Goal: Task Accomplishment & Management: Use online tool/utility

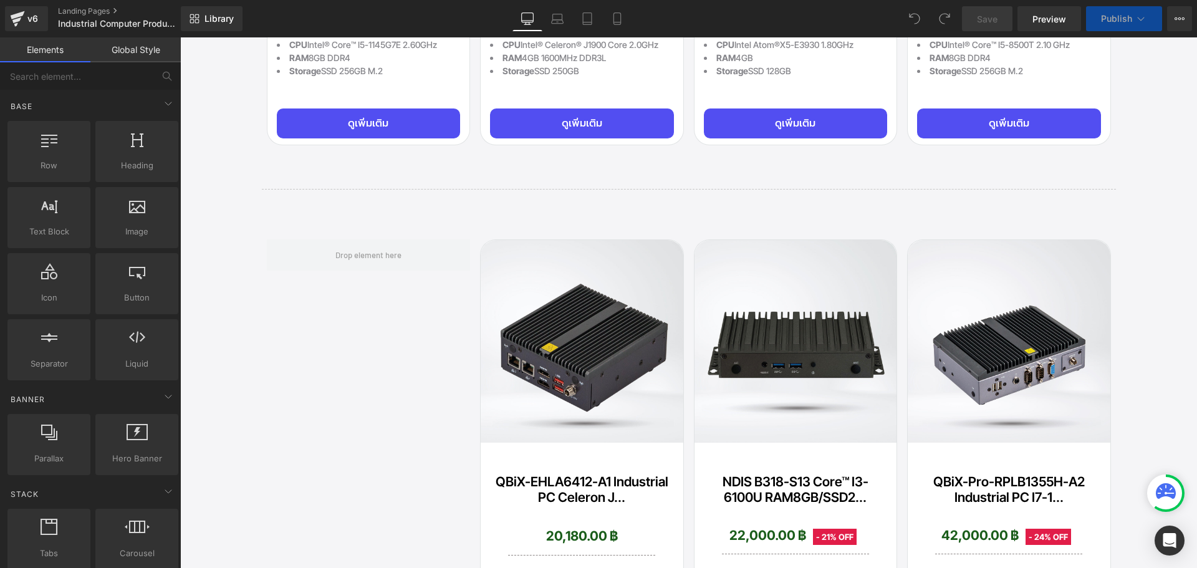
scroll to position [2058, 0]
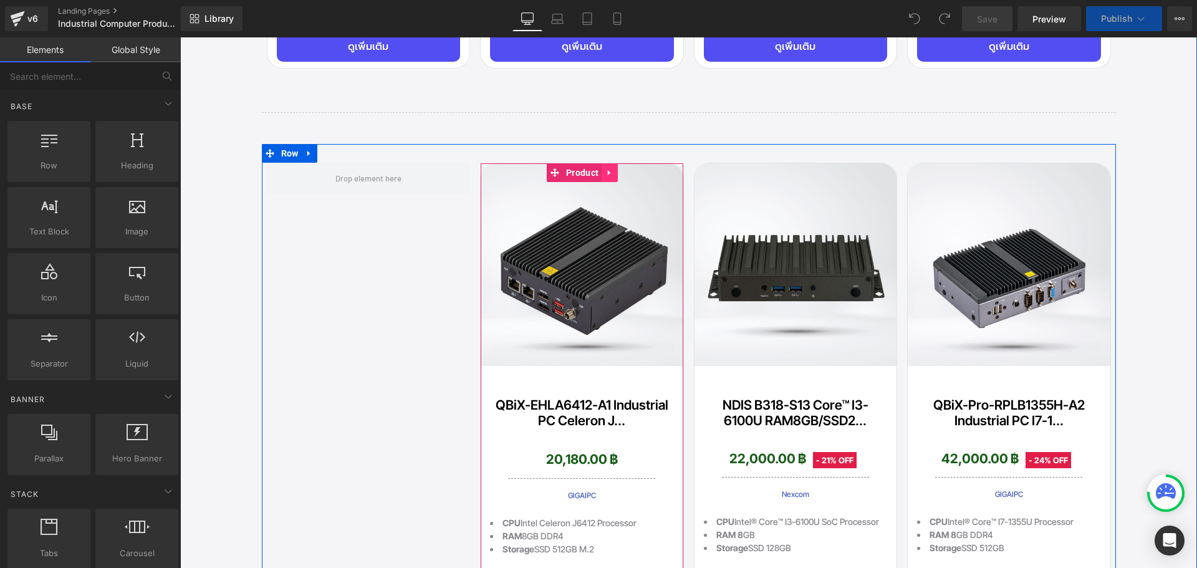
click at [607, 170] on icon at bounding box center [609, 172] width 9 height 9
click at [599, 168] on icon at bounding box center [601, 172] width 9 height 9
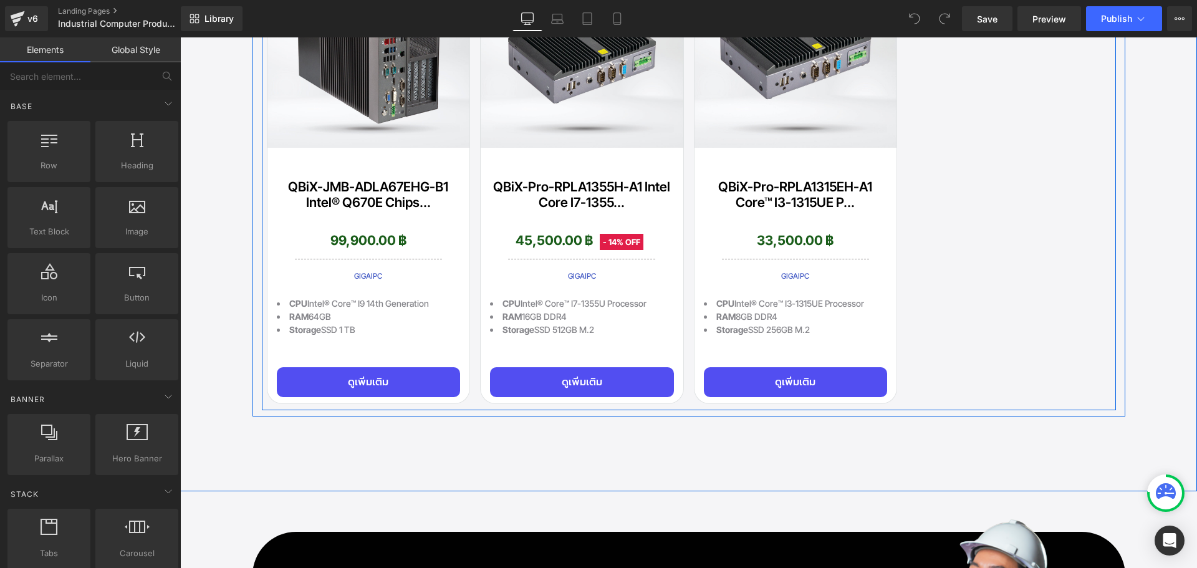
scroll to position [5300, 0]
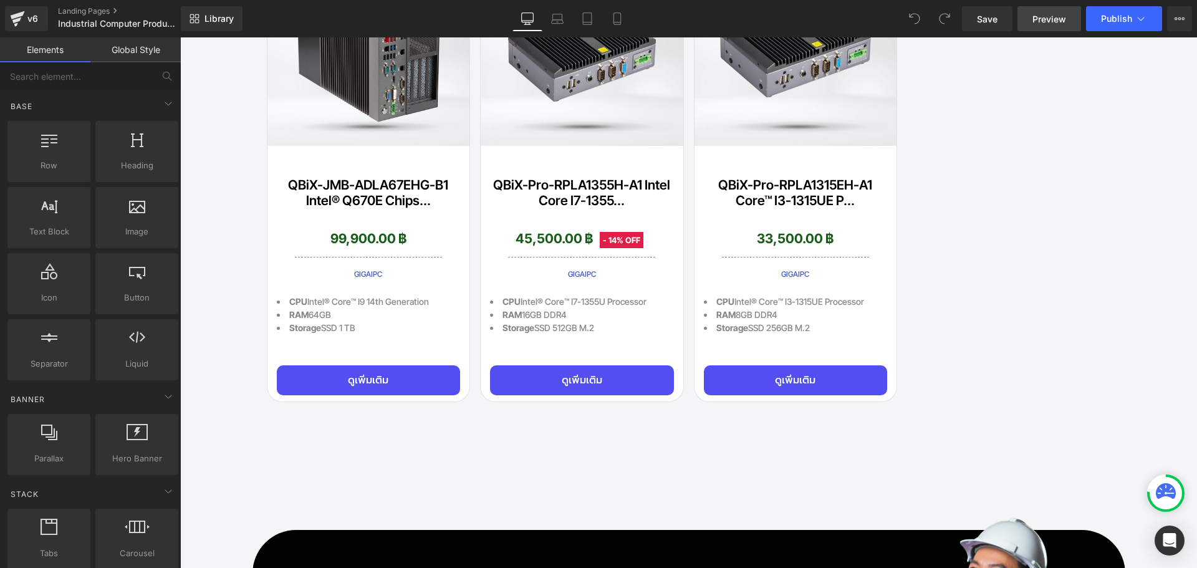
click at [1044, 18] on span "Preview" at bounding box center [1050, 18] width 34 height 13
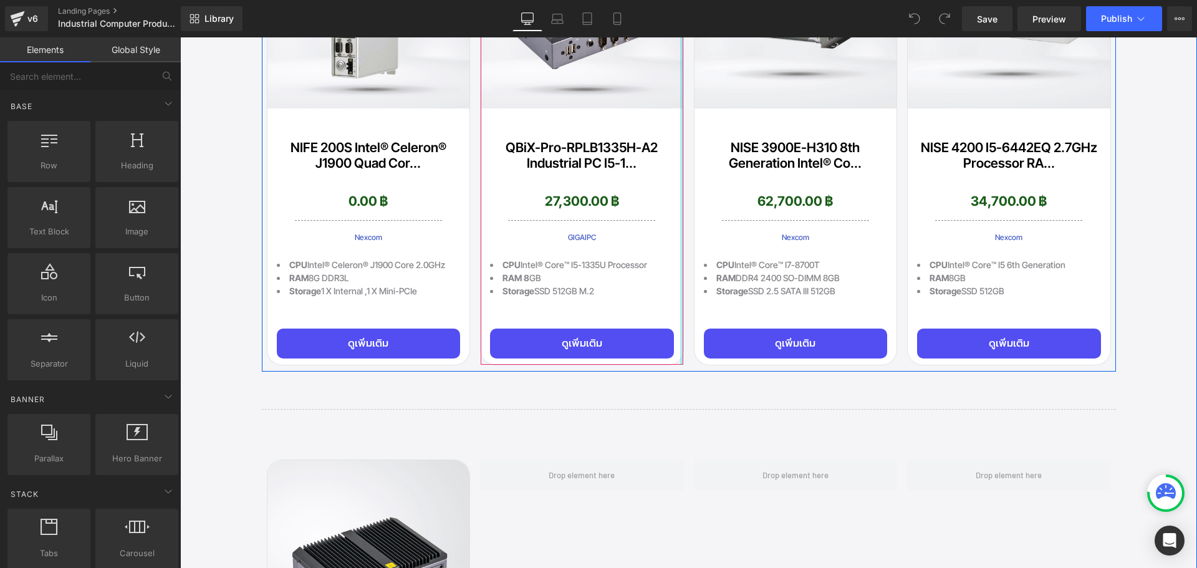
scroll to position [2993, 0]
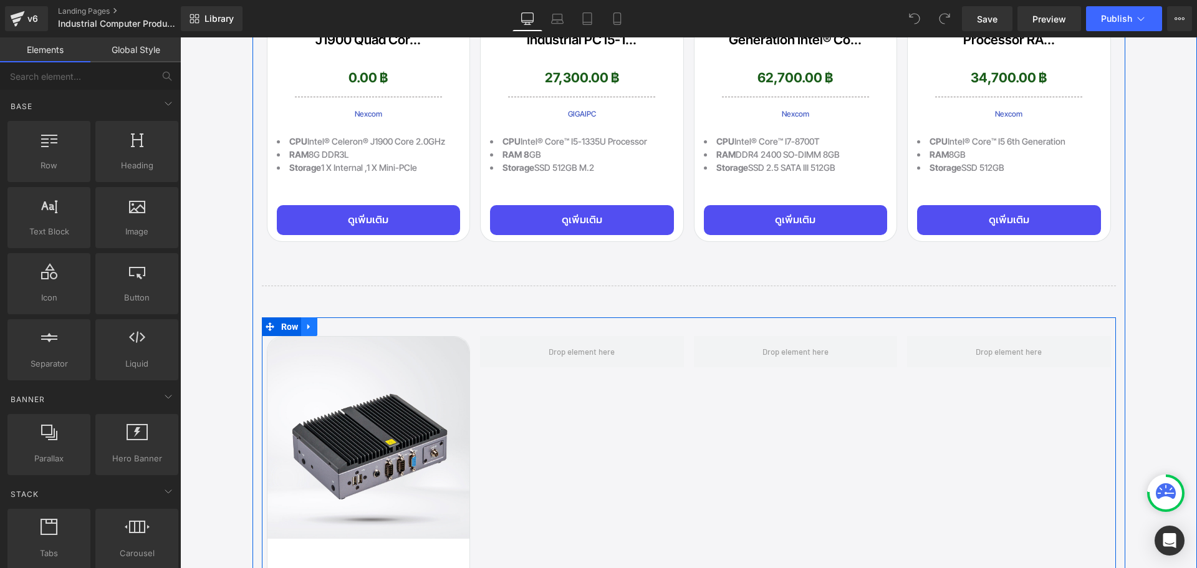
click at [305, 322] on icon at bounding box center [309, 326] width 9 height 9
click at [337, 322] on icon at bounding box center [341, 326] width 9 height 9
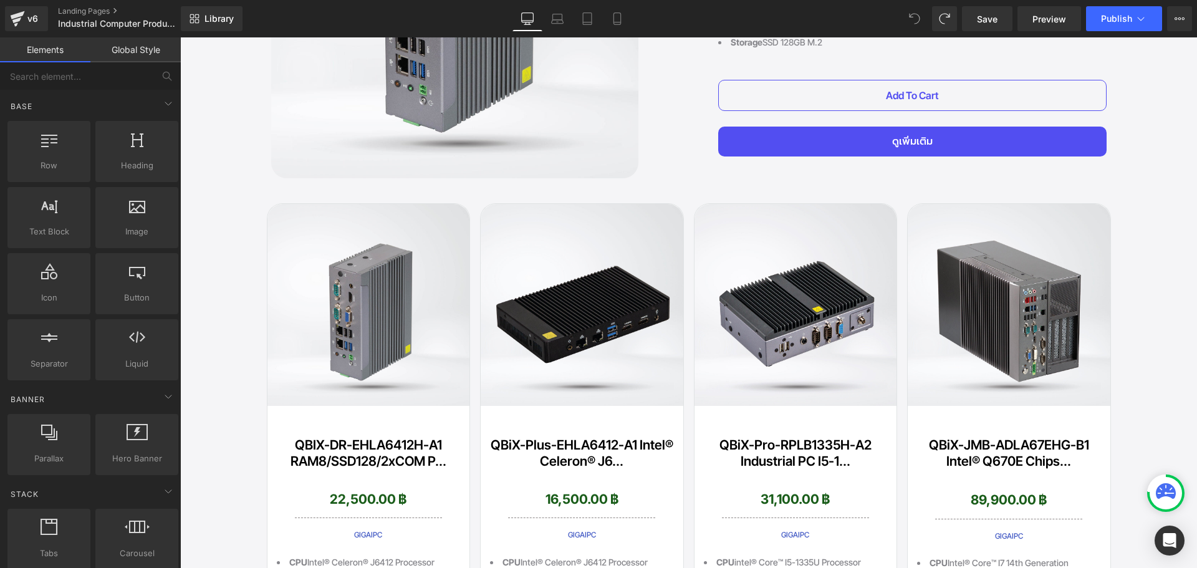
scroll to position [4585, 0]
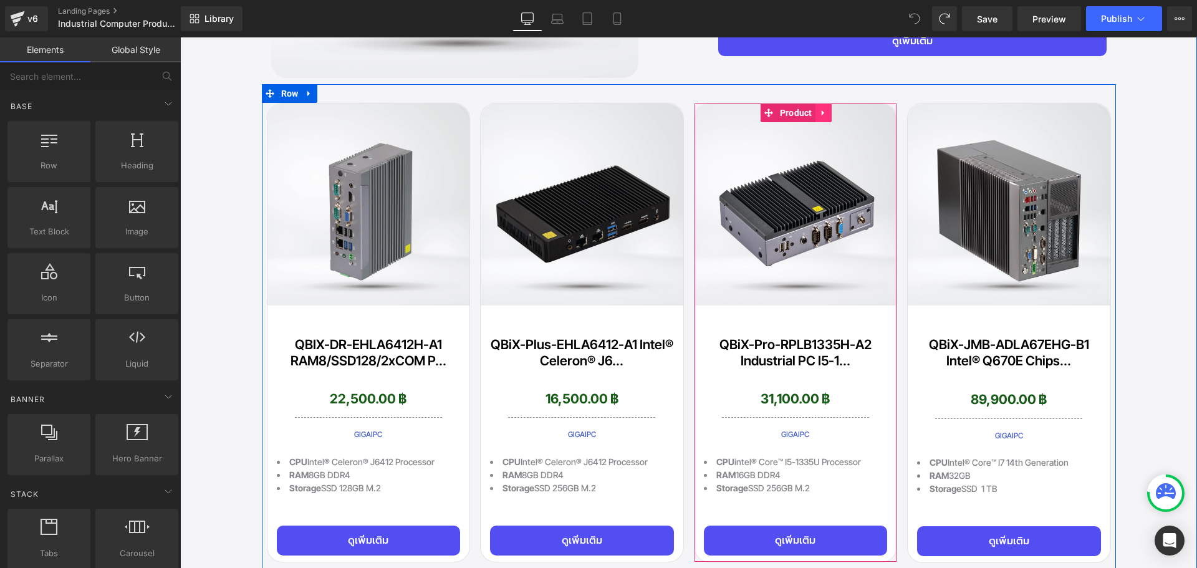
click at [821, 109] on icon at bounding box center [823, 112] width 9 height 9
click at [827, 108] on icon at bounding box center [831, 112] width 9 height 9
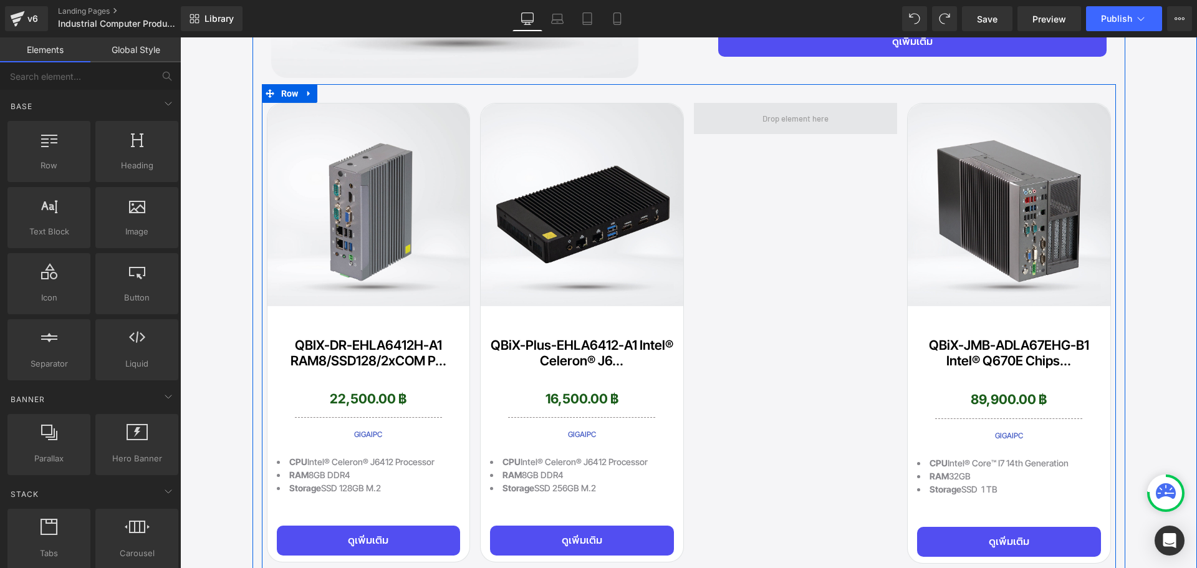
scroll to position [4586, 0]
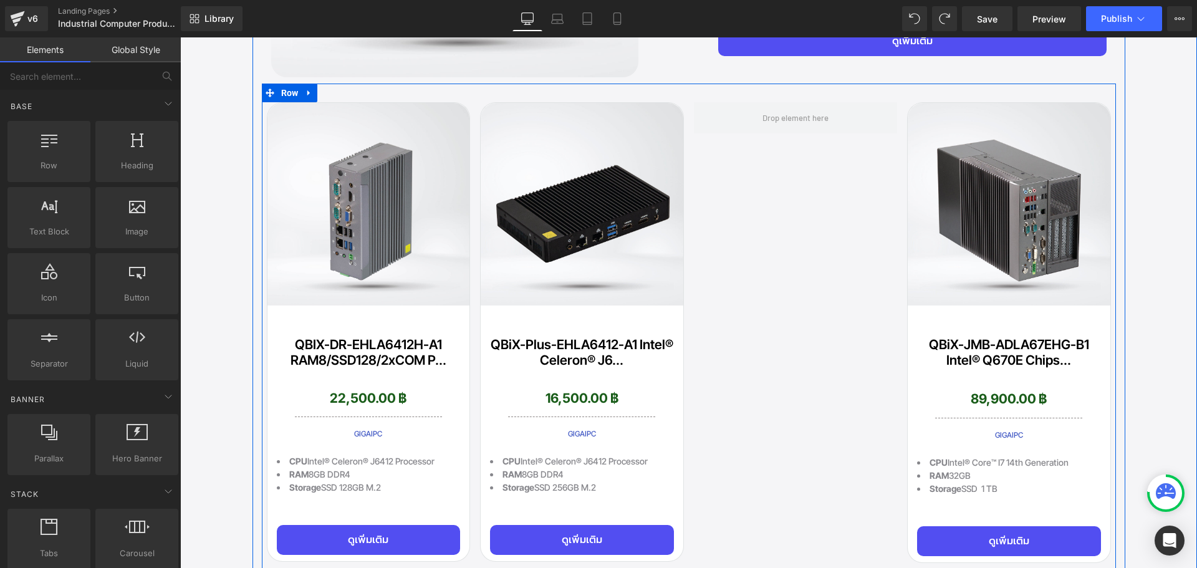
click at [979, 105] on div "Sale Off (P) Image QBiX-JMB-ADLA67EHG-B1 Intel® Q670E Chips... (P) Title 89,900…" at bounding box center [1009, 332] width 204 height 461
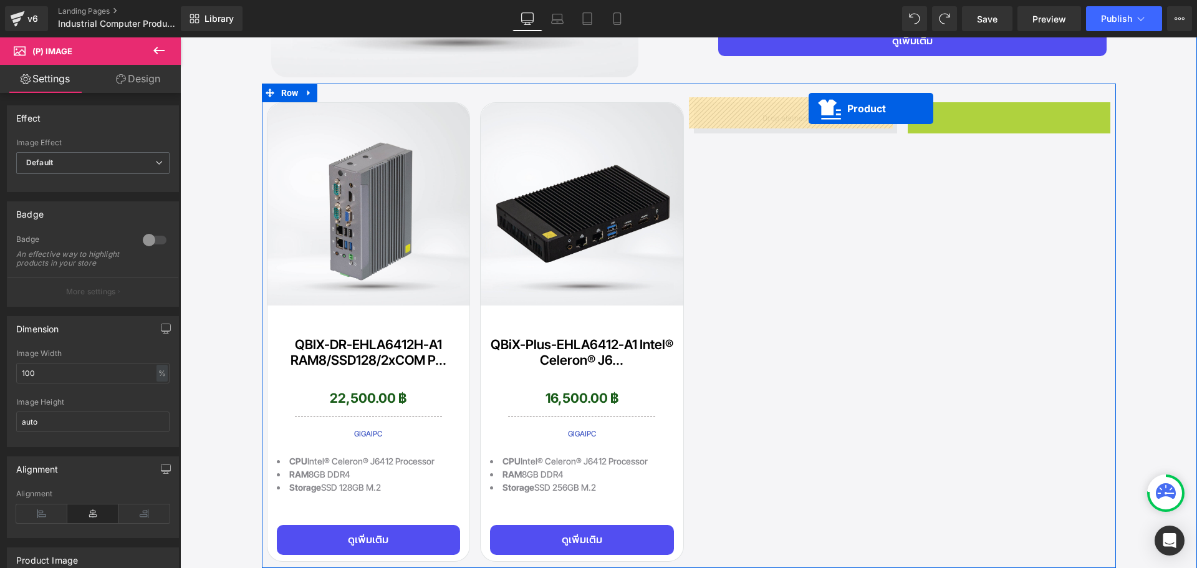
drag, startPoint x: 999, startPoint y: 102, endPoint x: 807, endPoint y: 108, distance: 192.1
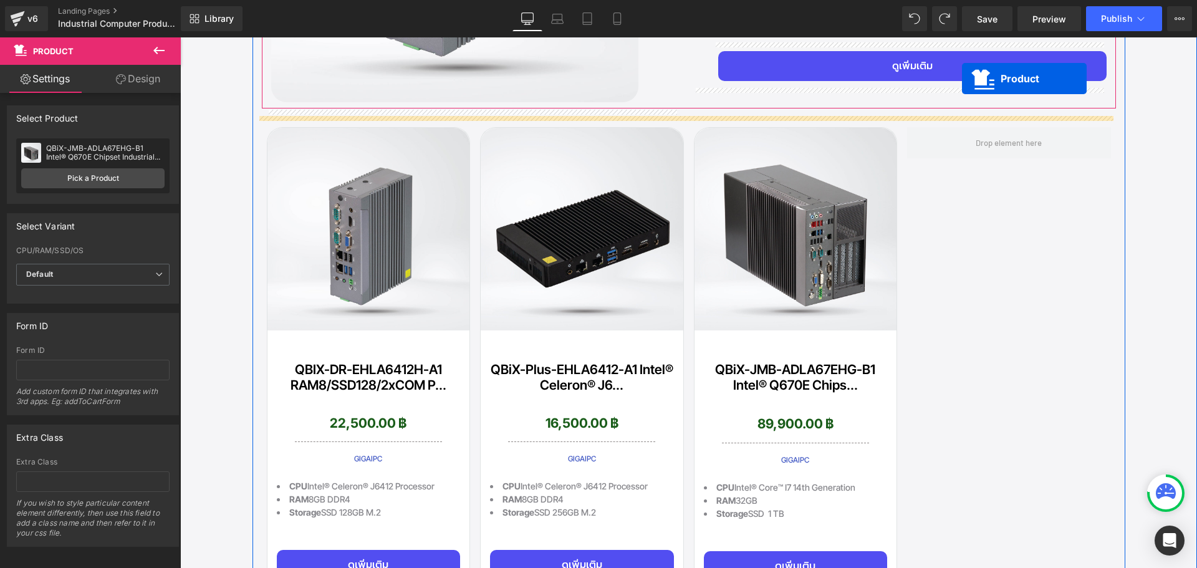
scroll to position [4523, 0]
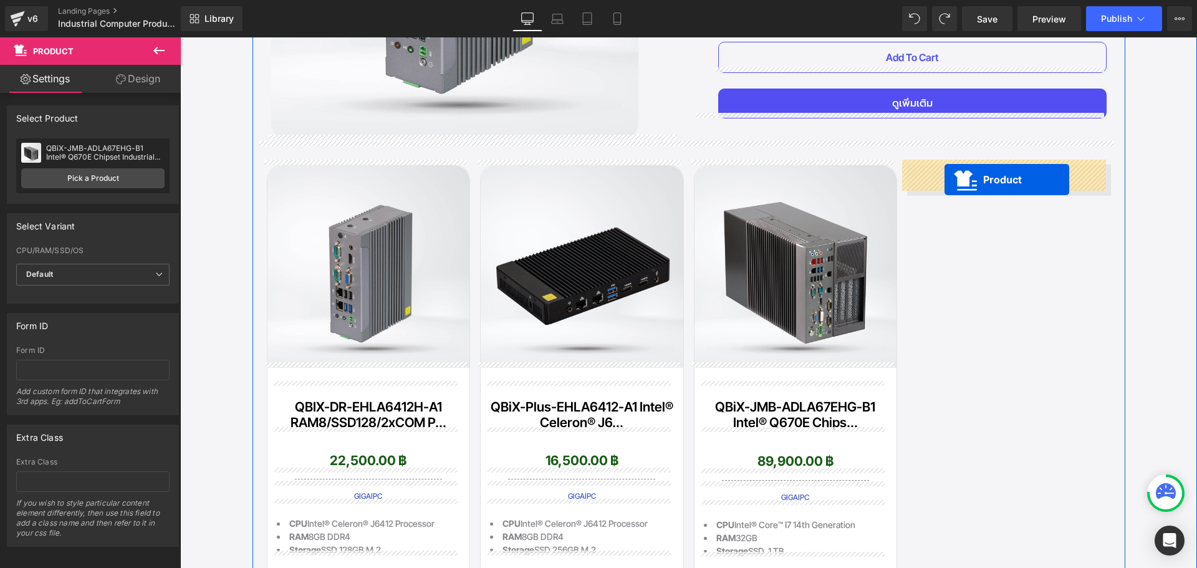
drag, startPoint x: 356, startPoint y: 346, endPoint x: 945, endPoint y: 180, distance: 611.7
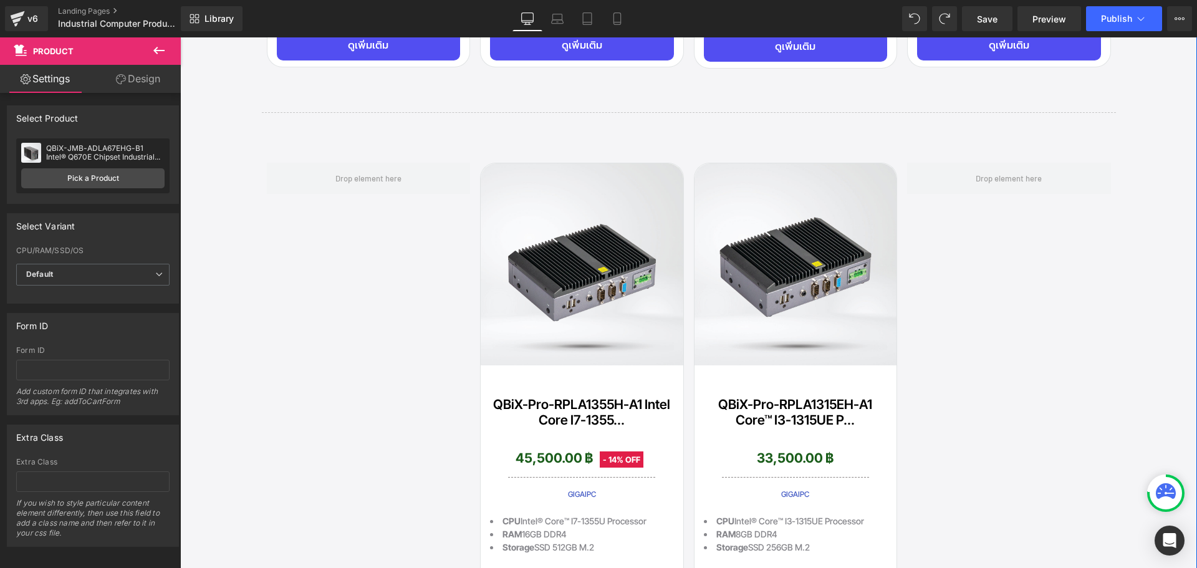
scroll to position [5085, 0]
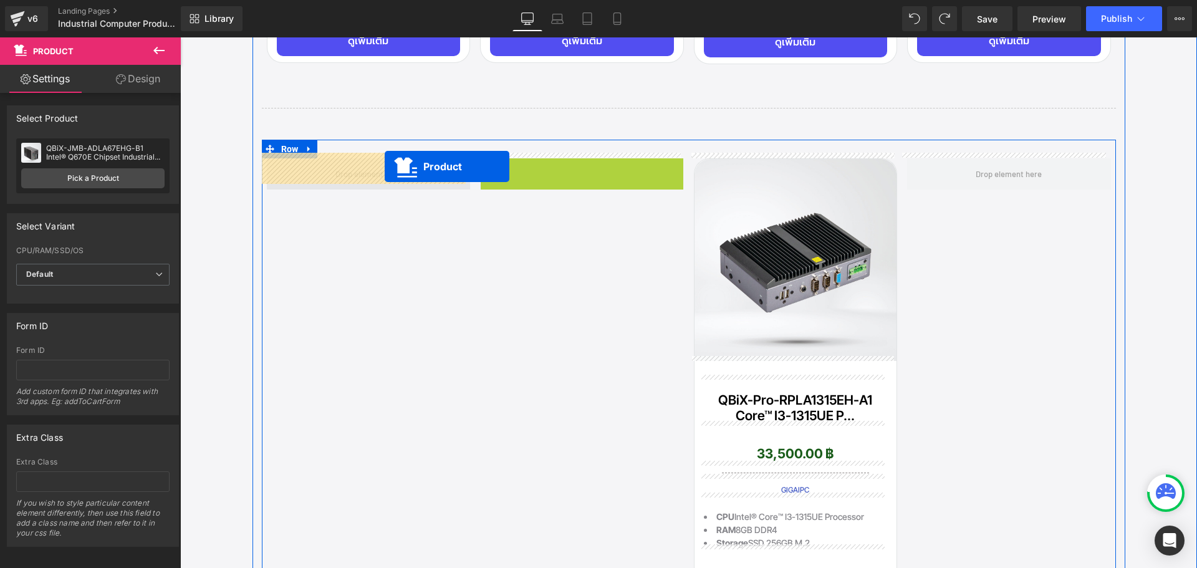
drag, startPoint x: 577, startPoint y: 163, endPoint x: 385, endPoint y: 166, distance: 192.7
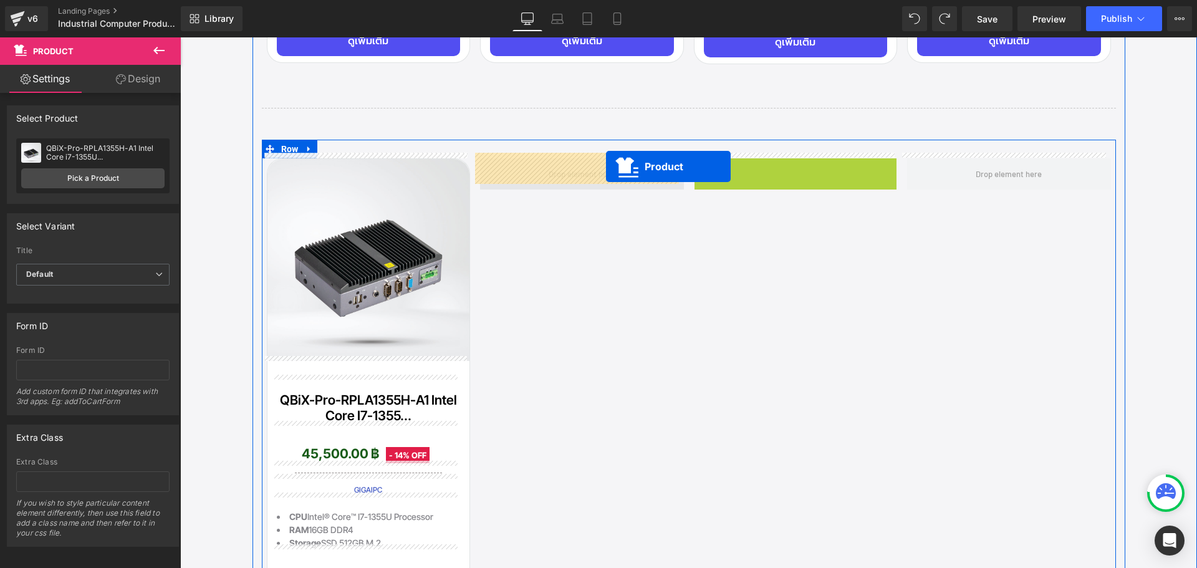
drag, startPoint x: 786, startPoint y: 164, endPoint x: 599, endPoint y: 169, distance: 187.1
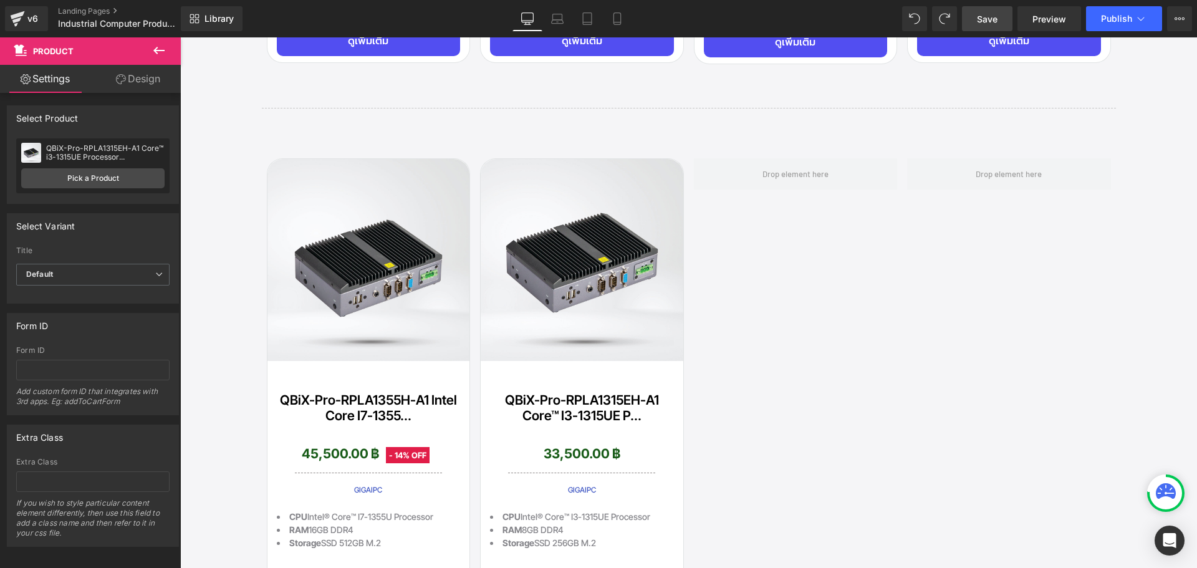
click at [1000, 18] on link "Save" at bounding box center [987, 18] width 51 height 25
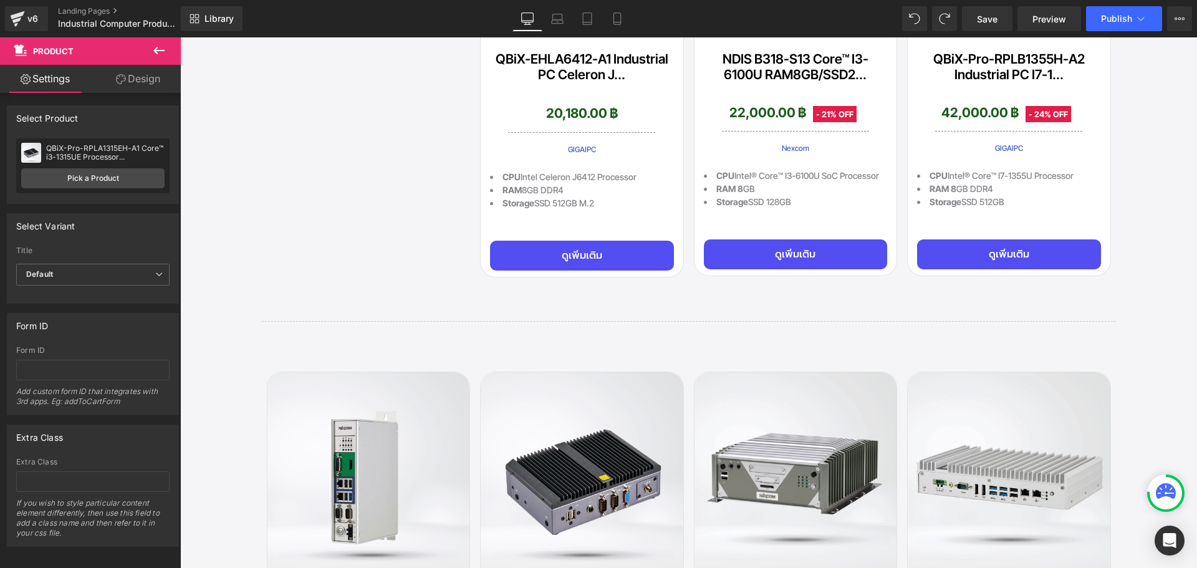
scroll to position [2029, 0]
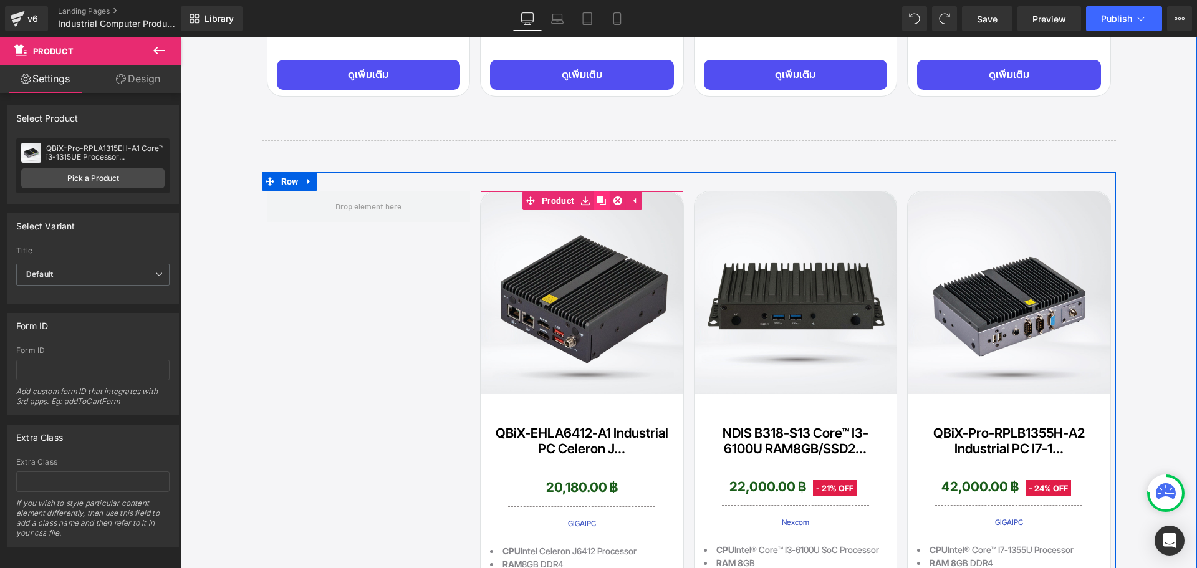
click at [597, 197] on icon at bounding box center [601, 200] width 9 height 9
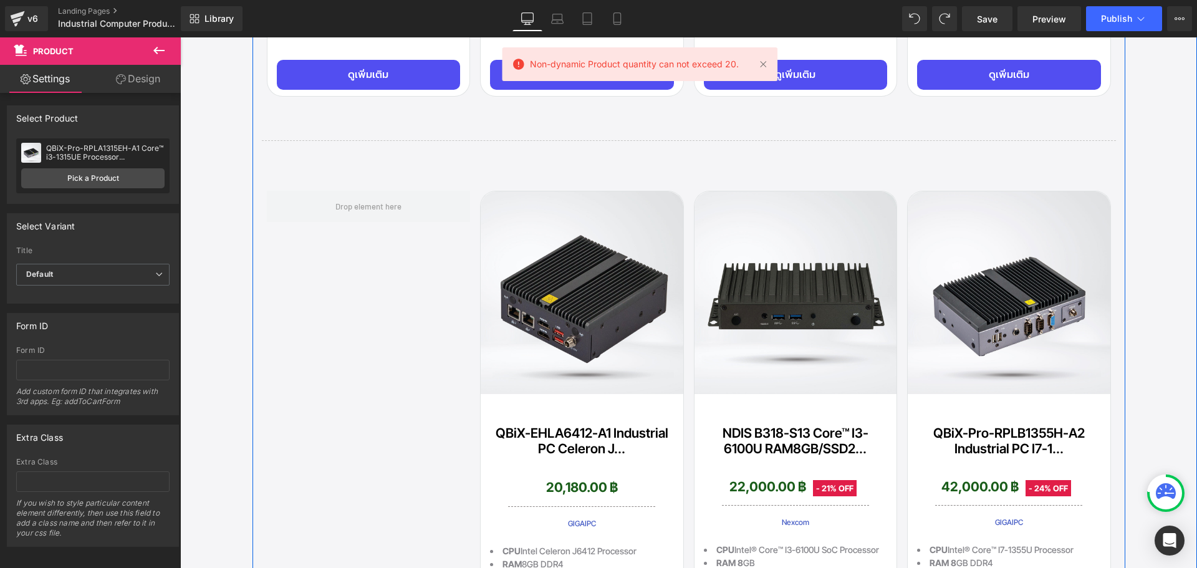
click at [720, 124] on div "Text Block สินค้าในสต๊อกพร้อมจัดส่ง Heading เกรดอุตสาหกรรม คุณภาพดี Heading Ind…" at bounding box center [689, 401] width 873 height 2725
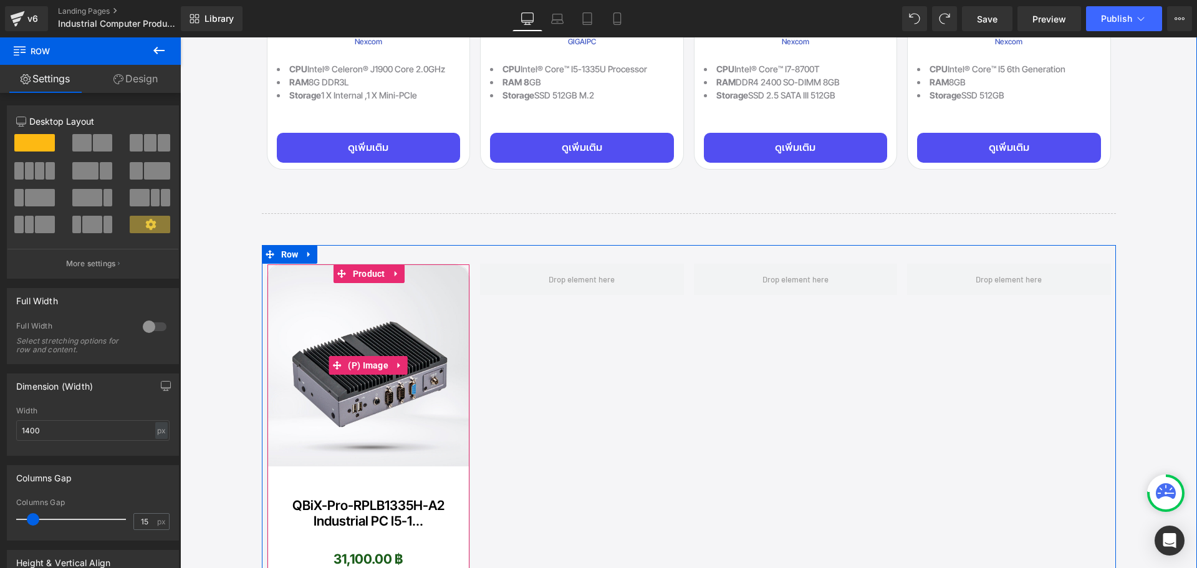
scroll to position [2965, 0]
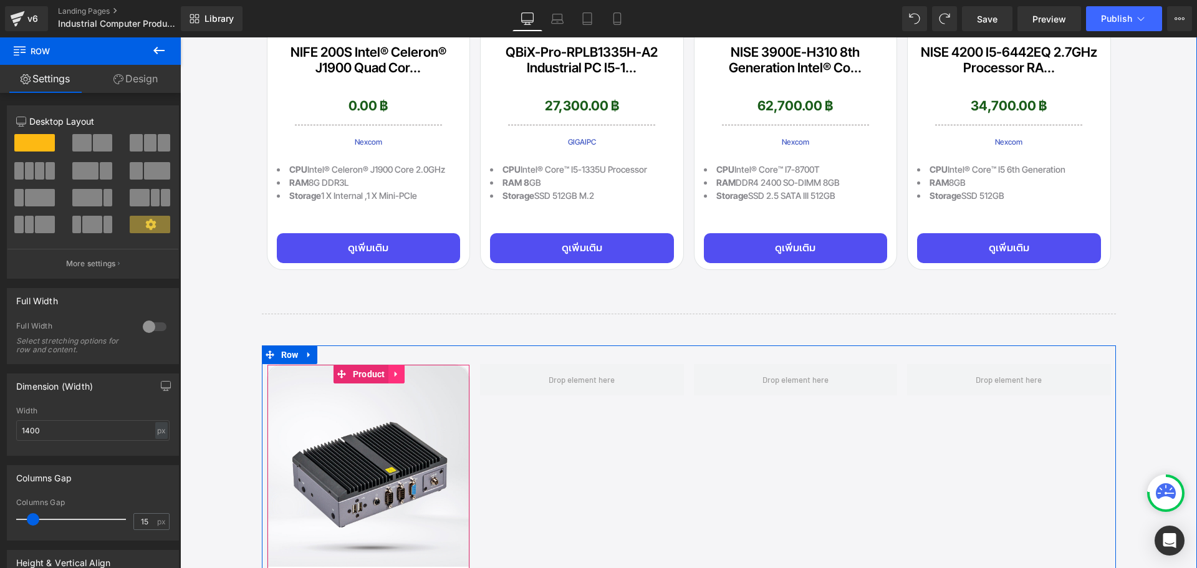
click at [393, 377] on link at bounding box center [396, 374] width 16 height 19
click at [388, 370] on icon at bounding box center [388, 374] width 9 height 9
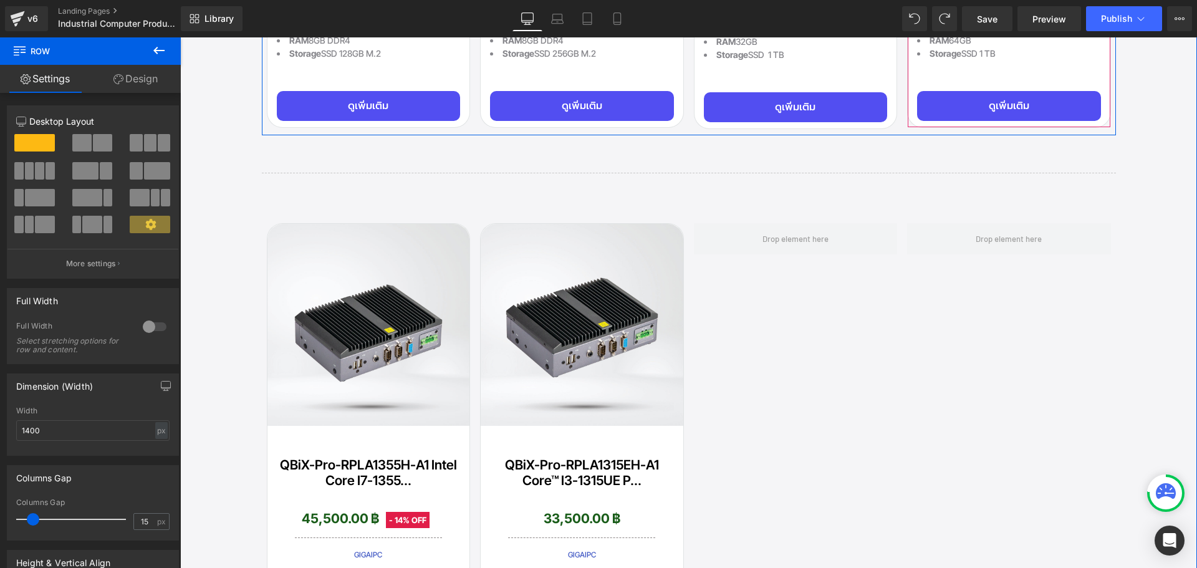
scroll to position [5147, 0]
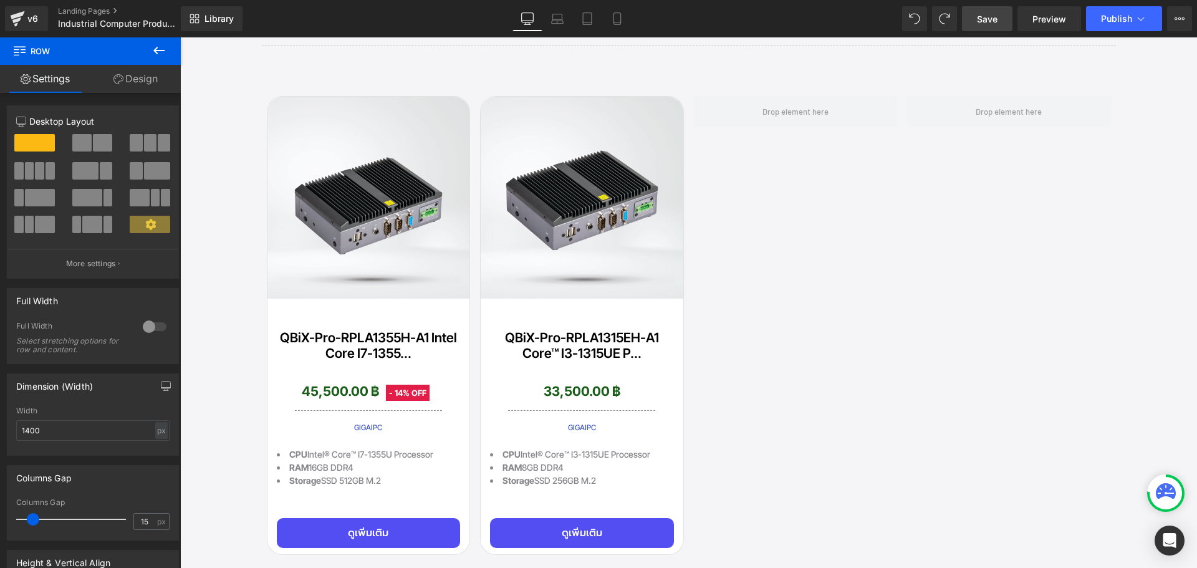
click at [991, 18] on span "Save" at bounding box center [987, 18] width 21 height 13
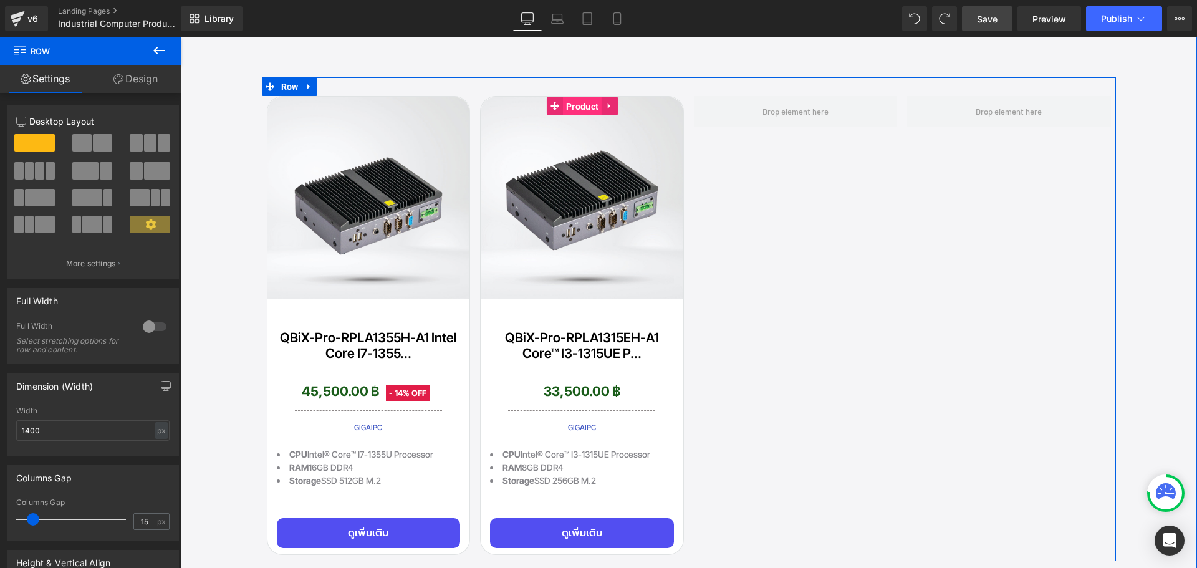
click at [574, 98] on span "Product" at bounding box center [582, 106] width 39 height 19
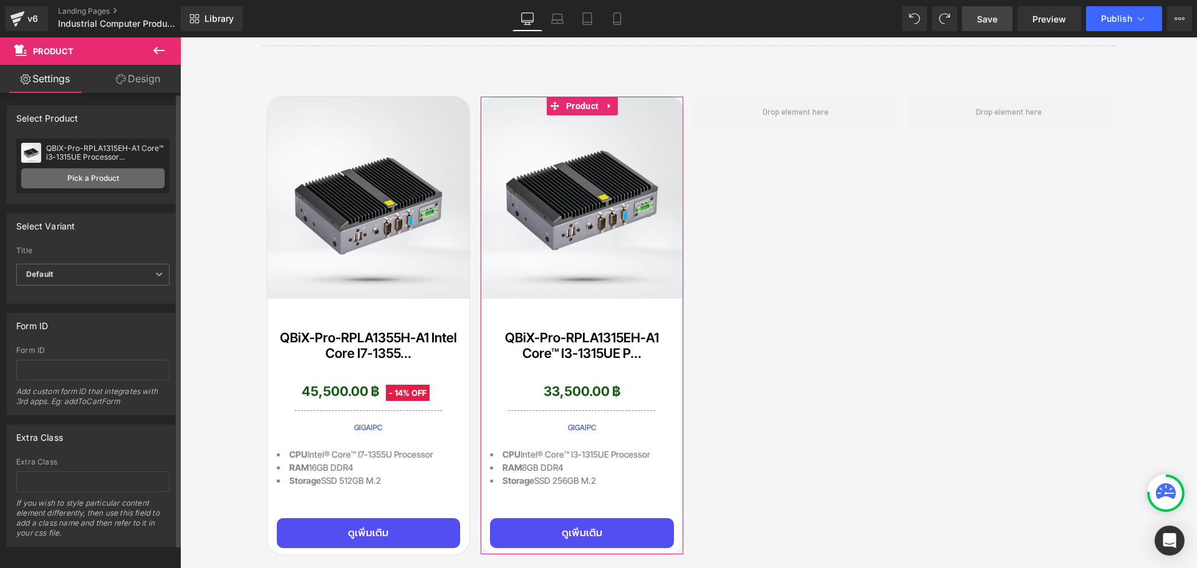
click at [85, 176] on link "Pick a Product" at bounding box center [92, 178] width 143 height 20
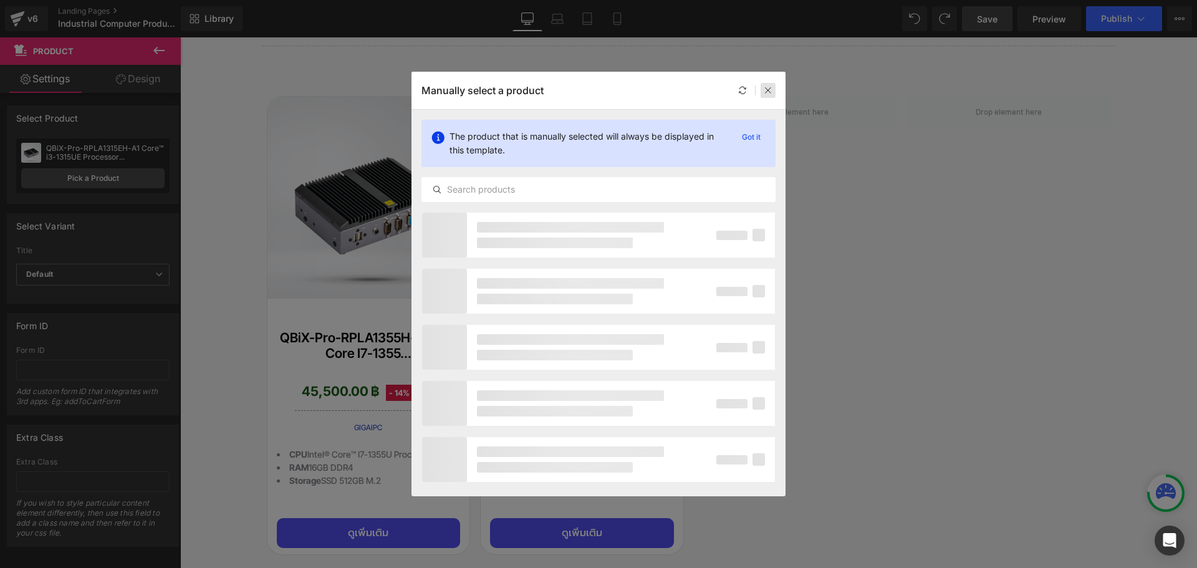
click at [769, 92] on icon at bounding box center [768, 90] width 9 height 9
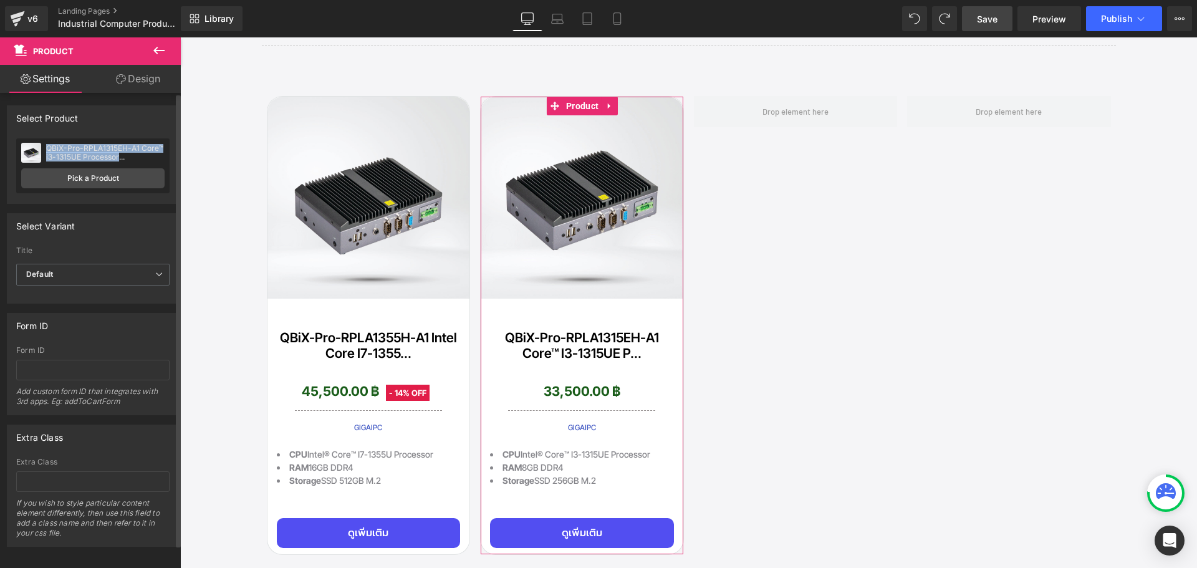
drag, startPoint x: 48, startPoint y: 148, endPoint x: 158, endPoint y: 157, distance: 110.7
click at [158, 157] on div "QBiX-Pro-RPLA1315EH-A1 Core™ i3-1315UE Processor RAM8GB/SSD256GB Fanless Design" at bounding box center [105, 152] width 118 height 17
copy div "QBiX-Pro-RPLA1315EH-A1 Core™ i3-1315UE Processor"
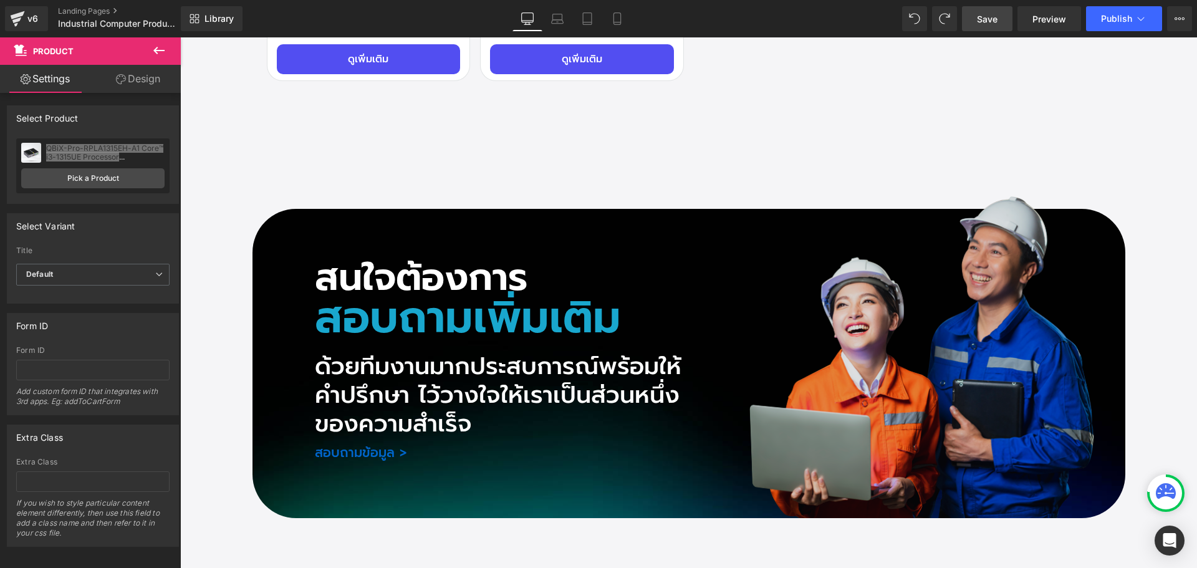
scroll to position [5770, 0]
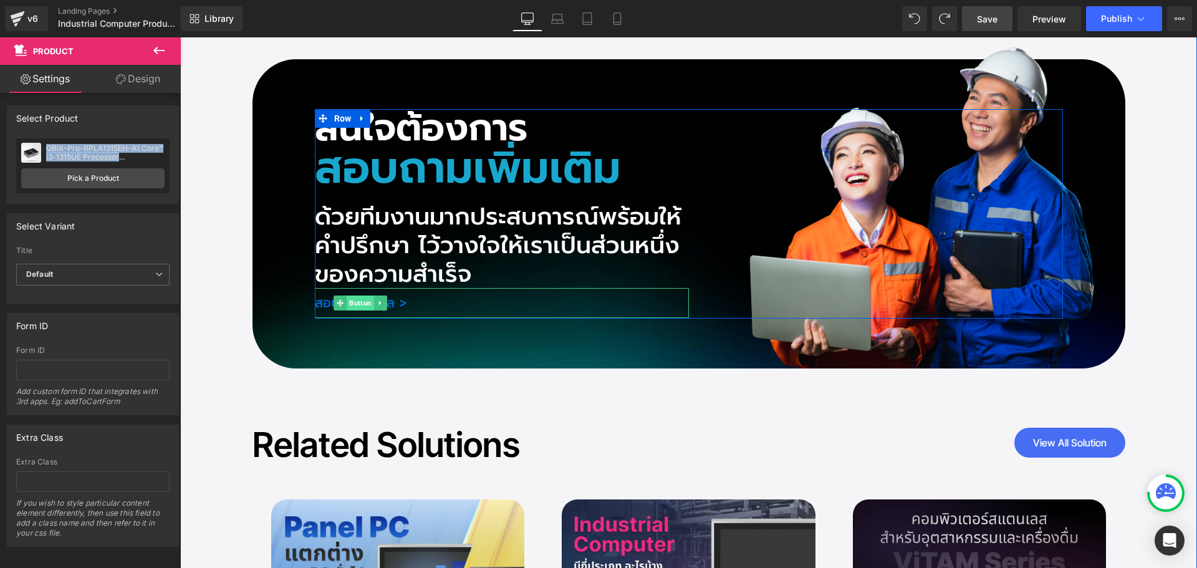
click at [354, 297] on span "Button" at bounding box center [360, 303] width 27 height 15
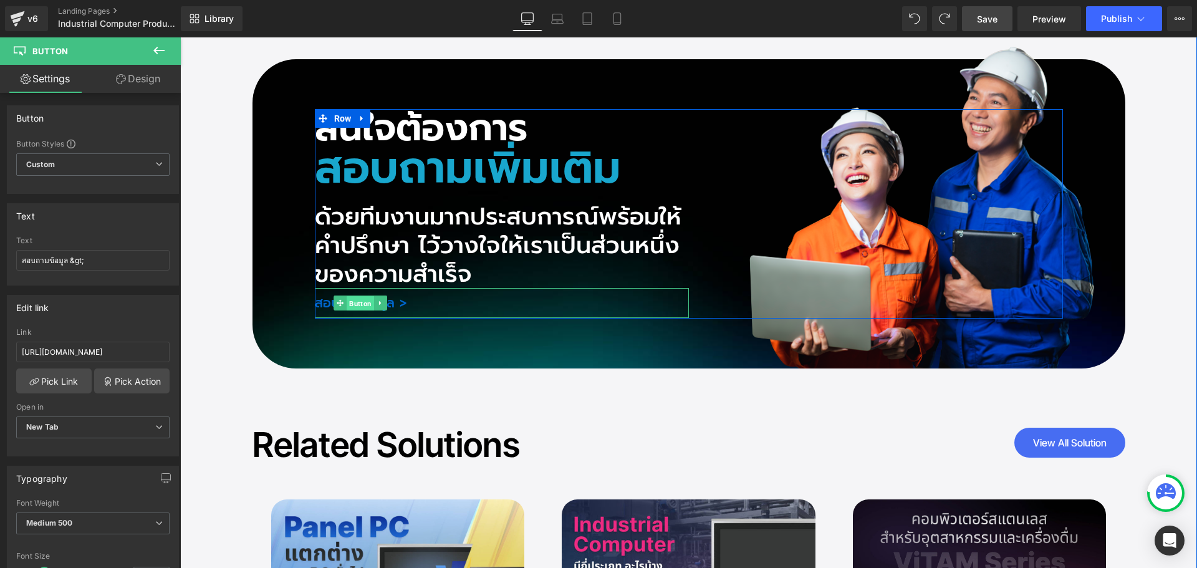
click at [354, 297] on span "Button" at bounding box center [360, 303] width 27 height 15
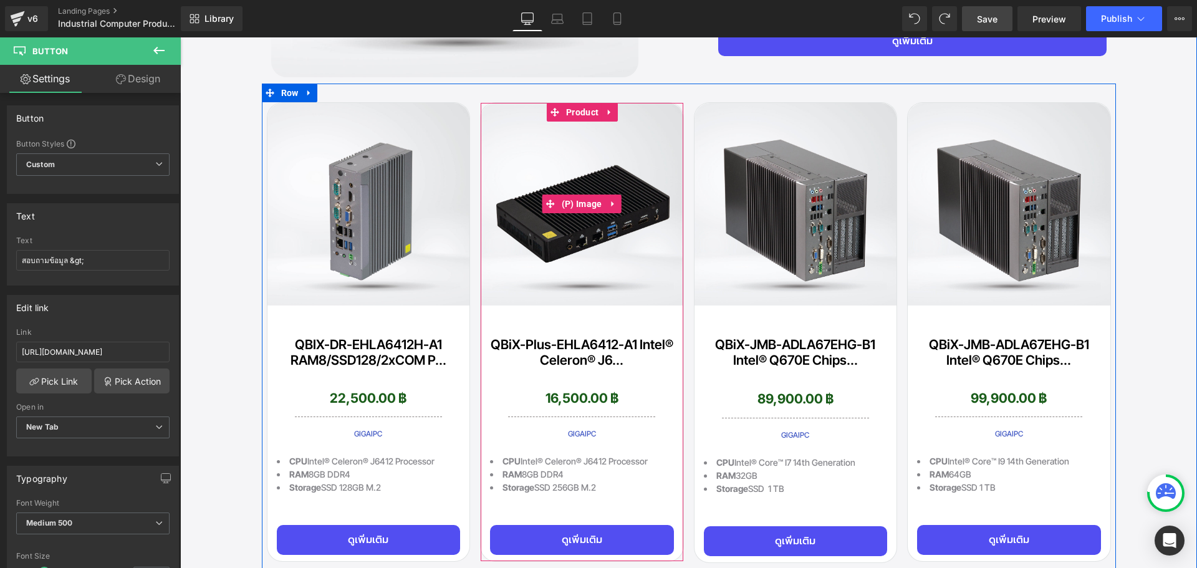
scroll to position [4898, 0]
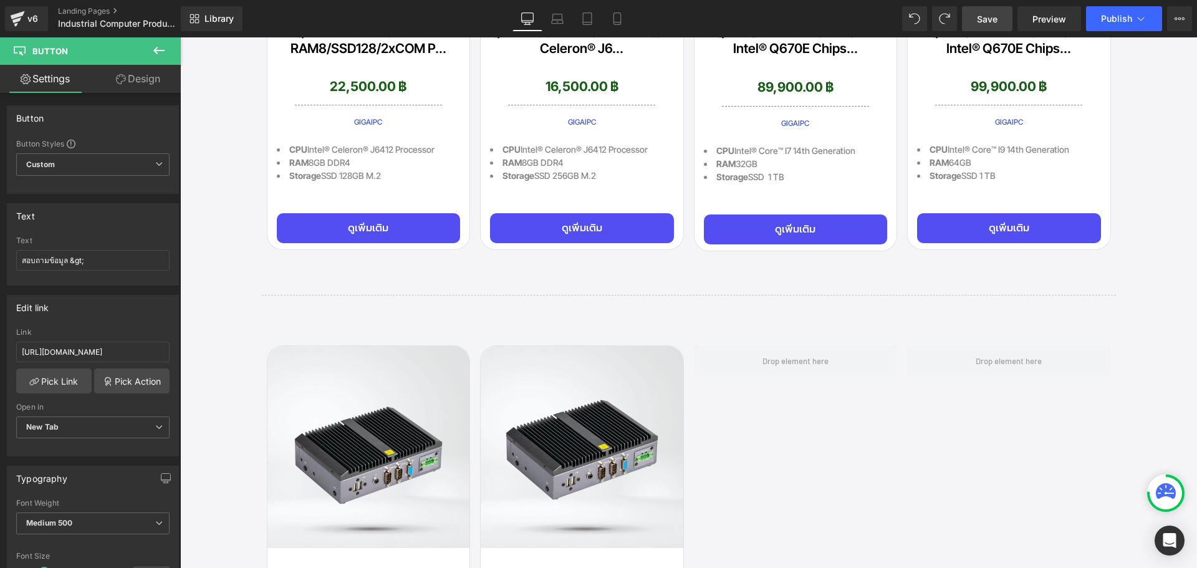
click at [993, 17] on span "Save" at bounding box center [987, 18] width 21 height 13
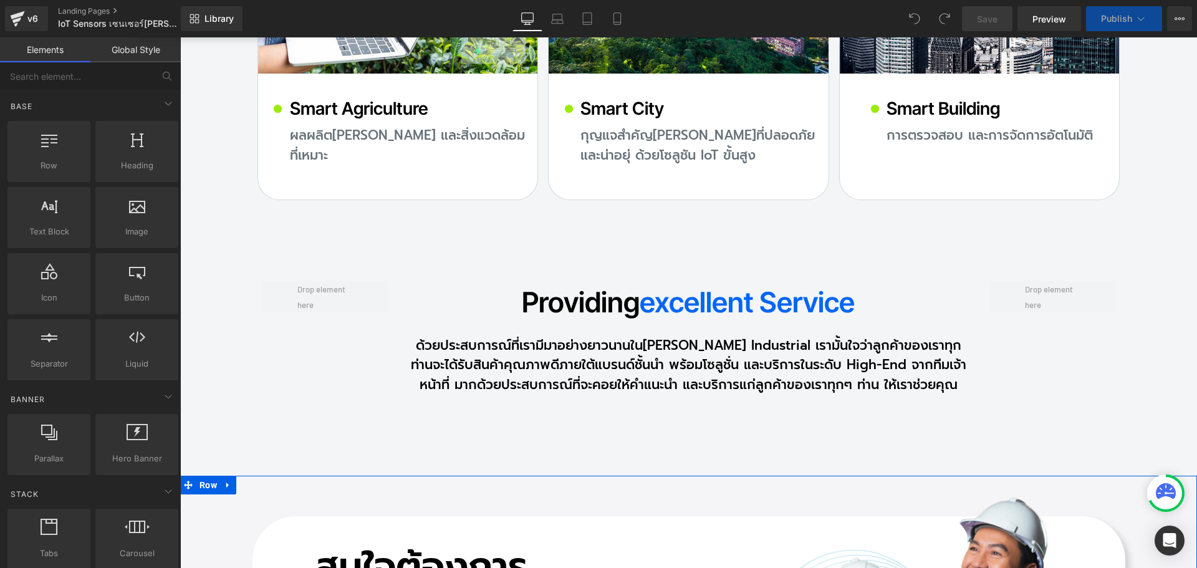
scroll to position [13743, 0]
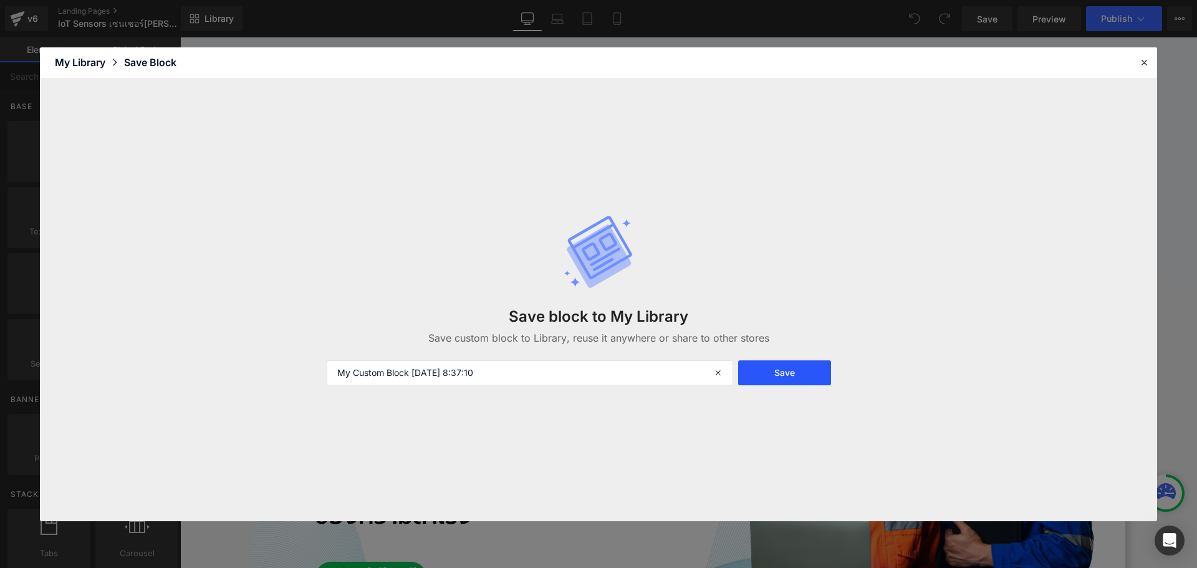
click at [778, 381] on button "Save" at bounding box center [784, 372] width 93 height 25
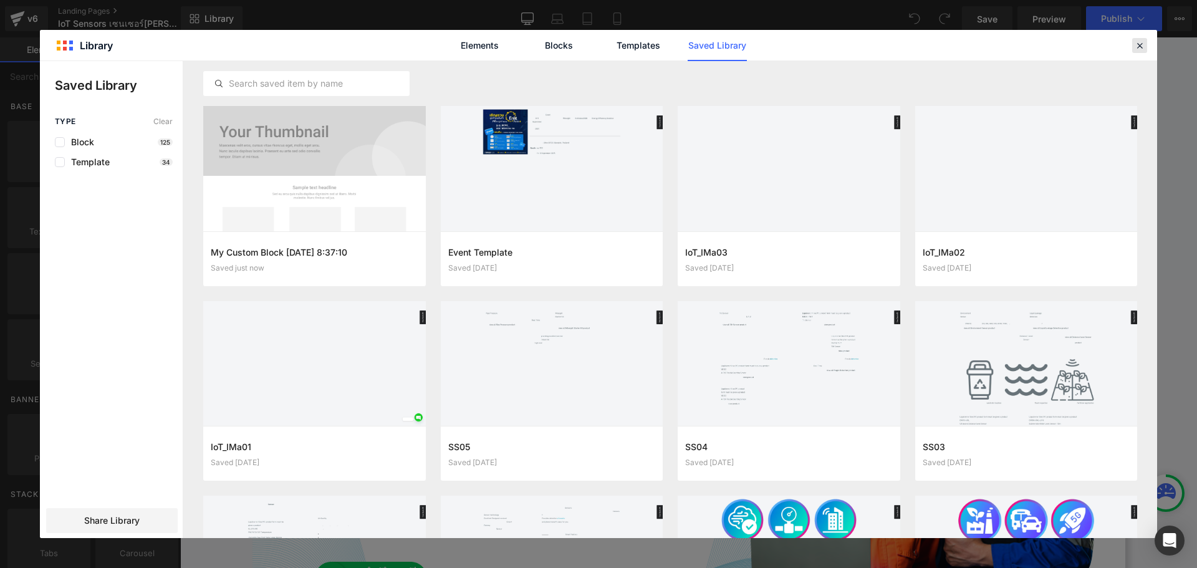
click at [1140, 43] on icon at bounding box center [1139, 45] width 11 height 11
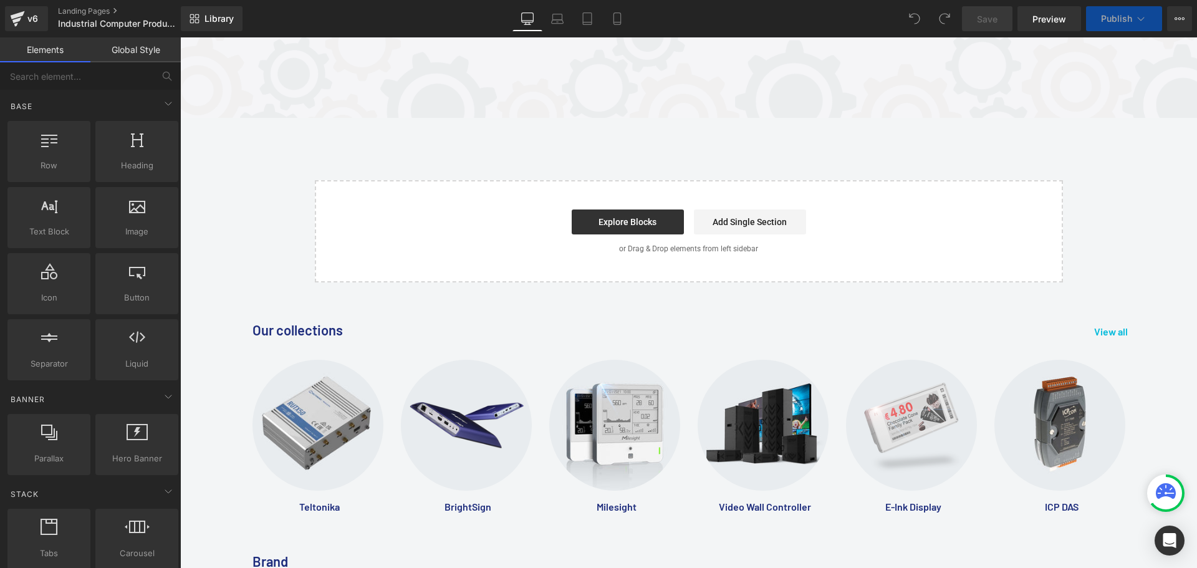
scroll to position [5981, 0]
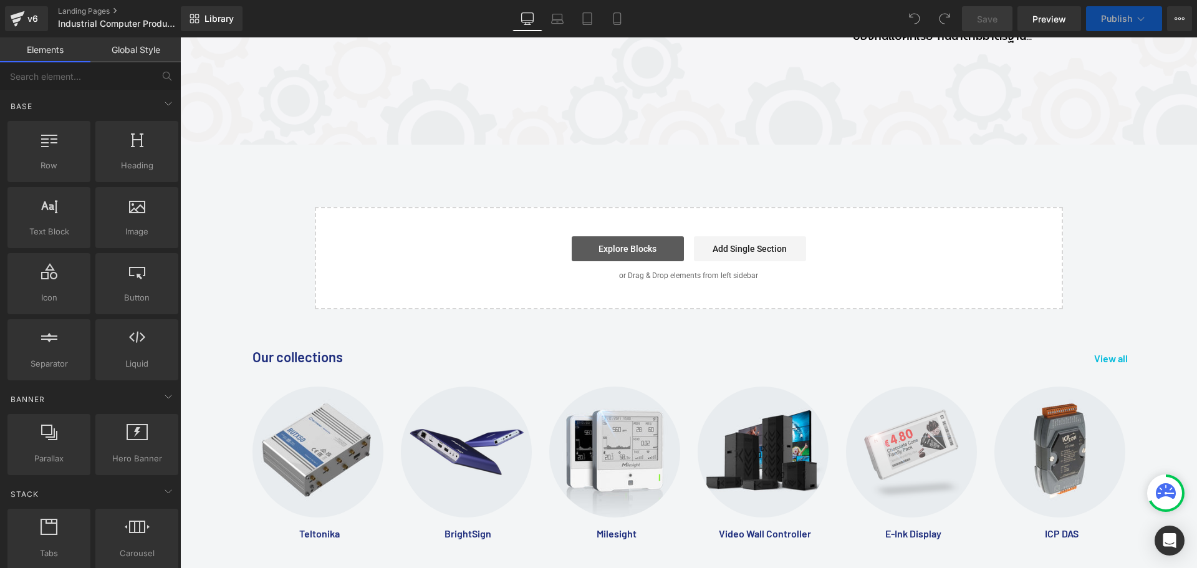
click at [647, 241] on link "Explore Blocks" at bounding box center [628, 248] width 112 height 25
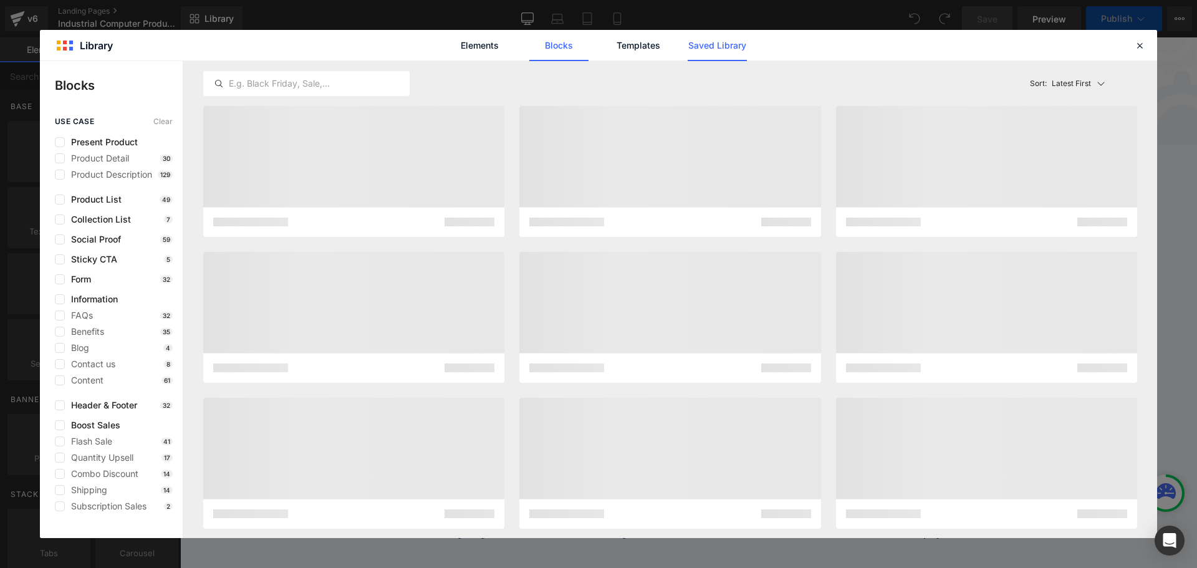
click at [728, 52] on link "Saved Library" at bounding box center [717, 45] width 59 height 31
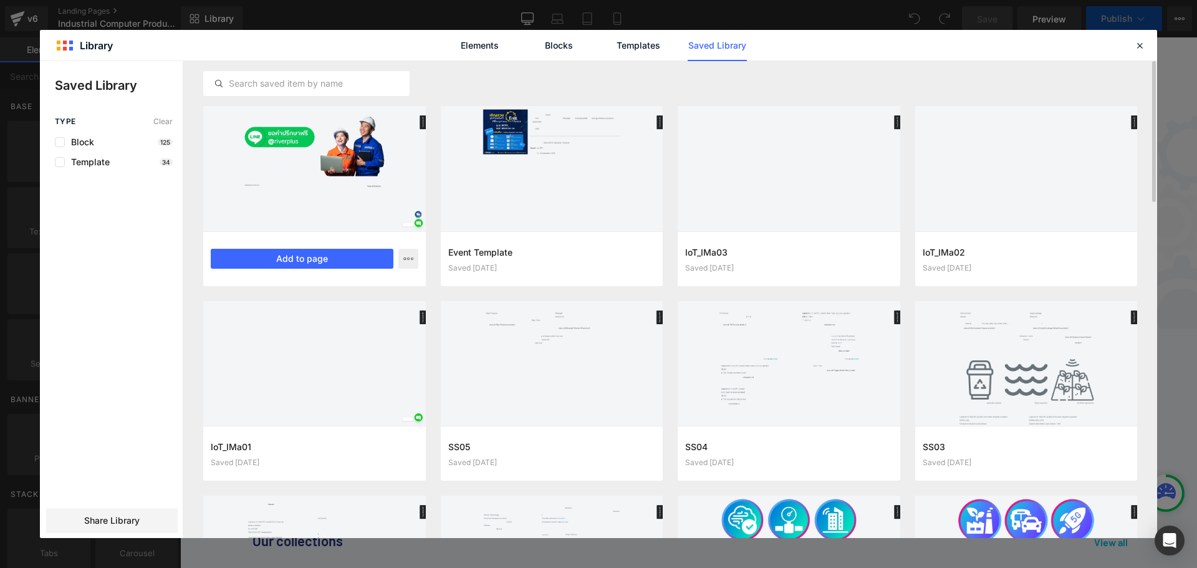
scroll to position [6569, 0]
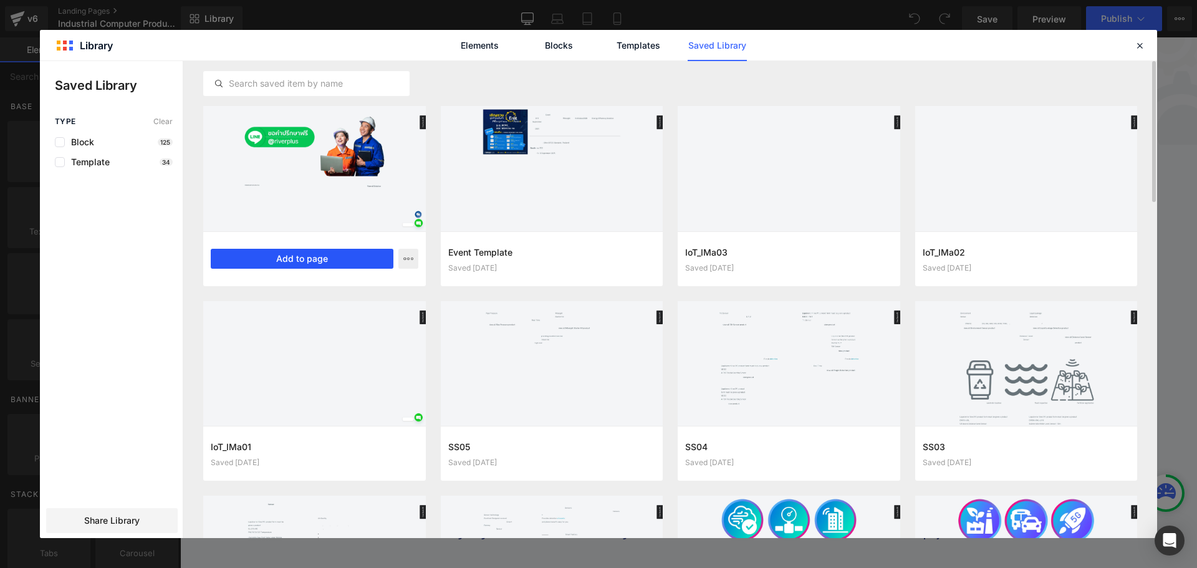
click at [306, 258] on button "Add to page" at bounding box center [302, 259] width 183 height 20
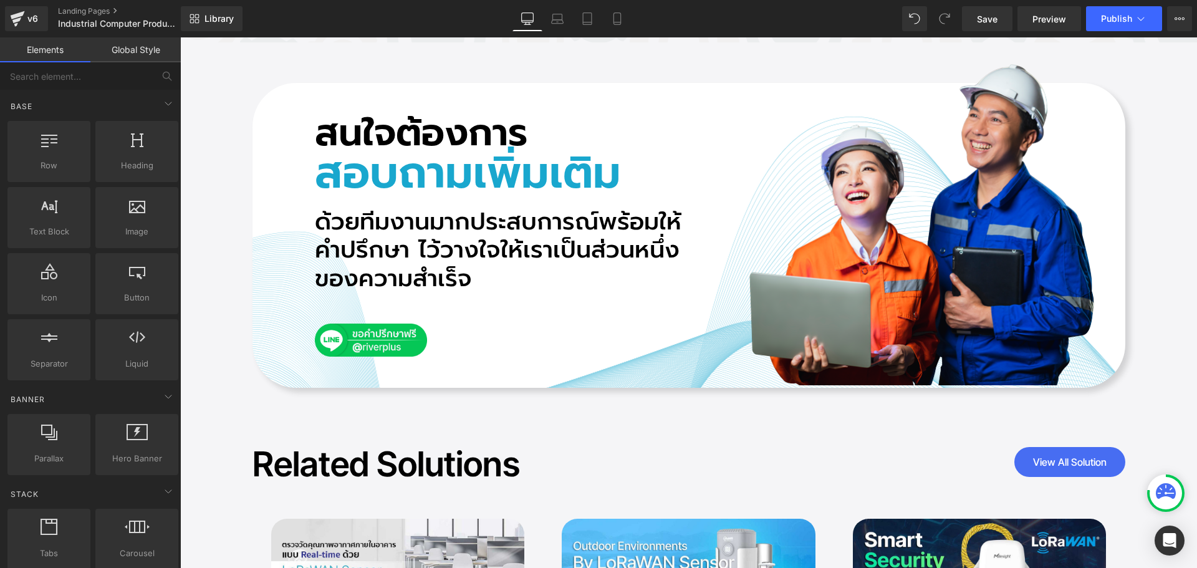
scroll to position [6983, 0]
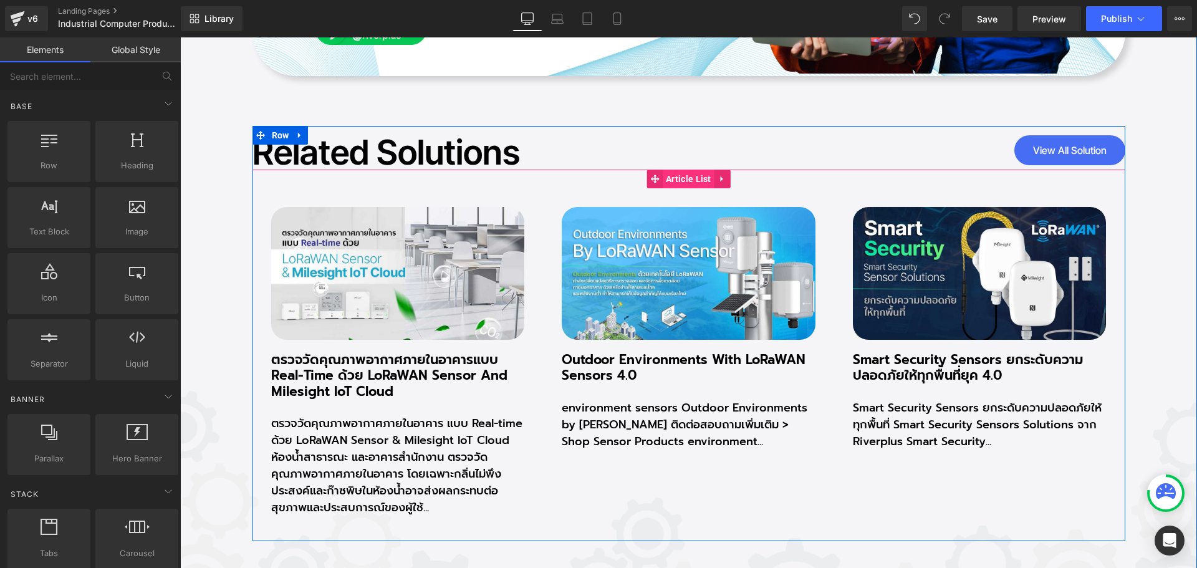
click at [673, 174] on span "Article List" at bounding box center [689, 179] width 52 height 19
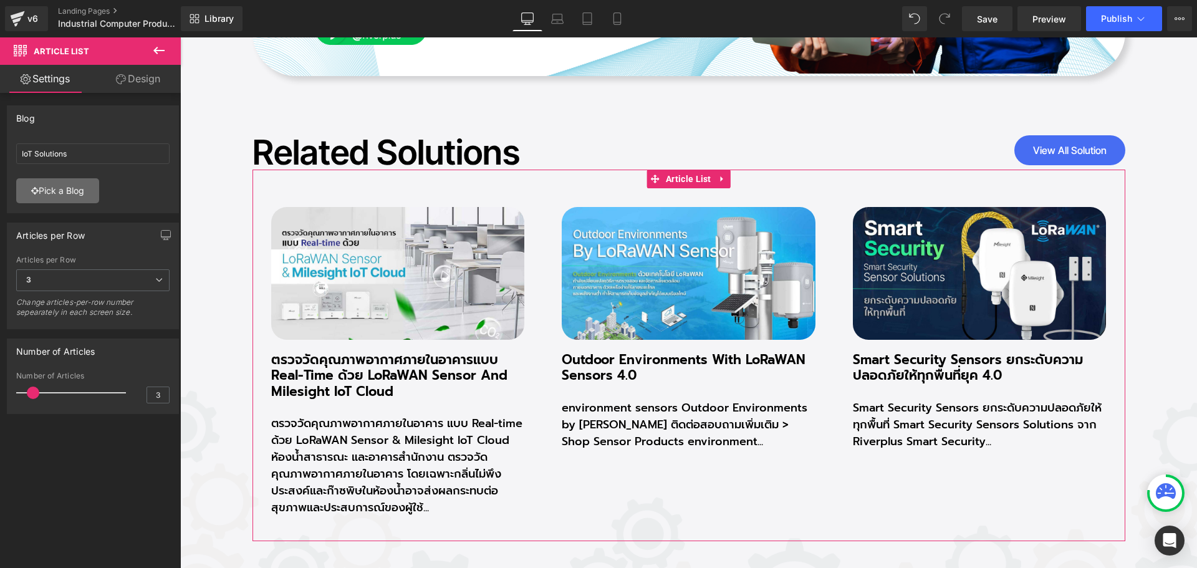
click at [64, 191] on link "Pick a Blog" at bounding box center [57, 190] width 83 height 25
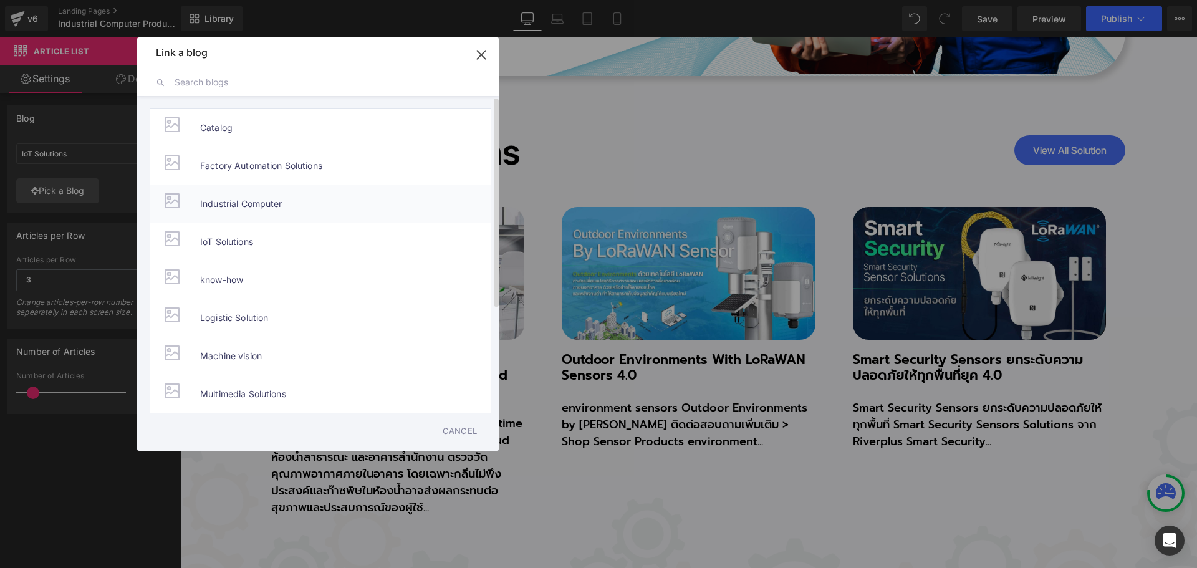
drag, startPoint x: 272, startPoint y: 205, endPoint x: 261, endPoint y: 332, distance: 128.3
click at [272, 205] on span "Industrial Computer" at bounding box center [241, 203] width 82 height 37
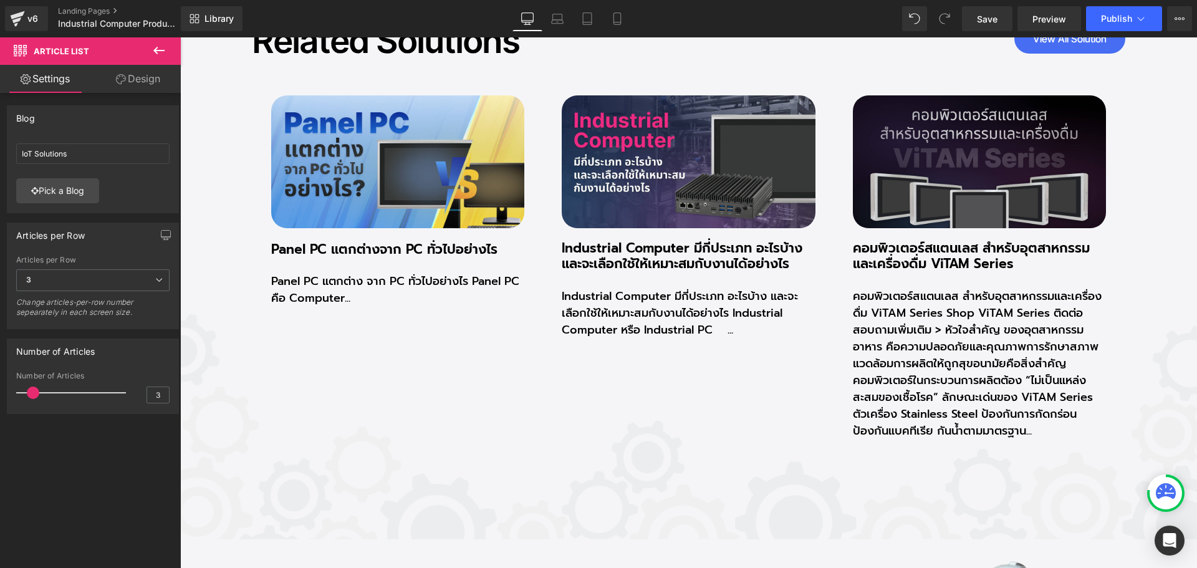
scroll to position [6110, 0]
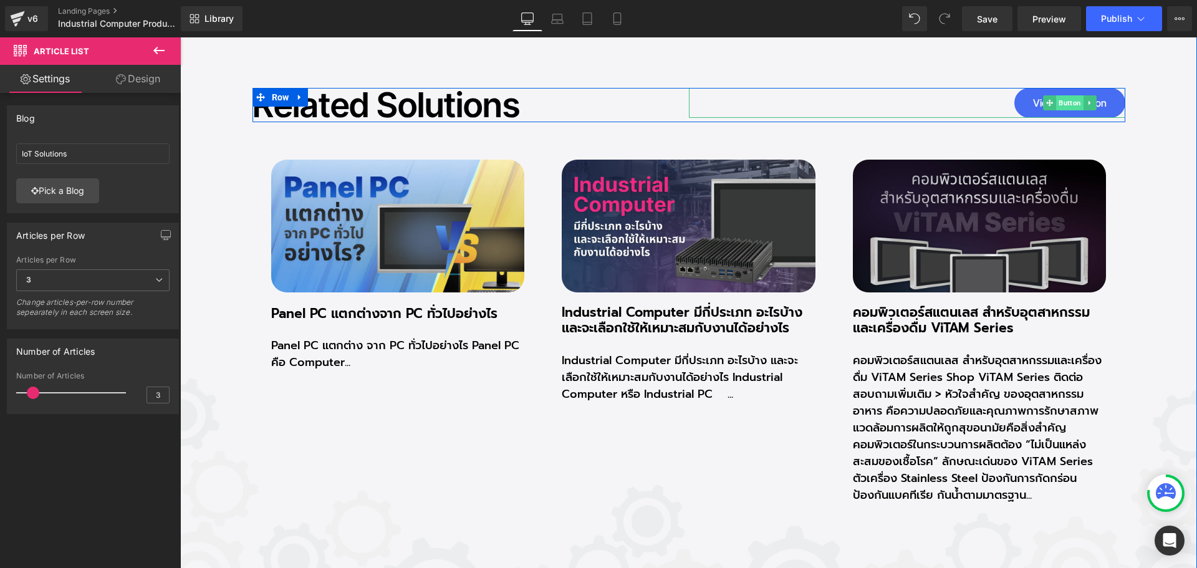
click at [1066, 97] on span "Button" at bounding box center [1069, 102] width 27 height 15
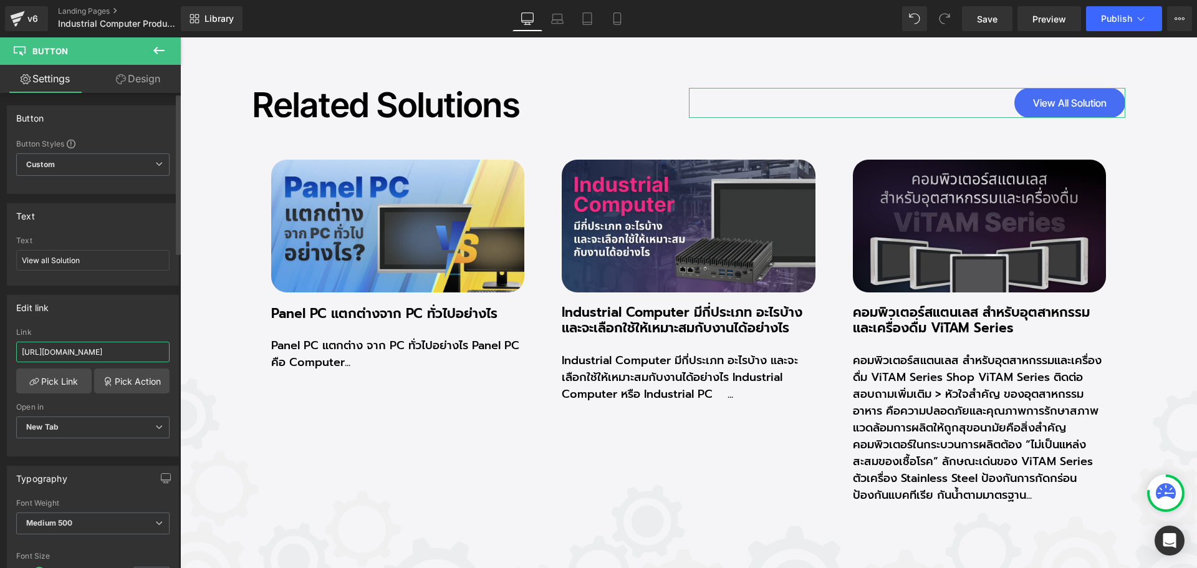
click at [108, 349] on input "https://riverplus.com/blogs/industrial-computer" at bounding box center [92, 352] width 153 height 21
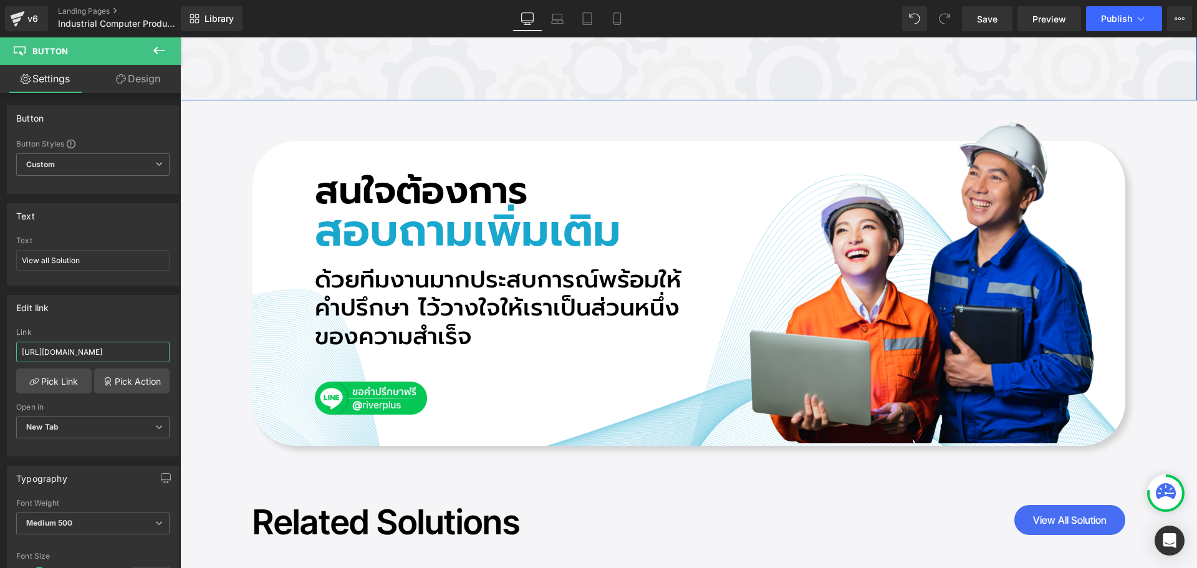
scroll to position [6734, 0]
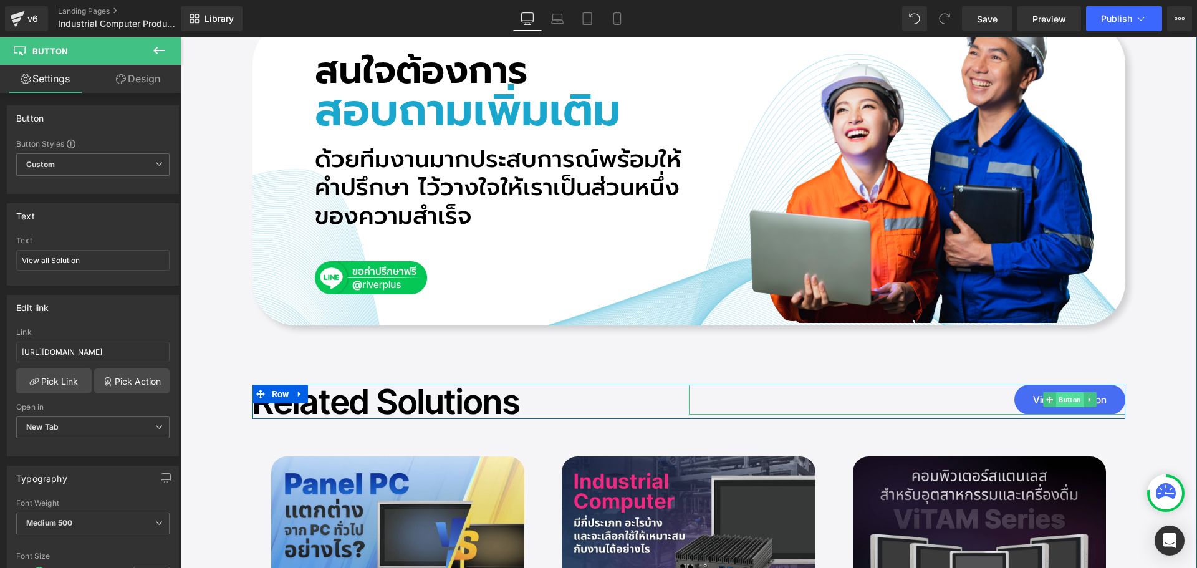
click at [1066, 392] on span "Button" at bounding box center [1069, 399] width 27 height 15
click at [1066, 398] on span "Button" at bounding box center [1069, 399] width 27 height 15
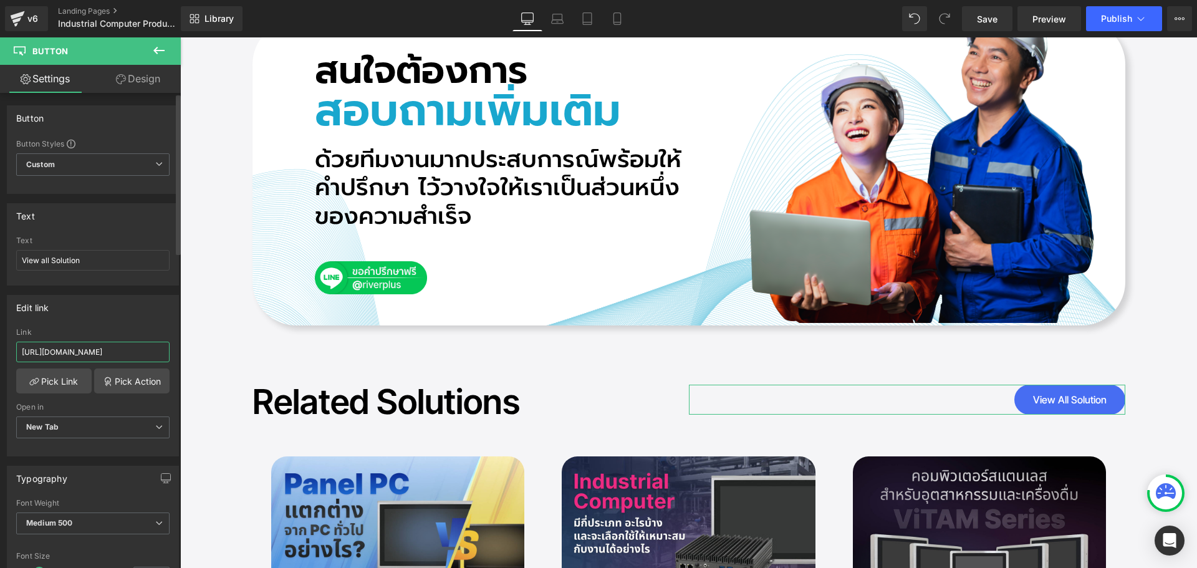
click at [99, 355] on input "https://riverplus.com/blogs/iot-solutions" at bounding box center [92, 352] width 153 height 21
paste input "https://riverplus.com/blogs/industrial-computer"
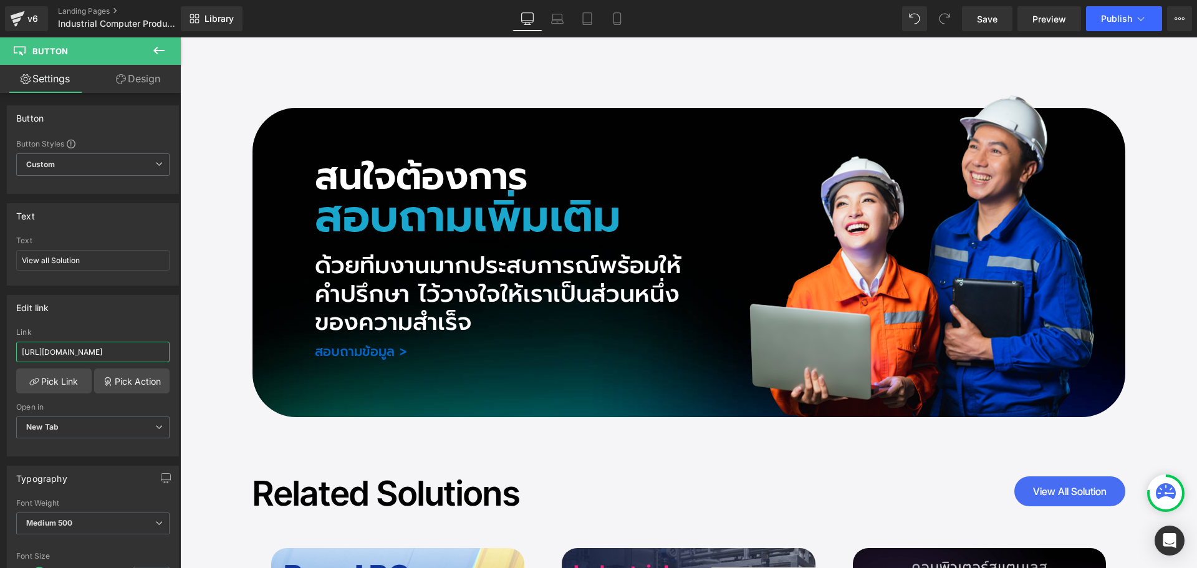
scroll to position [5611, 0]
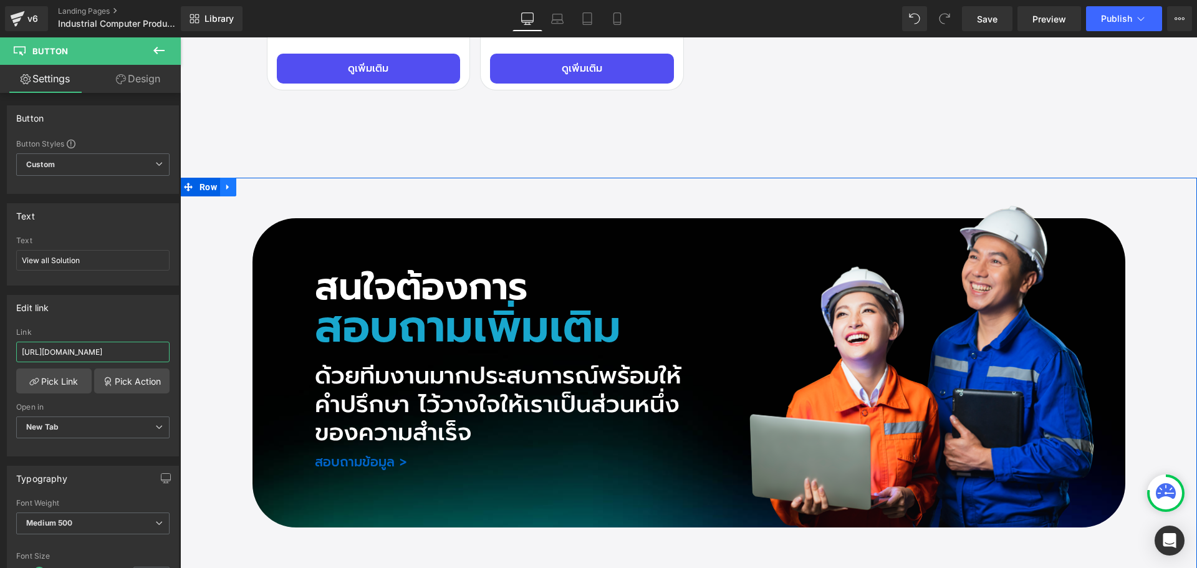
type input "https://riverplus.com/blogs/industrial-computer"
click at [227, 185] on icon at bounding box center [228, 187] width 9 height 9
click at [259, 183] on icon at bounding box center [260, 187] width 9 height 9
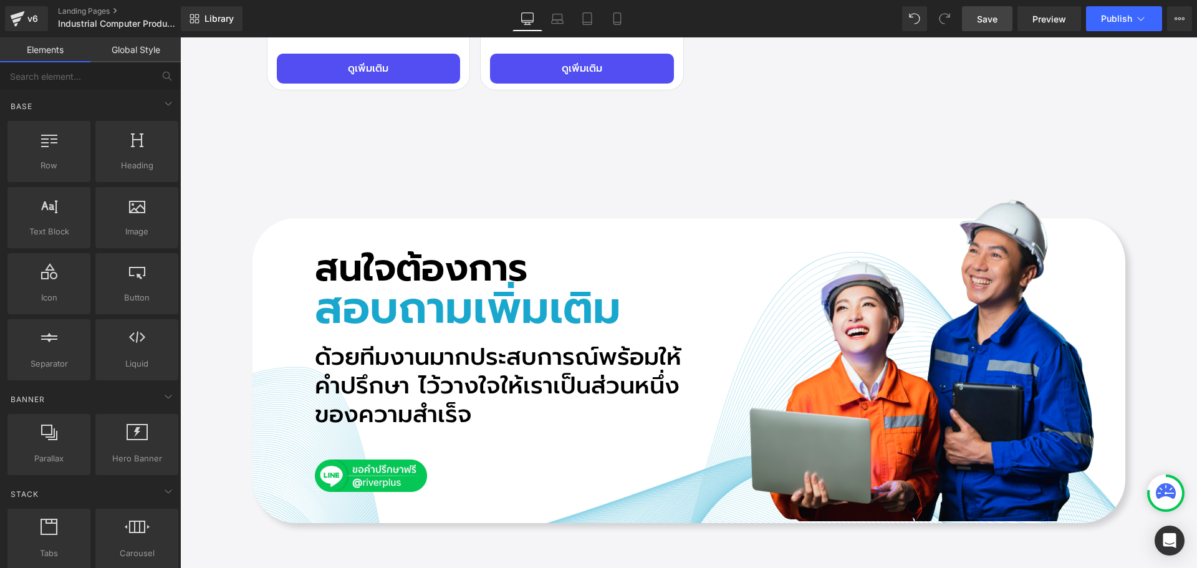
click at [983, 26] on link "Save" at bounding box center [987, 18] width 51 height 25
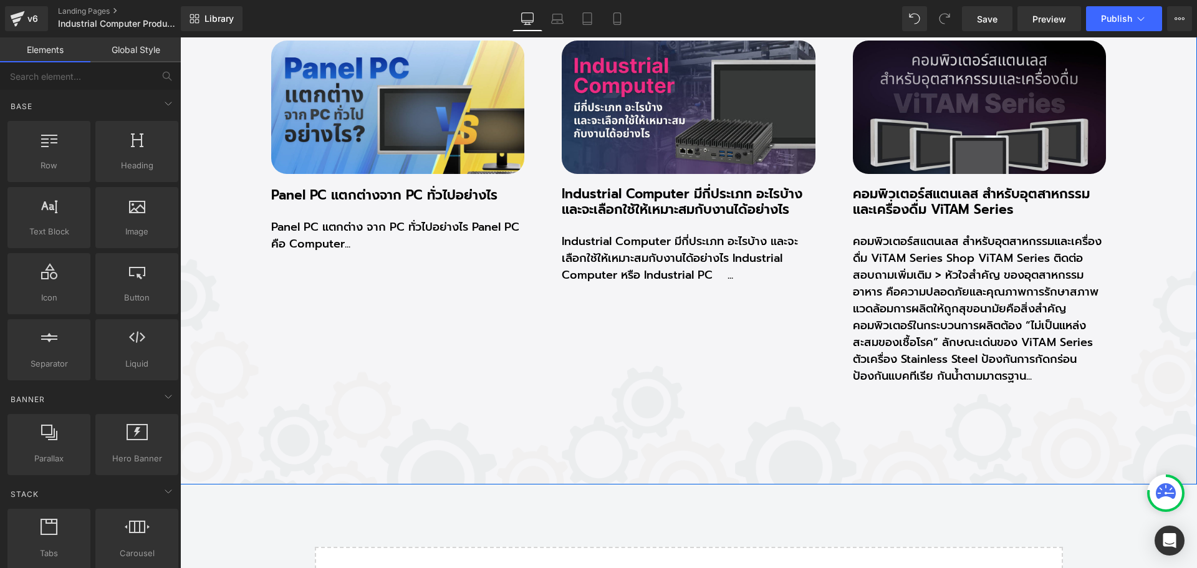
scroll to position [6422, 0]
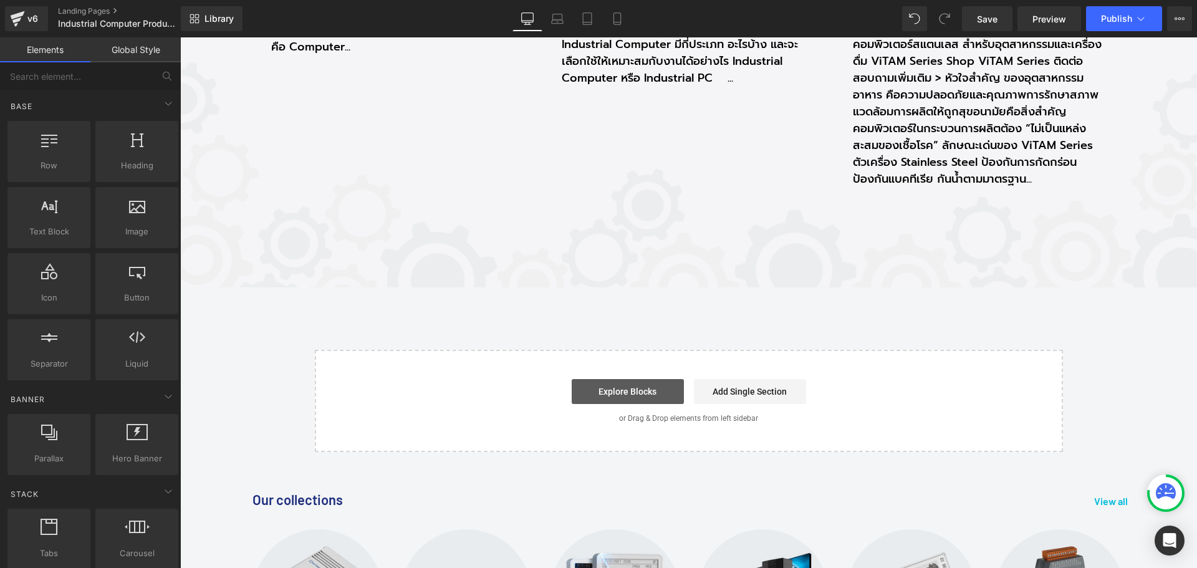
click at [651, 388] on link "Explore Blocks" at bounding box center [628, 391] width 112 height 25
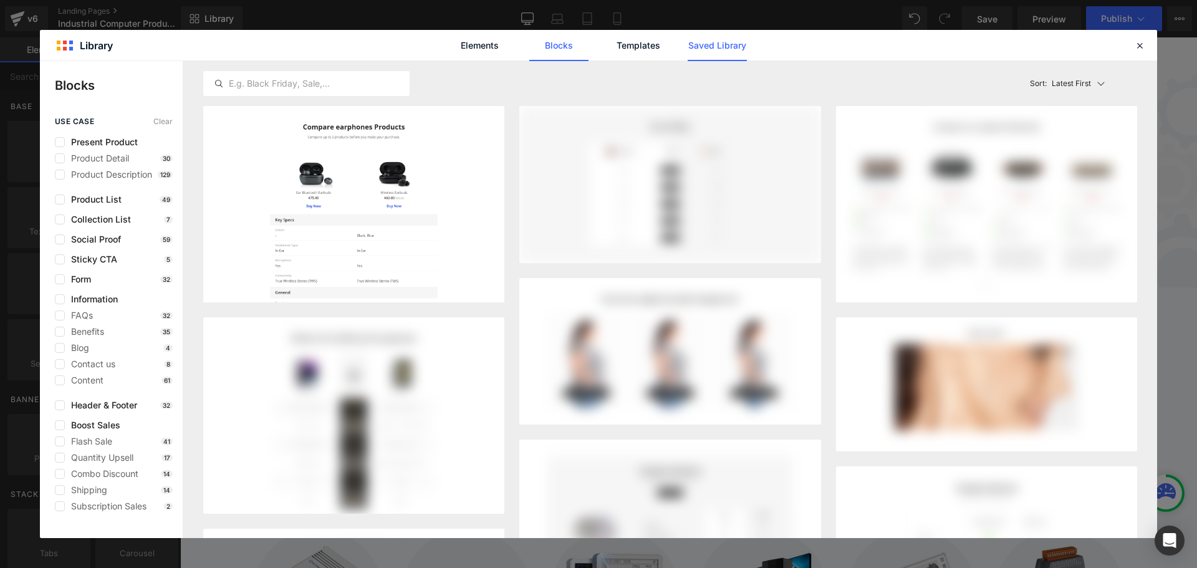
click at [711, 46] on link "Saved Library" at bounding box center [717, 45] width 59 height 31
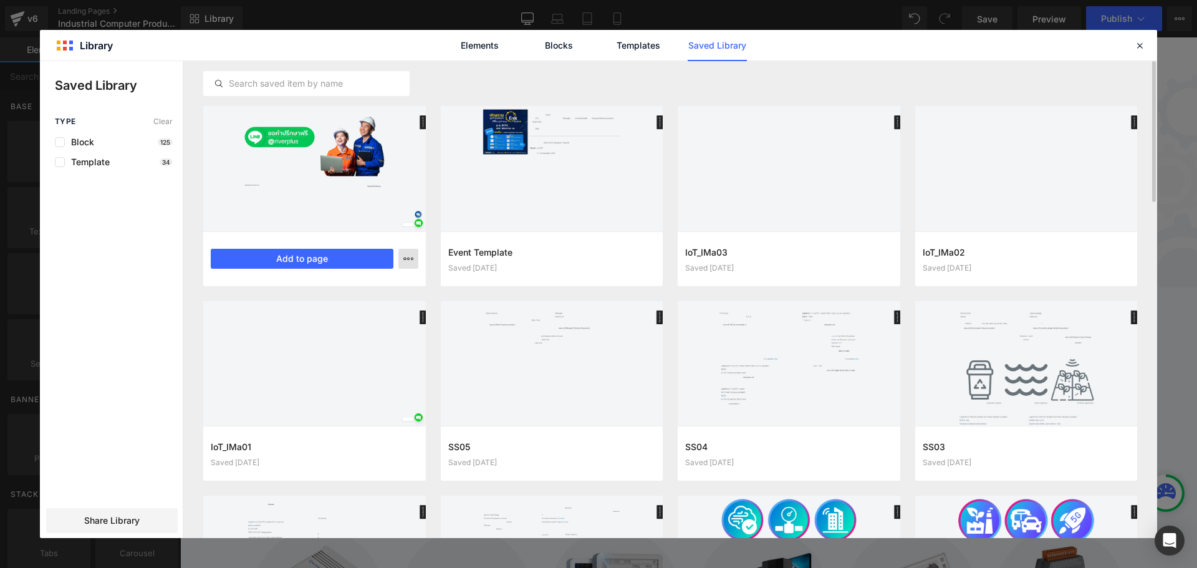
click at [409, 260] on icon "button" at bounding box center [408, 259] width 10 height 10
click at [375, 315] on div "Delete" at bounding box center [347, 313] width 142 height 26
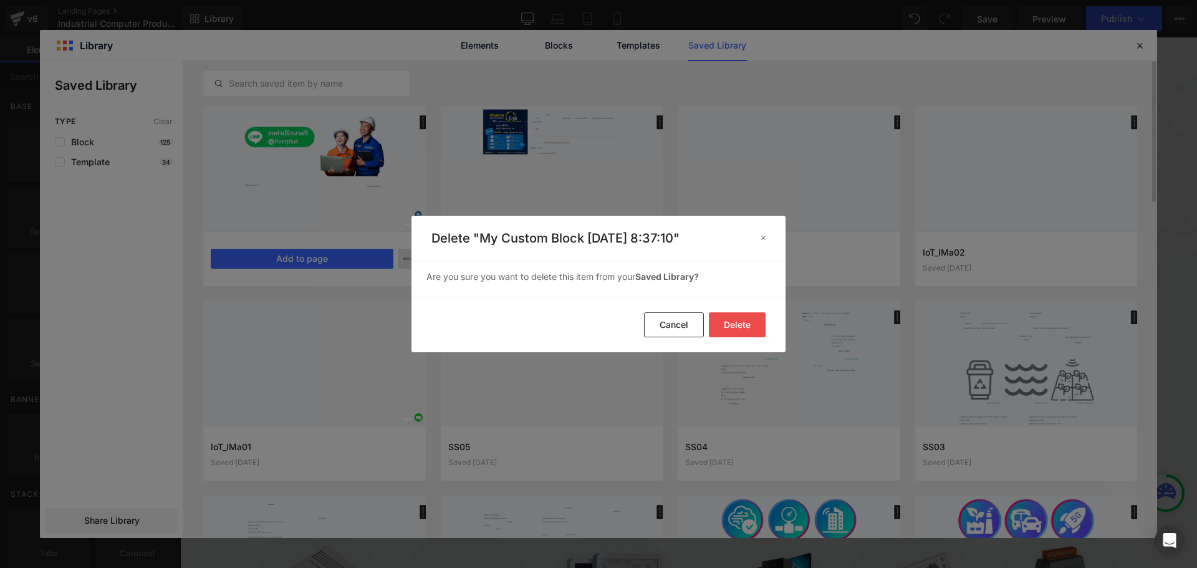
click at [733, 326] on button "Delete" at bounding box center [737, 324] width 57 height 25
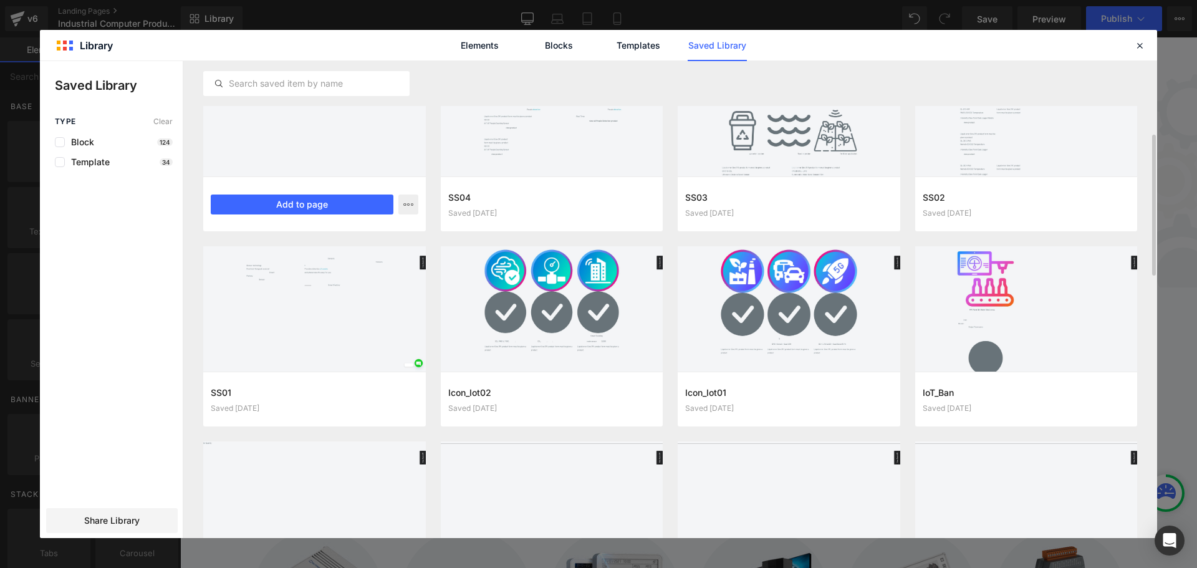
scroll to position [343, 0]
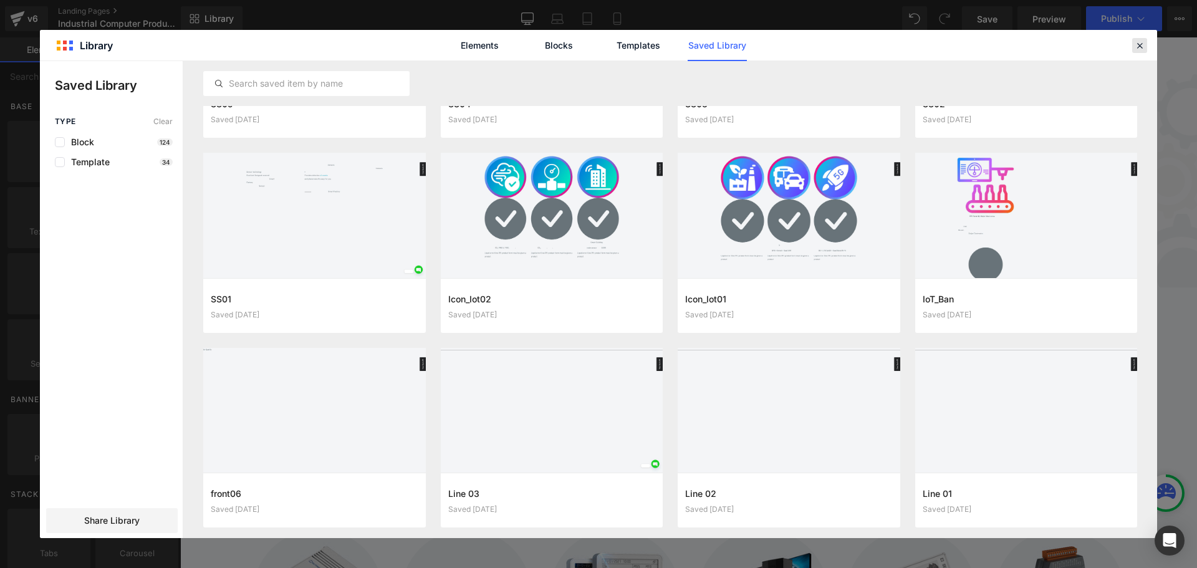
drag, startPoint x: 1137, startPoint y: 46, endPoint x: 907, endPoint y: 0, distance: 234.5
click at [1137, 46] on icon at bounding box center [1139, 45] width 11 height 11
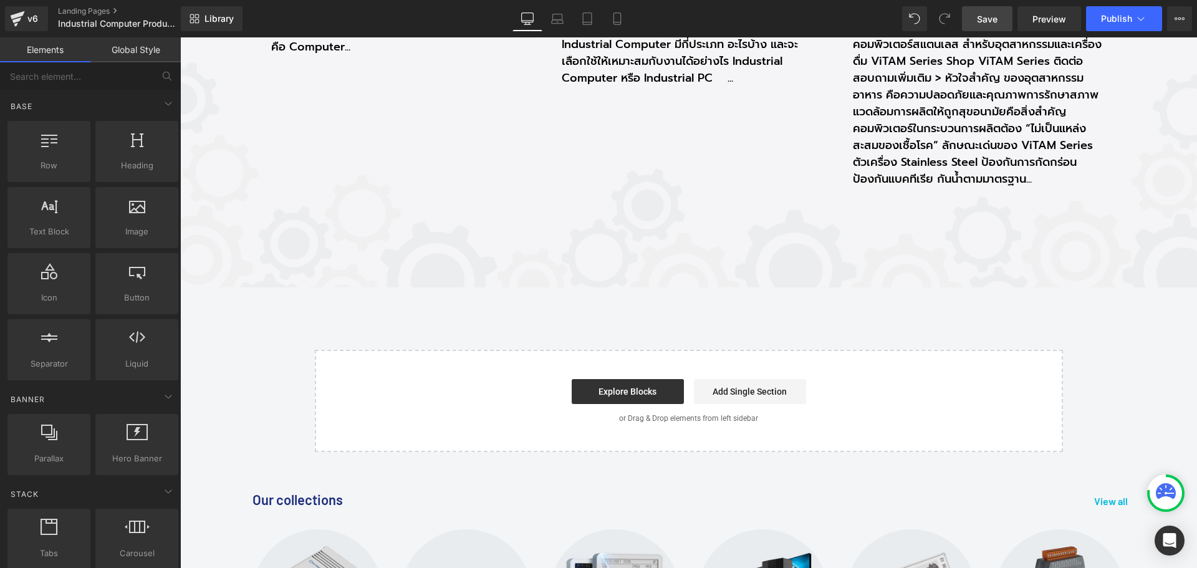
click at [991, 22] on span "Save" at bounding box center [987, 18] width 21 height 13
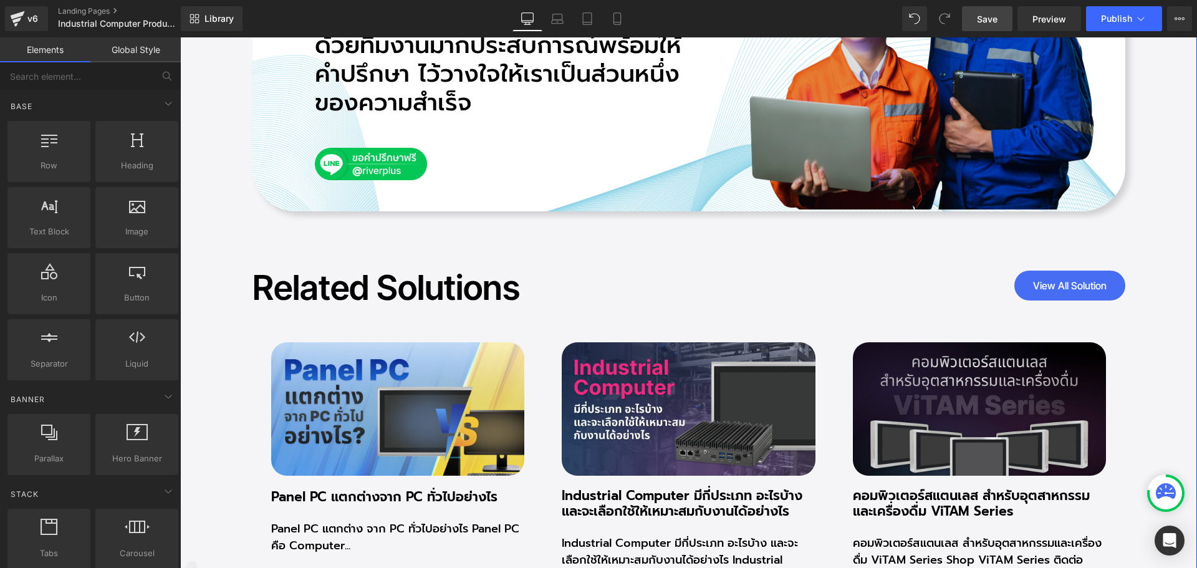
scroll to position [5674, 0]
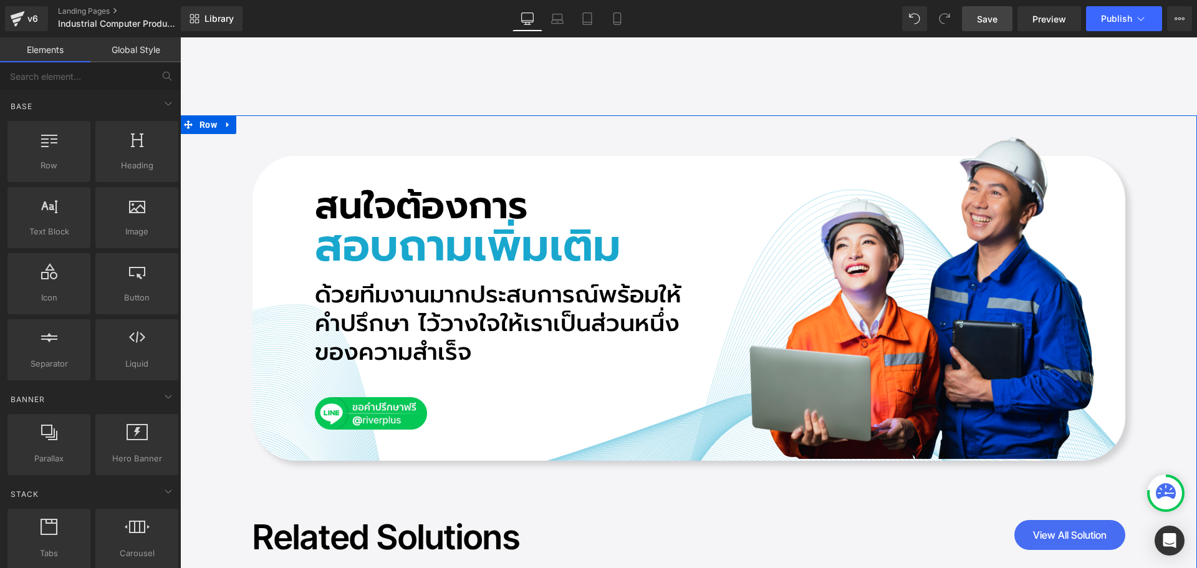
drag, startPoint x: 514, startPoint y: 135, endPoint x: 694, endPoint y: 68, distance: 191.6
click at [514, 135] on div "สนใจต้องการ Heading สอบถามเพิ่มเติม Heading ด้วยทีมงานมากประสบการณ์พร้อมให้คำปร…" at bounding box center [688, 575] width 1017 height 920
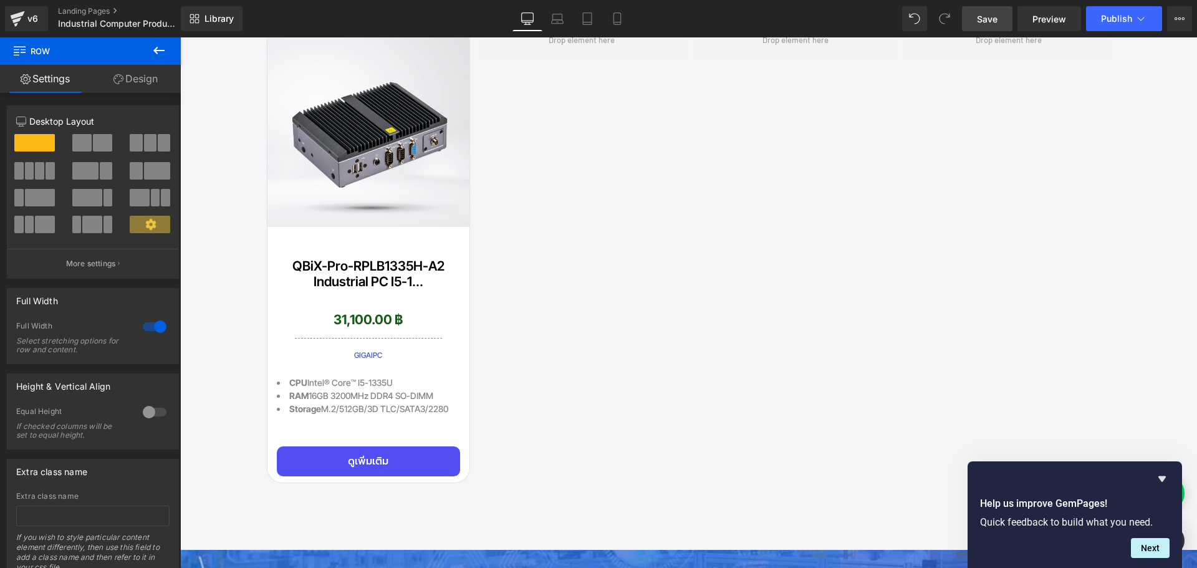
scroll to position [2993, 0]
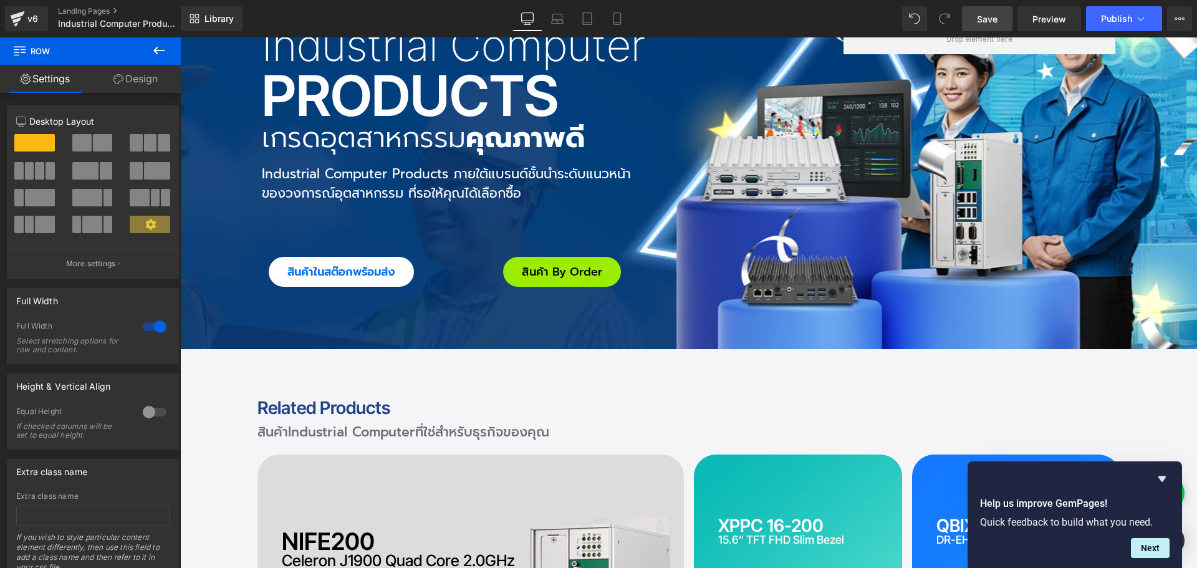
scroll to position [187, 0]
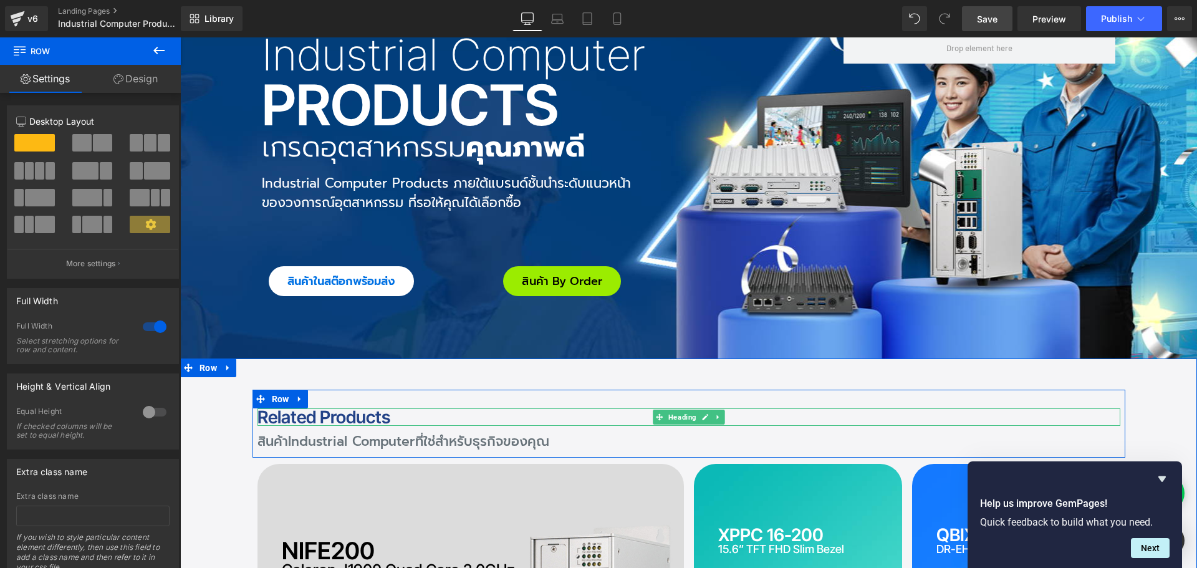
click at [344, 416] on h2 "Related Products" at bounding box center [689, 416] width 863 height 17
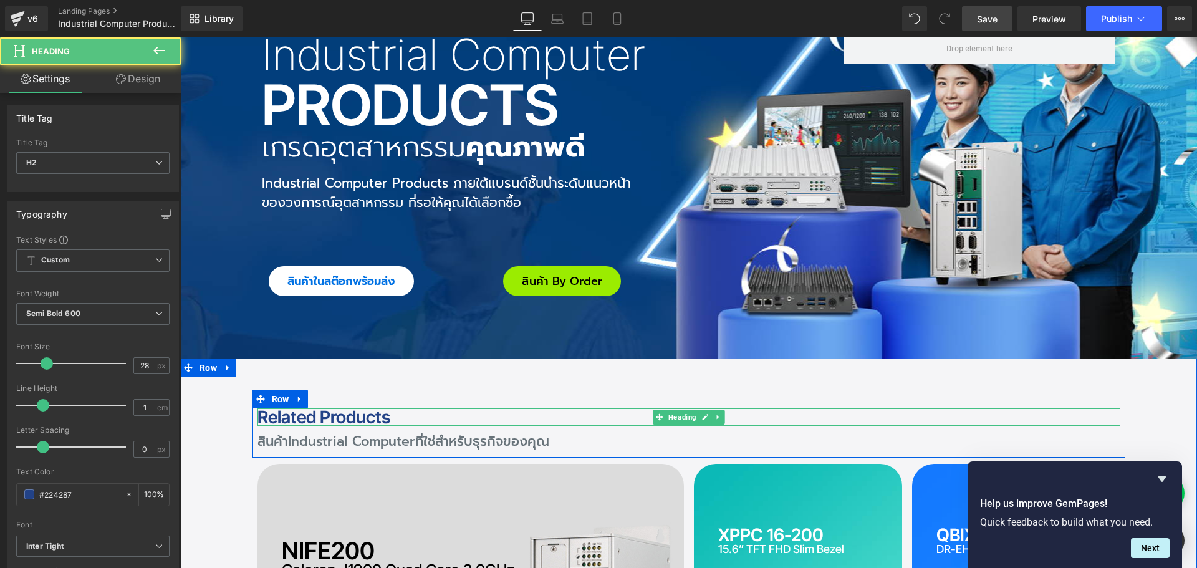
click at [336, 421] on h2 "Related Products" at bounding box center [689, 416] width 863 height 17
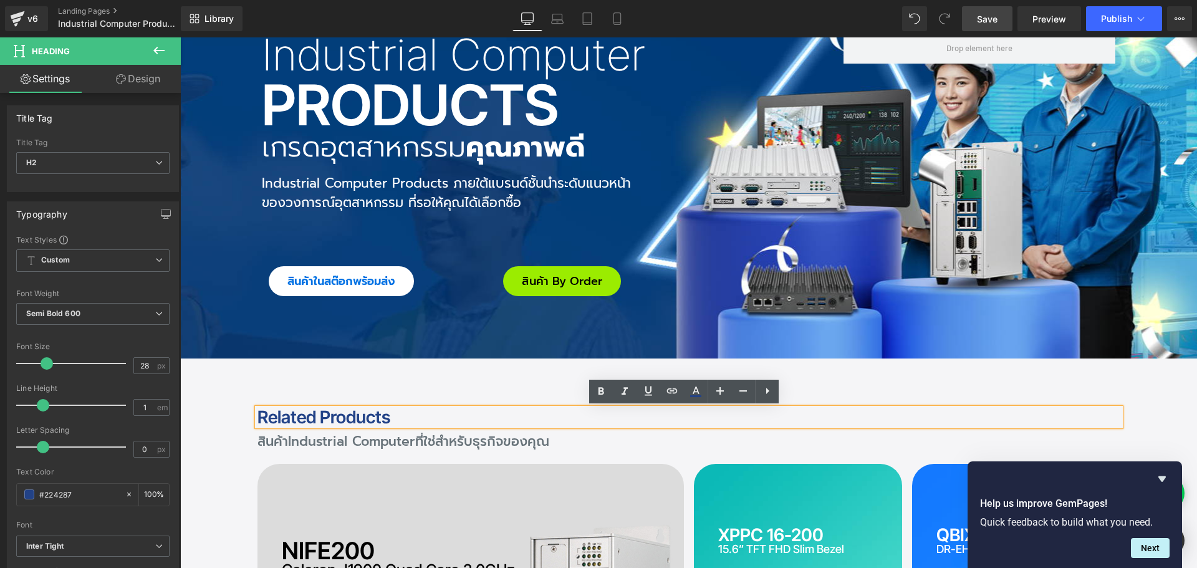
click at [375, 415] on h2 "Related Products" at bounding box center [689, 416] width 863 height 17
drag, startPoint x: 144, startPoint y: 368, endPoint x: 27, endPoint y: 348, distance: 118.3
click at [27, 352] on div "Font Size 28 px" at bounding box center [92, 363] width 153 height 42
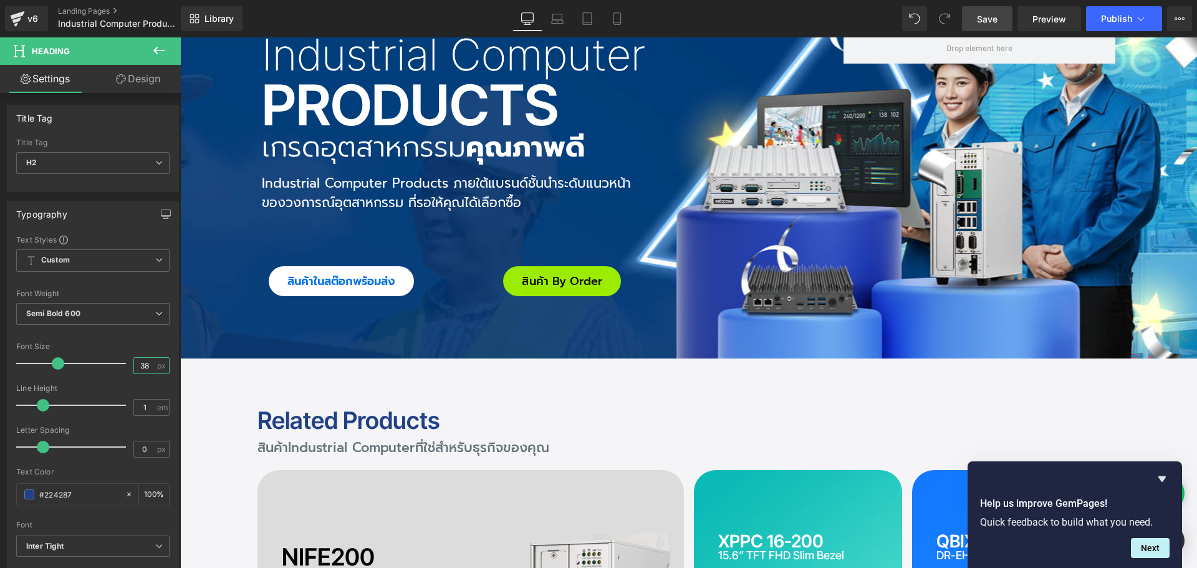
type input "38"
click at [996, 21] on span "Save" at bounding box center [987, 18] width 21 height 13
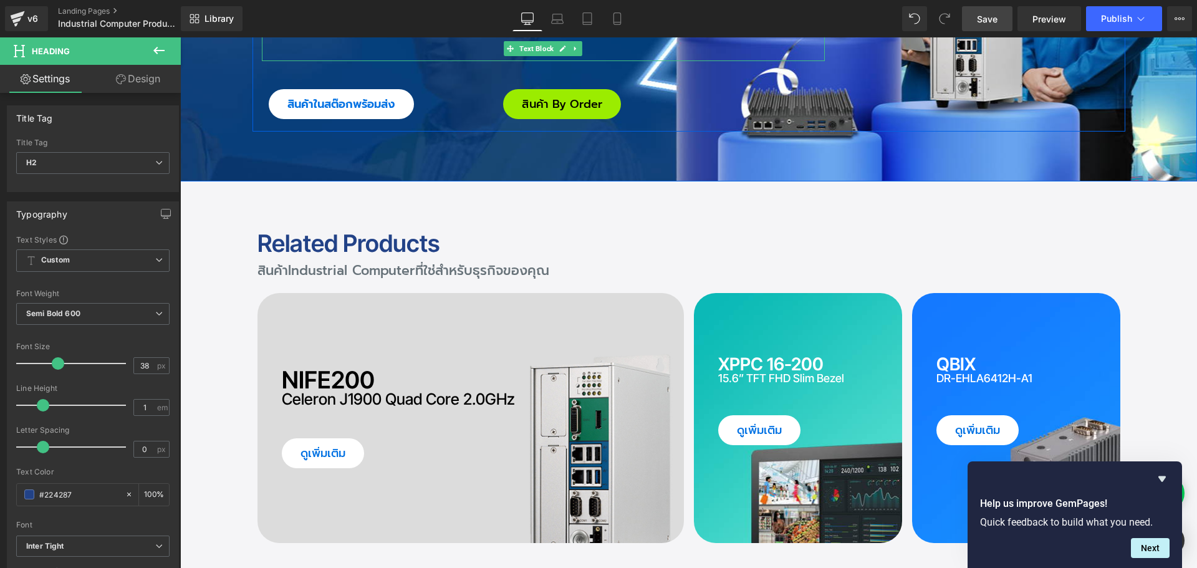
scroll to position [374, 0]
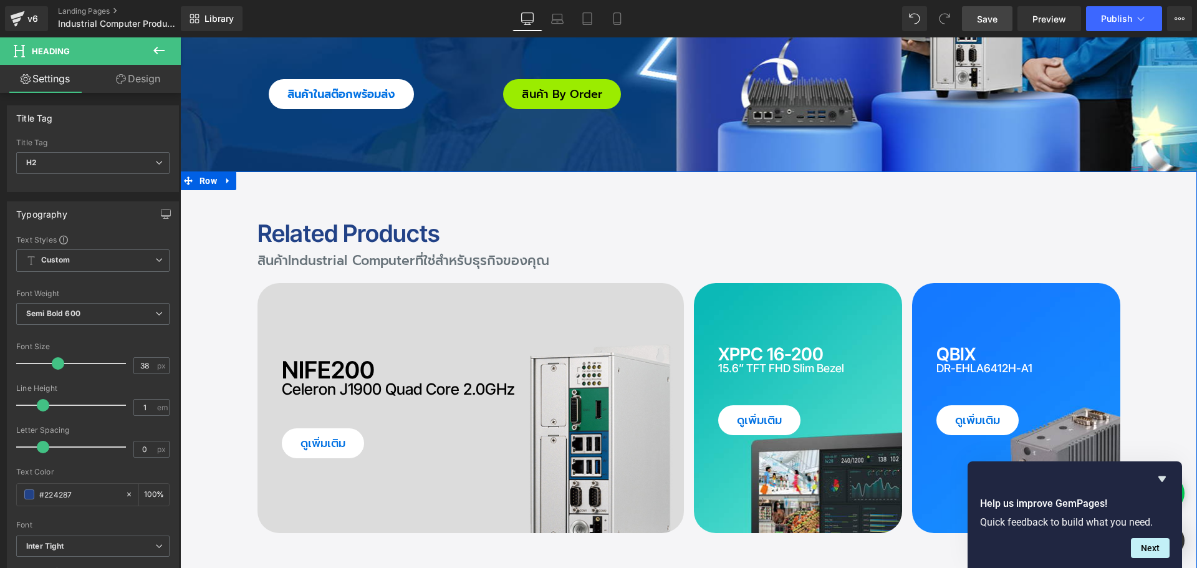
click at [1155, 236] on div "Related Products Heading สินค้า Industrial Computer ที่ใช่สำหรับธุรกิจของคุณ Te…" at bounding box center [688, 427] width 967 height 449
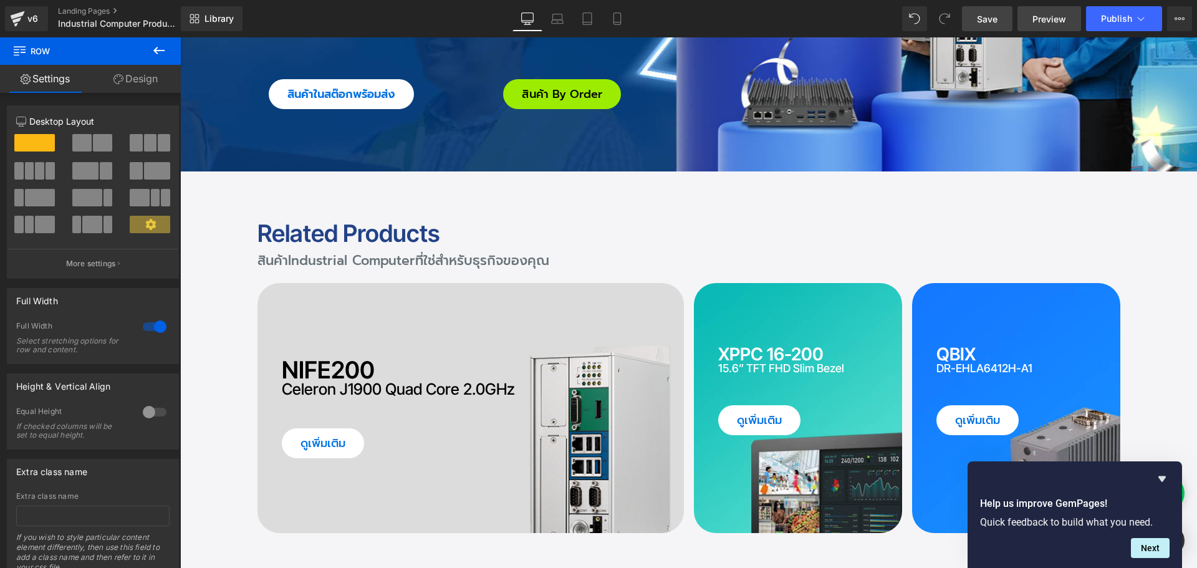
click at [1050, 21] on span "Preview" at bounding box center [1050, 18] width 34 height 13
click at [205, 182] on span "Row" at bounding box center [208, 181] width 24 height 19
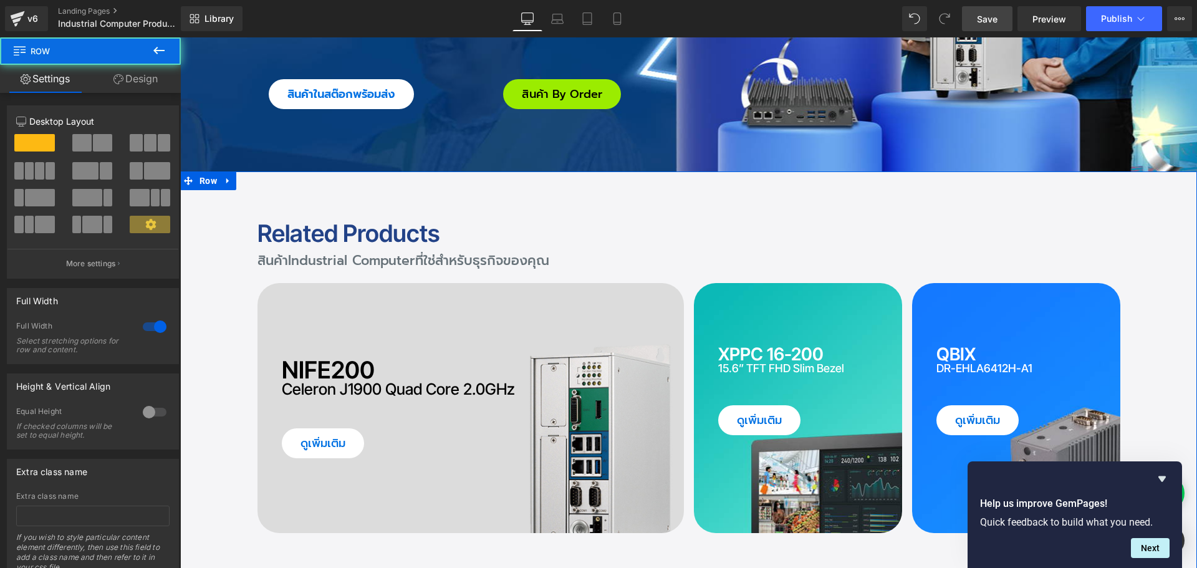
click at [135, 77] on link "Design" at bounding box center [135, 79] width 90 height 28
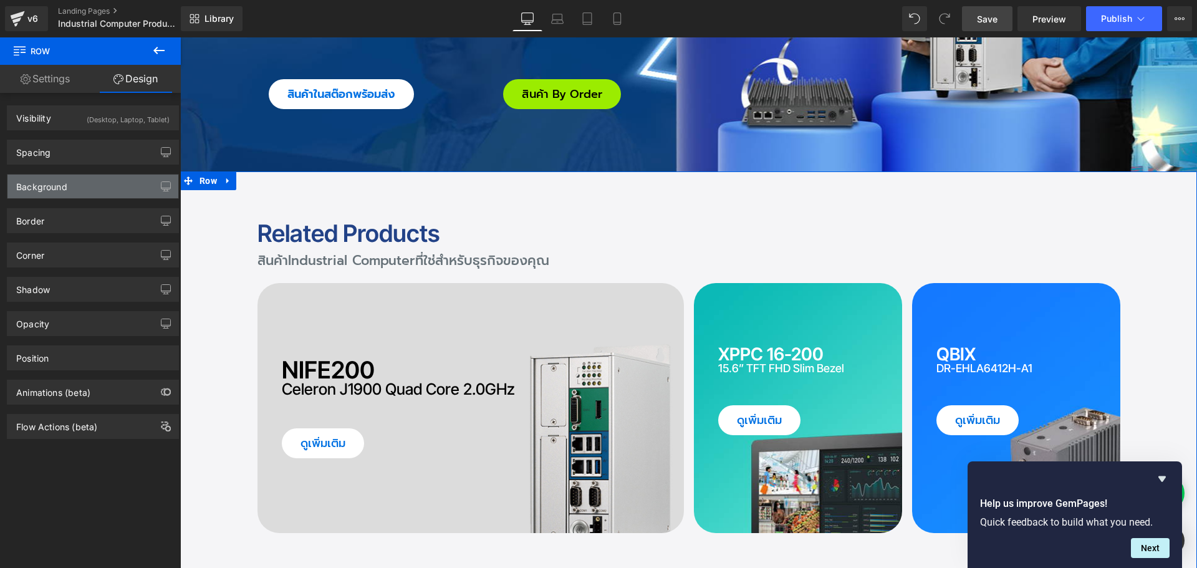
click at [42, 190] on div "Background" at bounding box center [41, 183] width 51 height 17
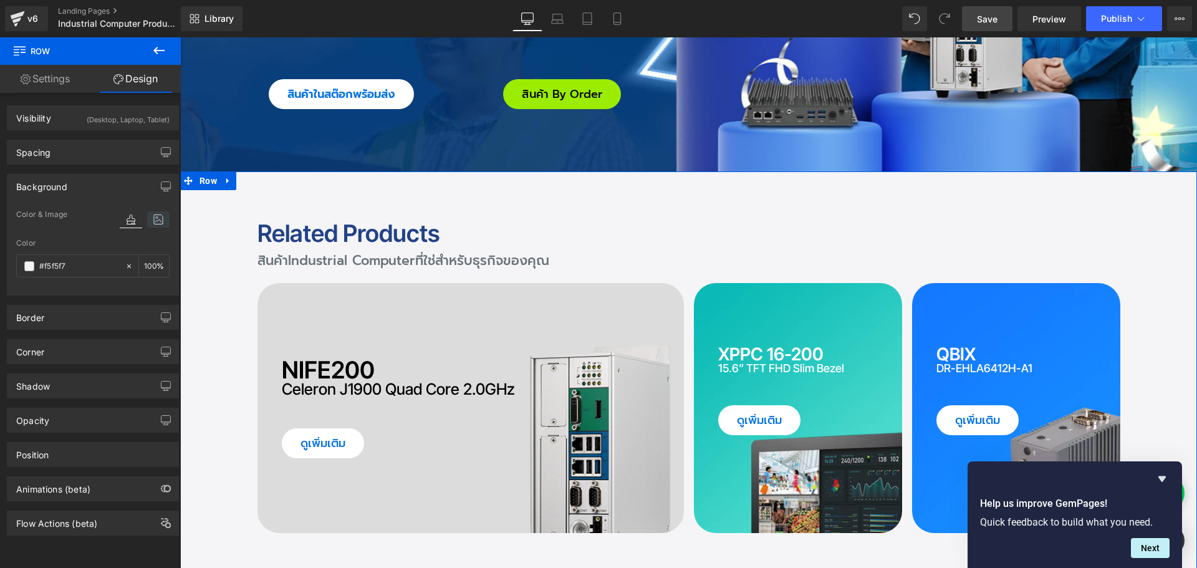
click at [156, 221] on icon at bounding box center [158, 219] width 22 height 16
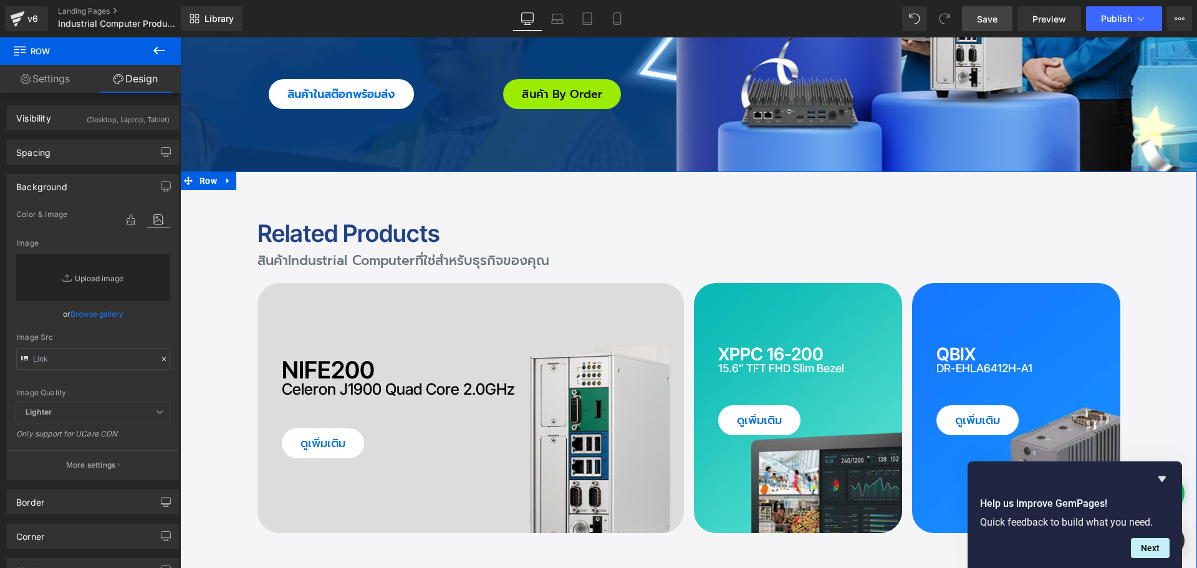
click at [87, 284] on link "Replace Image" at bounding box center [92, 277] width 153 height 47
type input "C:\fakepath\PPS_im02.jpg"
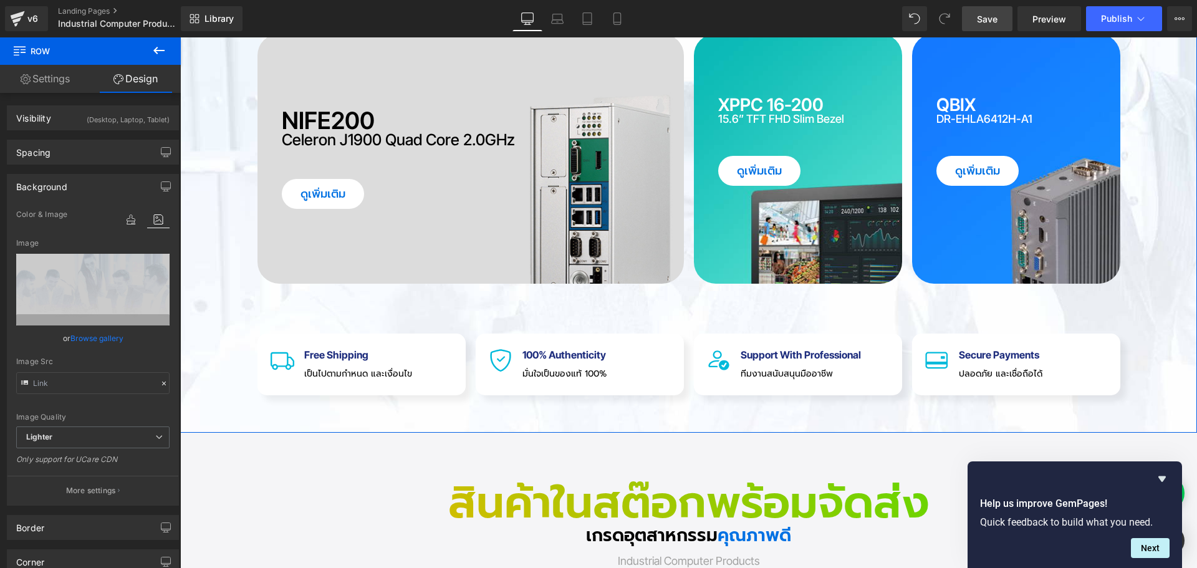
scroll to position [748, 0]
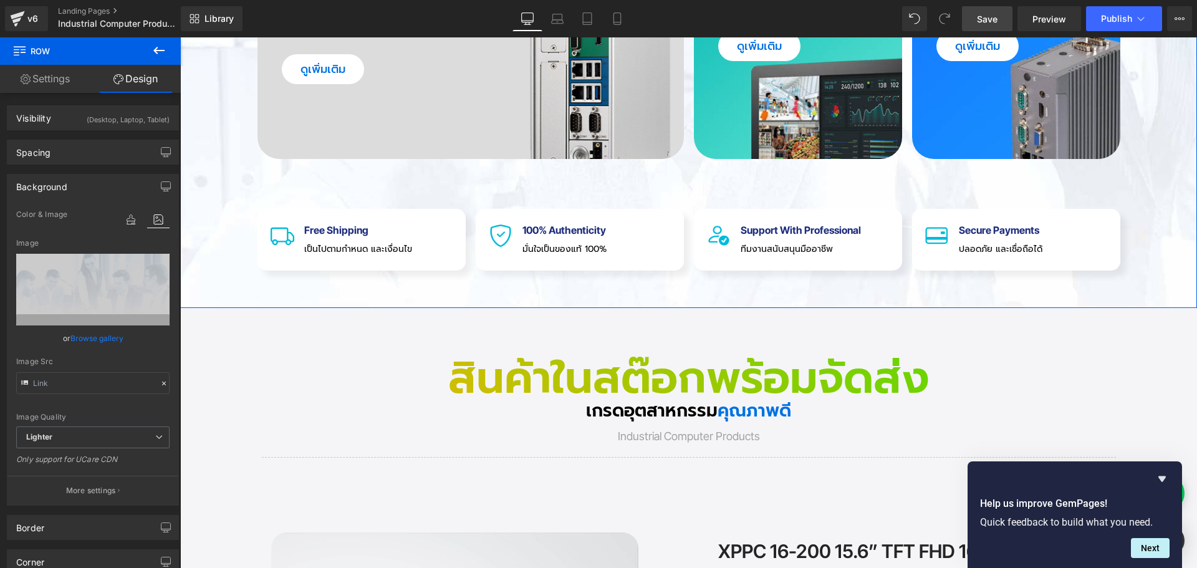
click at [93, 339] on link "Browse gallery" at bounding box center [96, 338] width 53 height 22
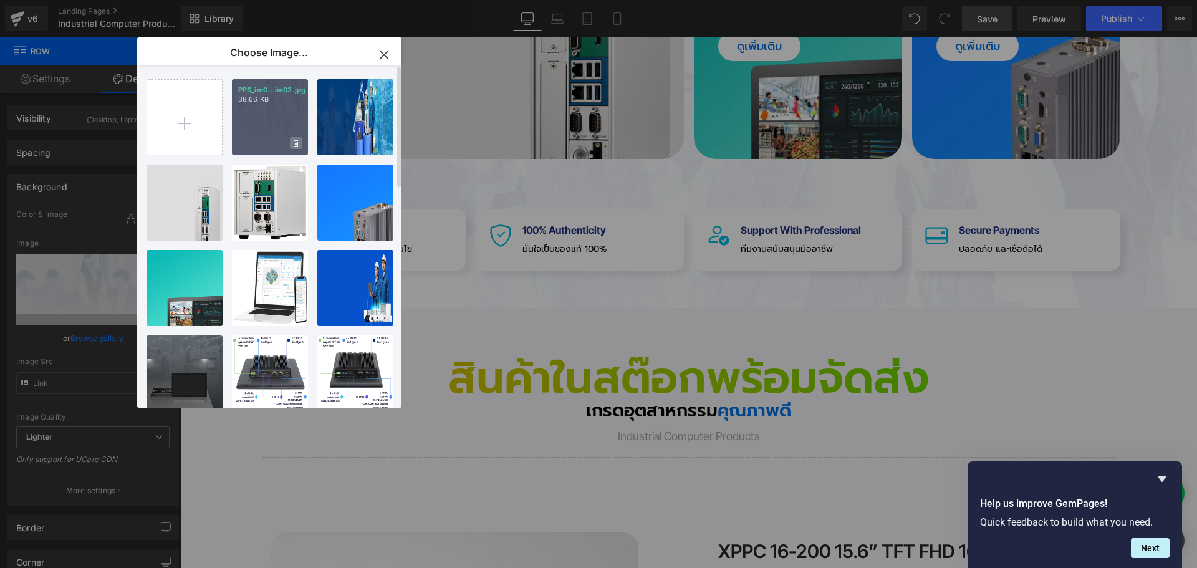
click at [297, 140] on icon at bounding box center [296, 144] width 4 height 8
click at [253, 143] on span "Yes" at bounding box center [253, 143] width 31 height 13
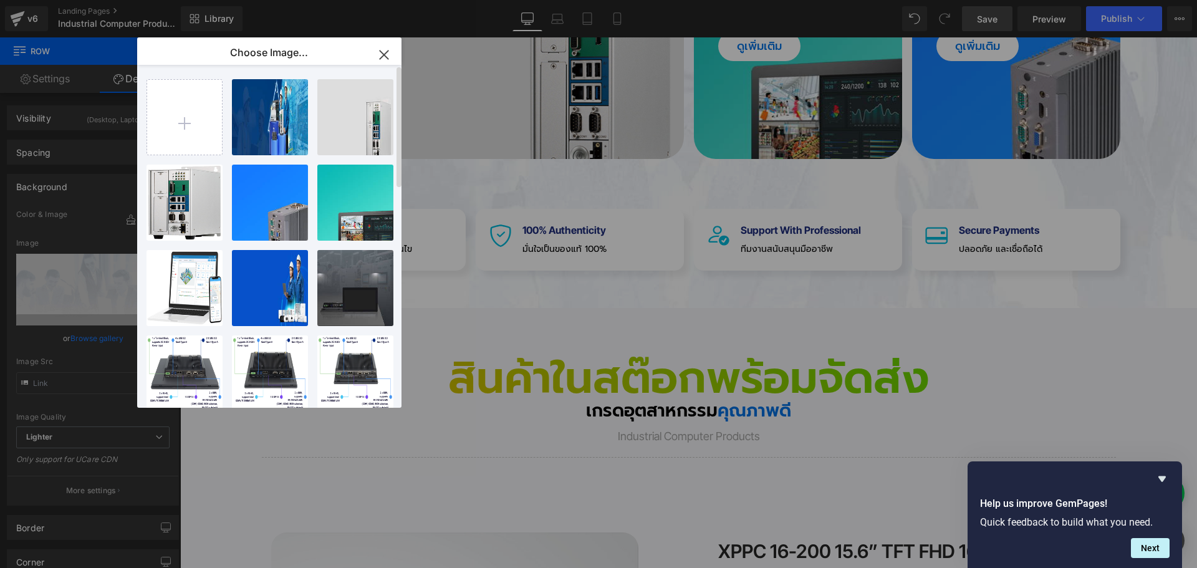
drag, startPoint x: 386, startPoint y: 49, endPoint x: 75, endPoint y: 158, distance: 329.9
click at [386, 49] on icon "button" at bounding box center [384, 55] width 20 height 20
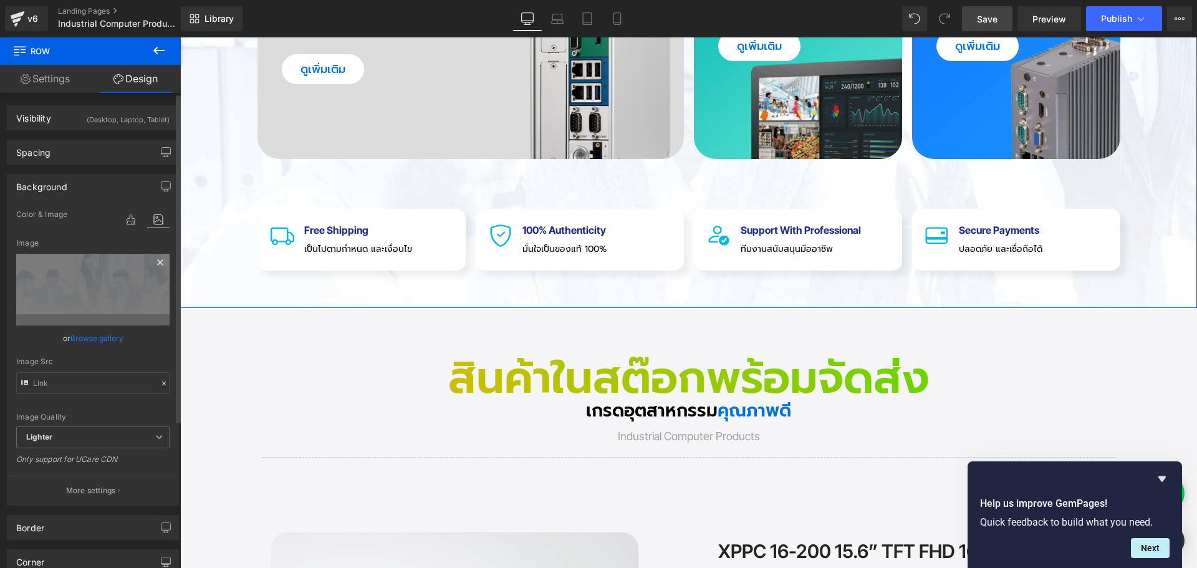
click at [153, 262] on icon at bounding box center [160, 262] width 15 height 15
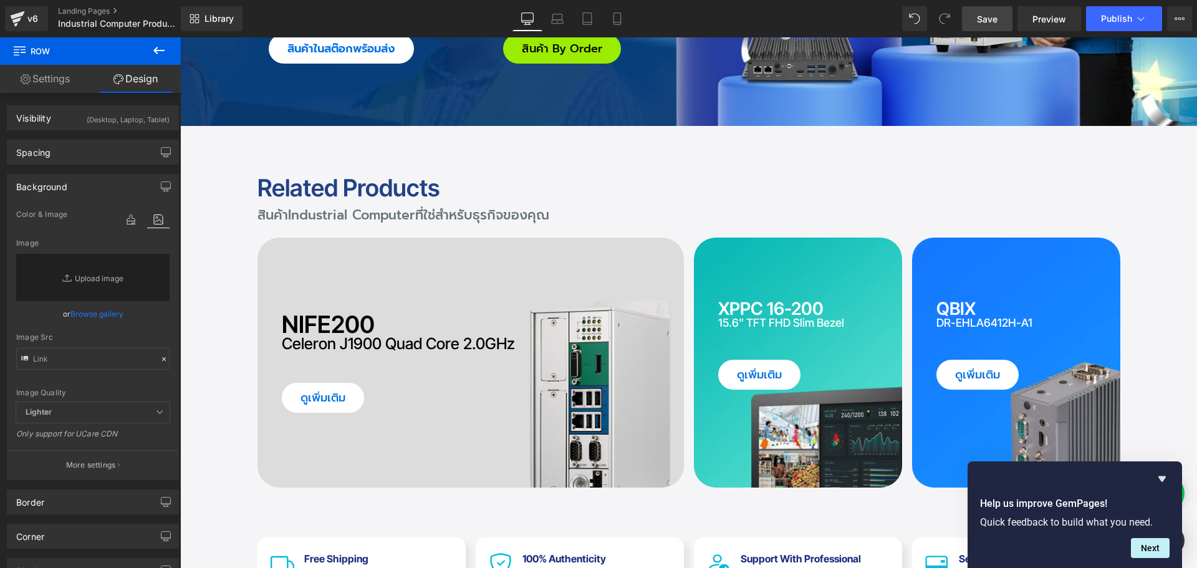
scroll to position [249, 0]
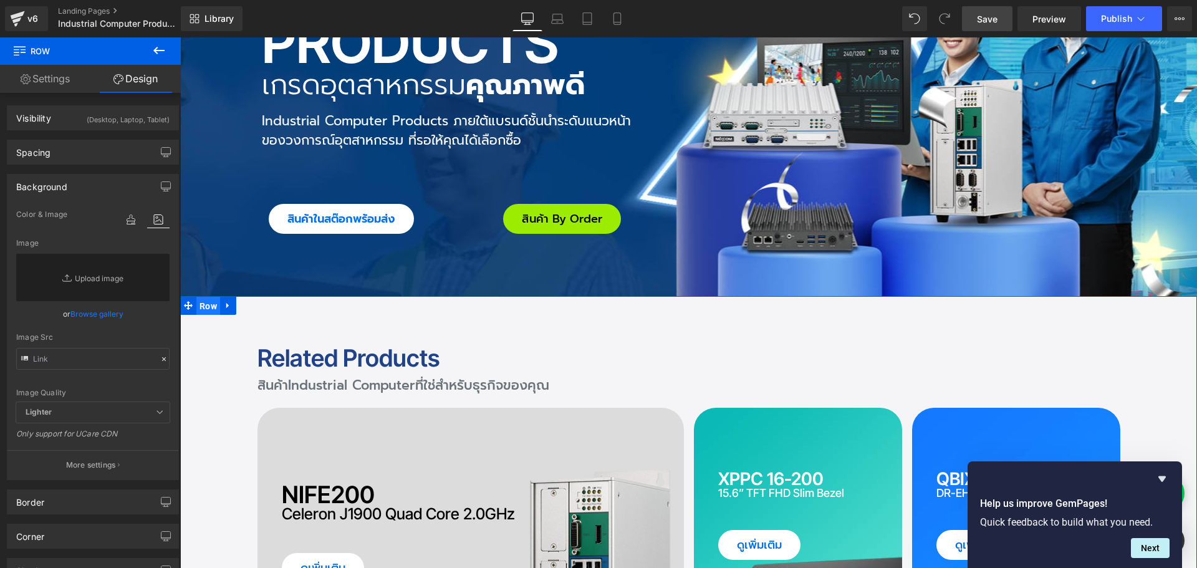
click at [205, 306] on span "Row" at bounding box center [208, 306] width 24 height 19
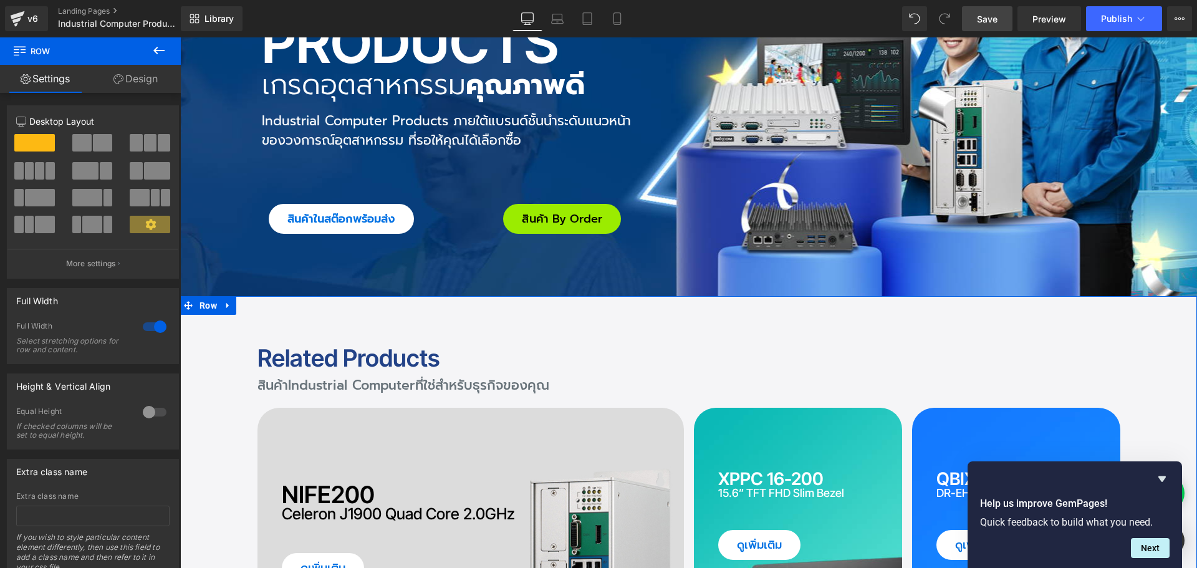
click at [142, 81] on link "Design" at bounding box center [135, 79] width 90 height 28
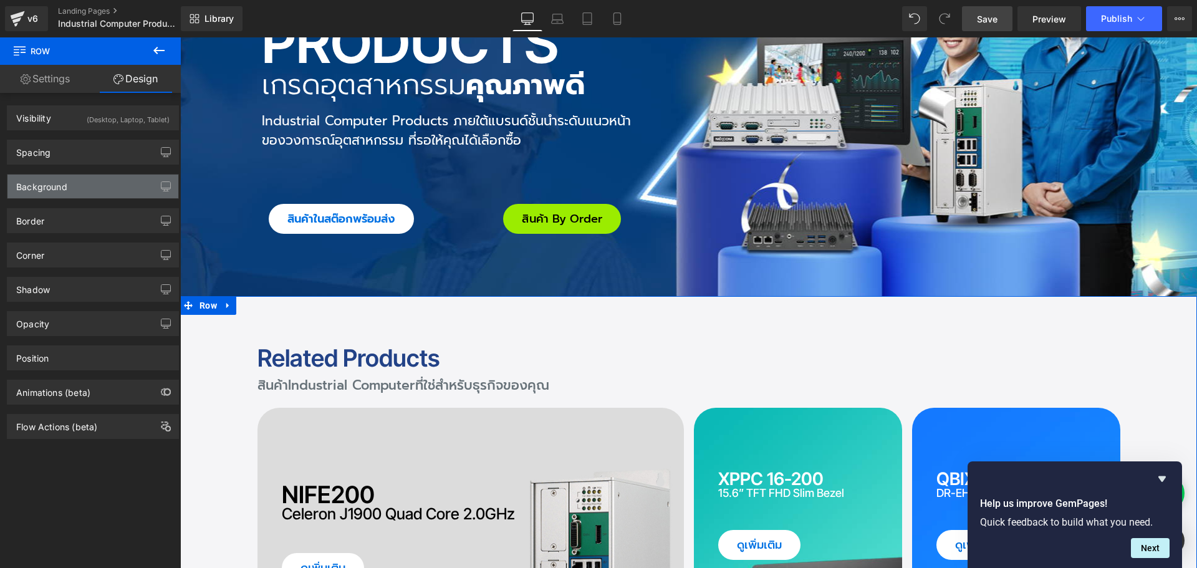
click at [83, 183] on div "Background" at bounding box center [92, 187] width 171 height 24
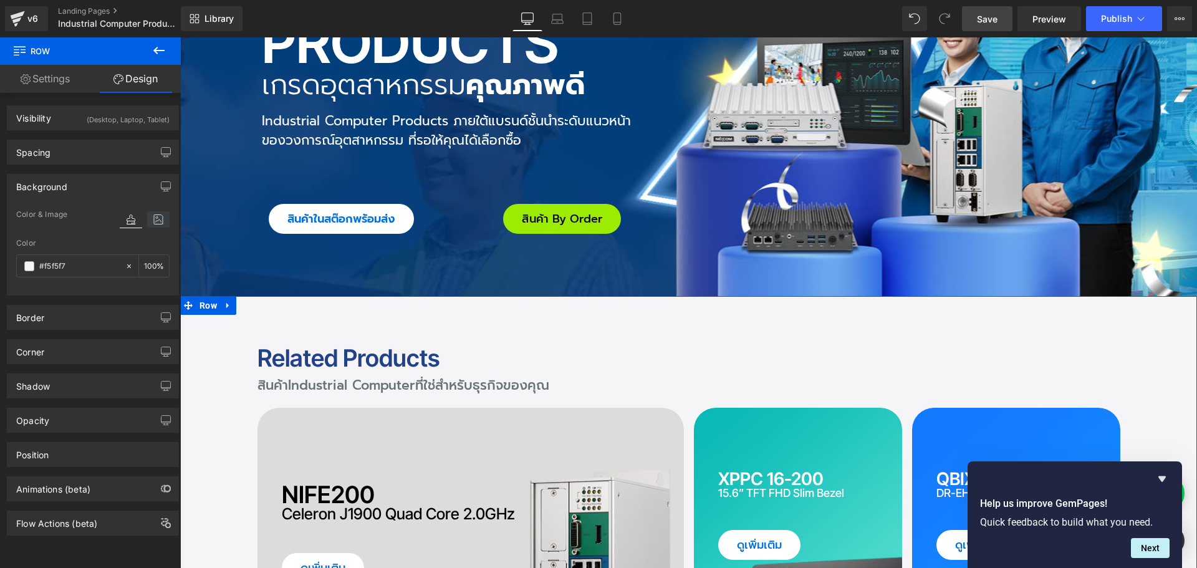
click at [154, 218] on icon at bounding box center [158, 219] width 22 height 16
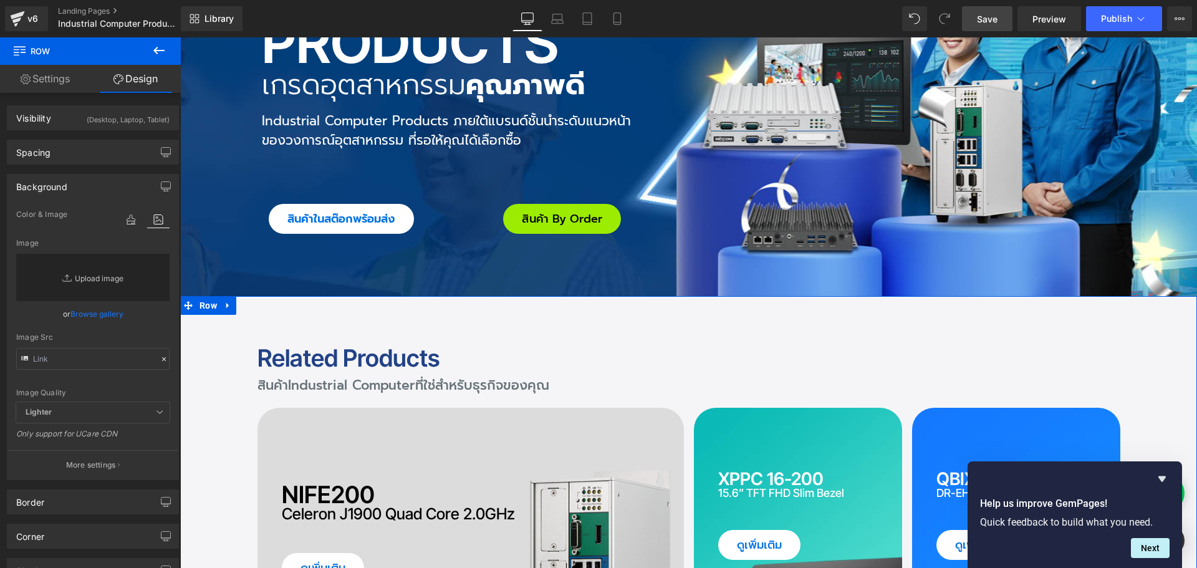
click at [99, 277] on link "Replace Image" at bounding box center [92, 277] width 153 height 47
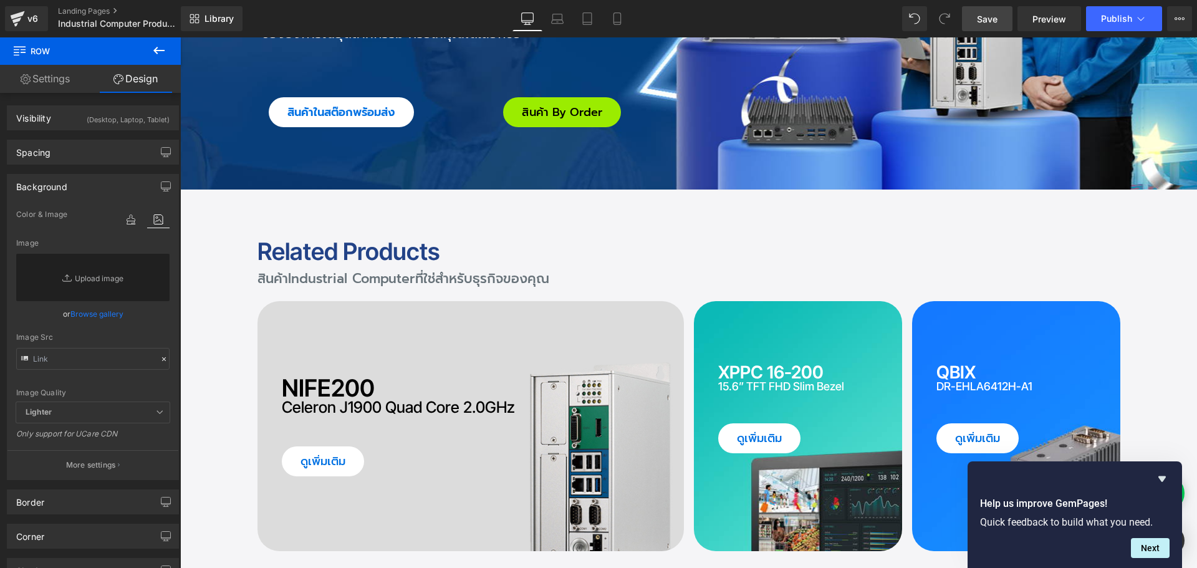
scroll to position [436, 0]
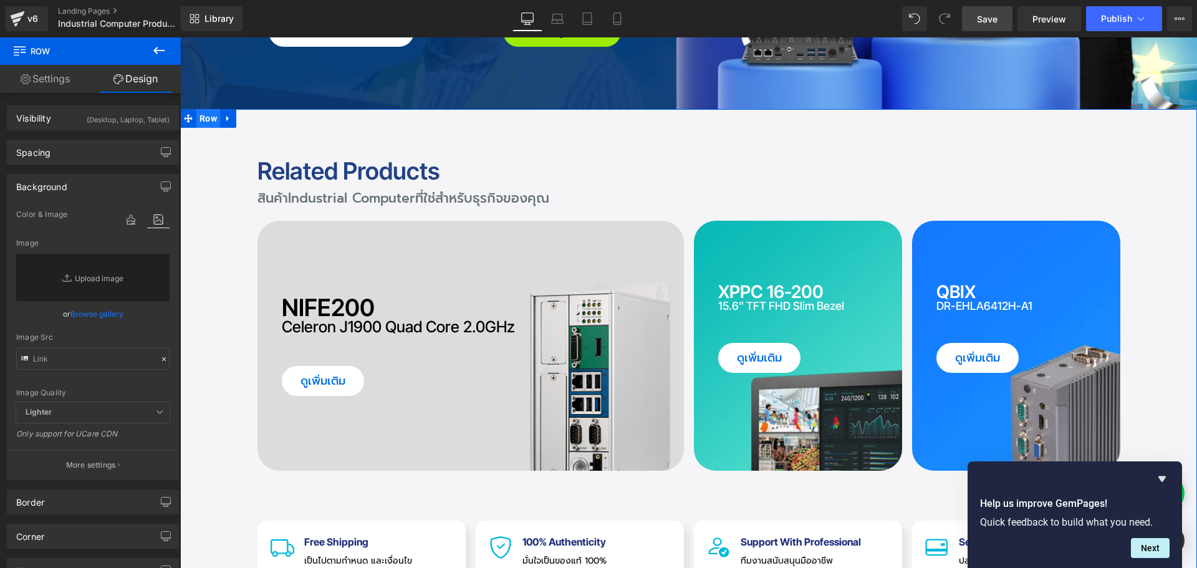
click at [208, 122] on span "Row" at bounding box center [208, 118] width 24 height 19
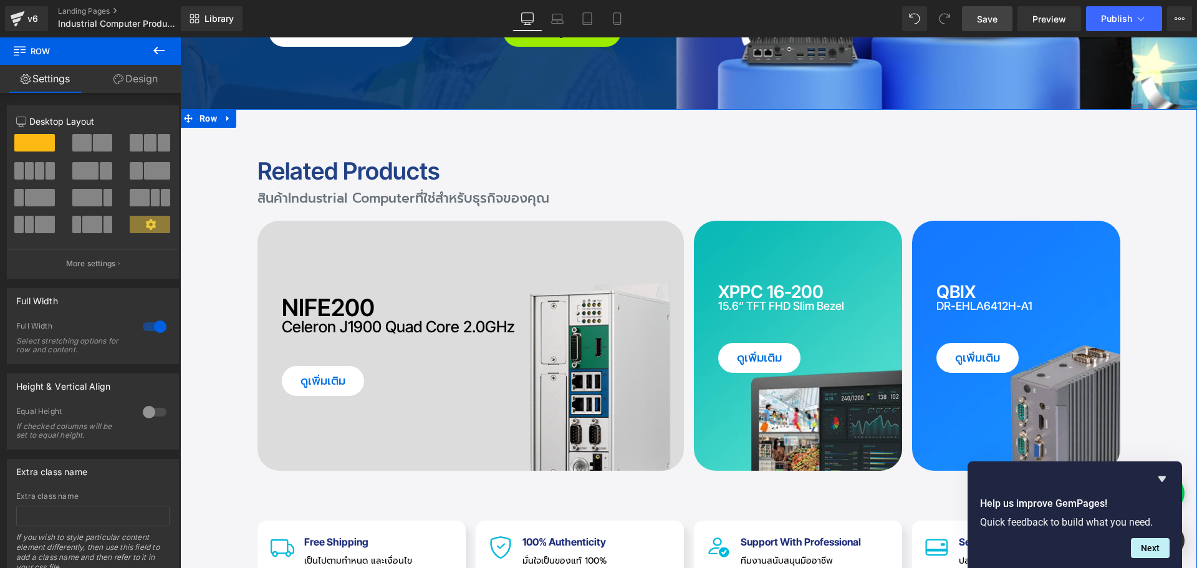
click at [153, 70] on link "Design" at bounding box center [135, 79] width 90 height 28
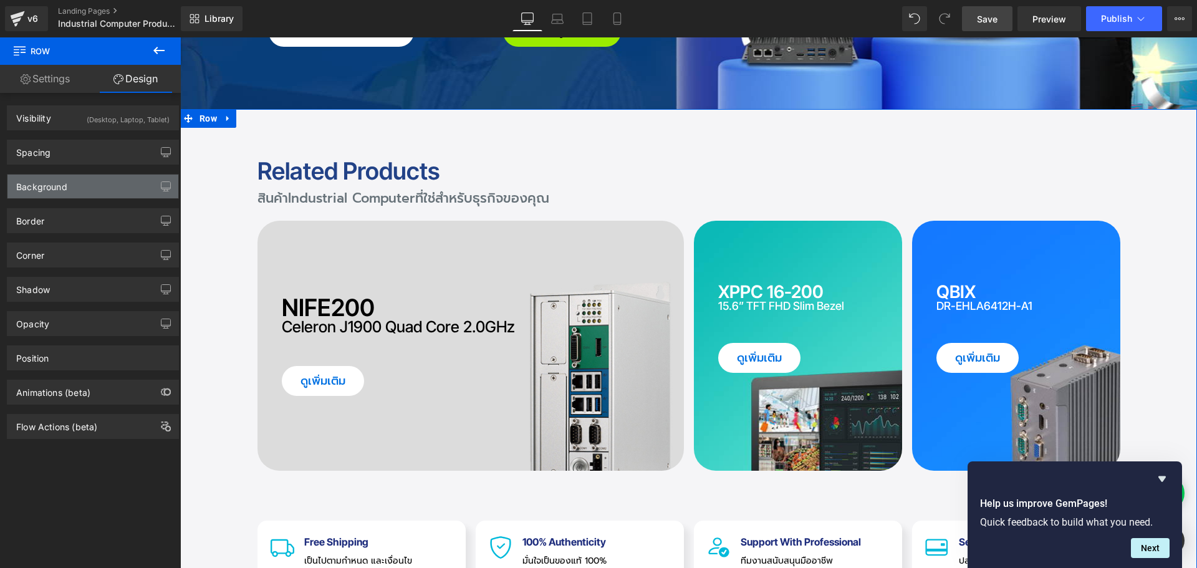
click at [68, 189] on div "Background" at bounding box center [92, 187] width 171 height 24
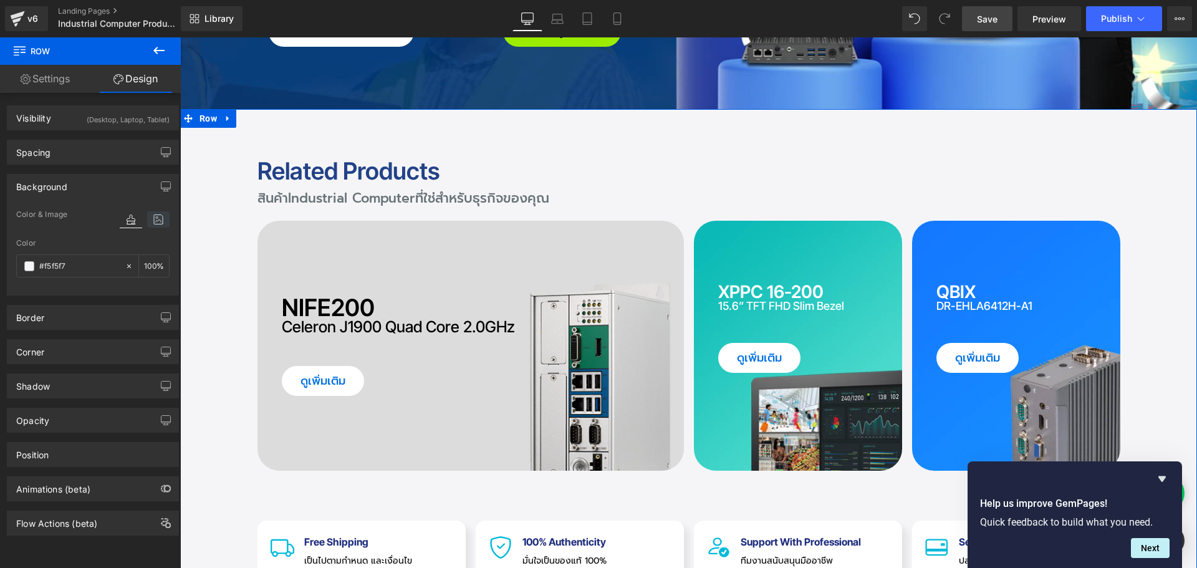
click at [155, 219] on icon at bounding box center [158, 219] width 22 height 16
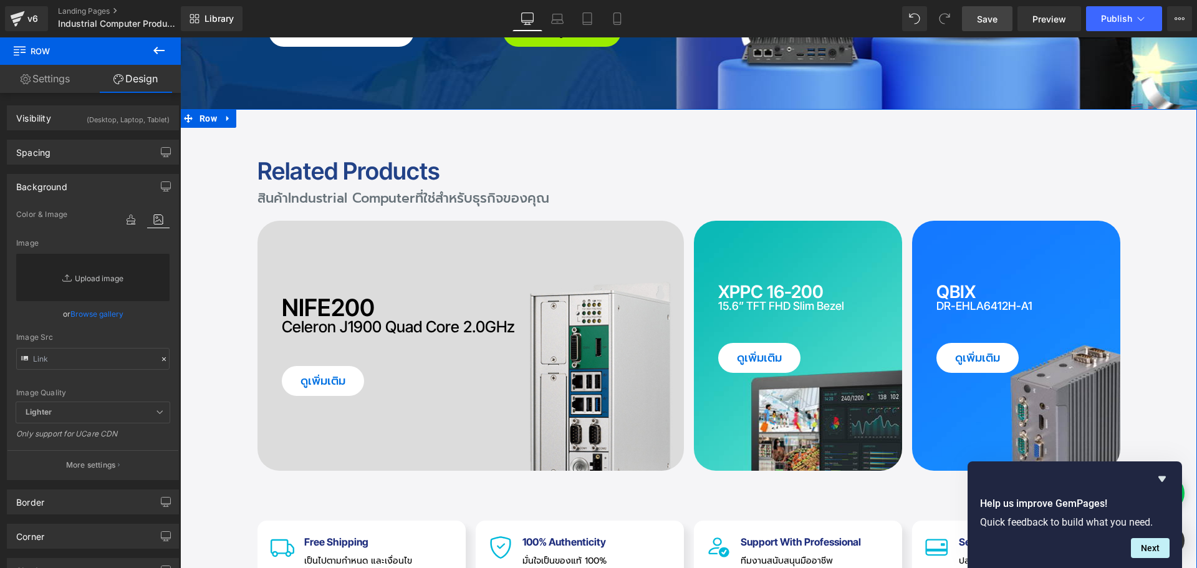
click at [91, 278] on link "Replace Image" at bounding box center [92, 277] width 153 height 47
type input "C:\fakepath\DV_Bg02.jpg"
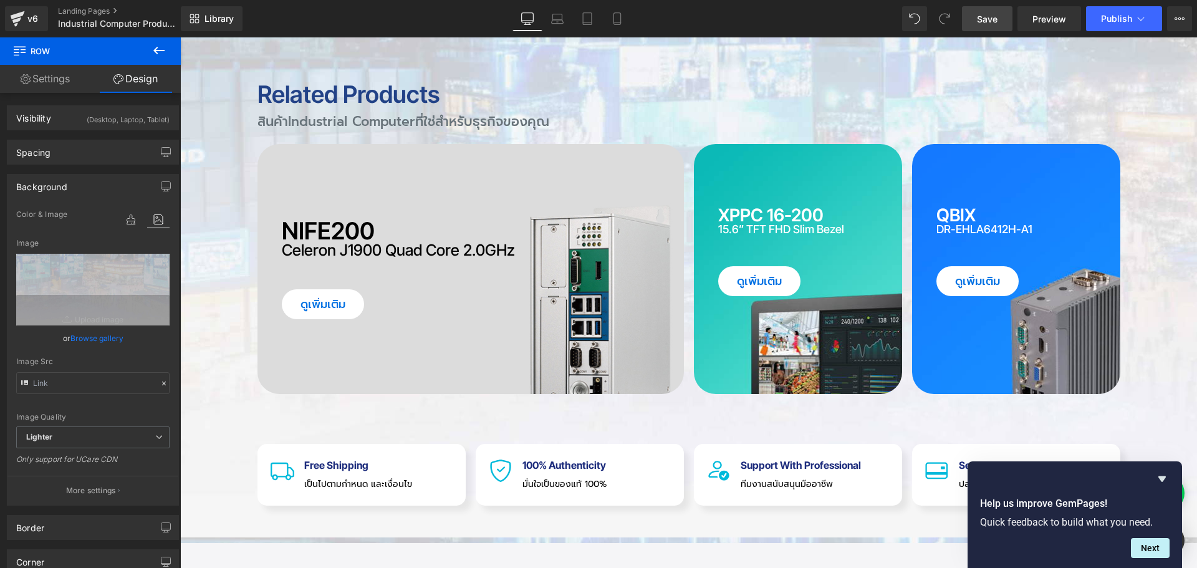
scroll to position [499, 0]
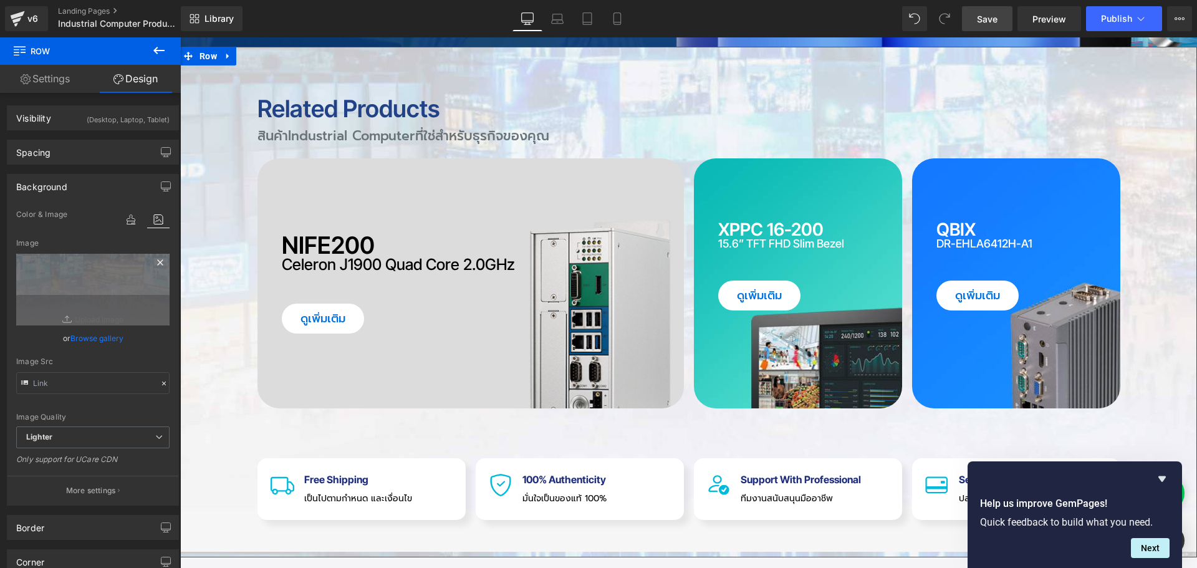
click at [153, 259] on icon at bounding box center [160, 262] width 15 height 15
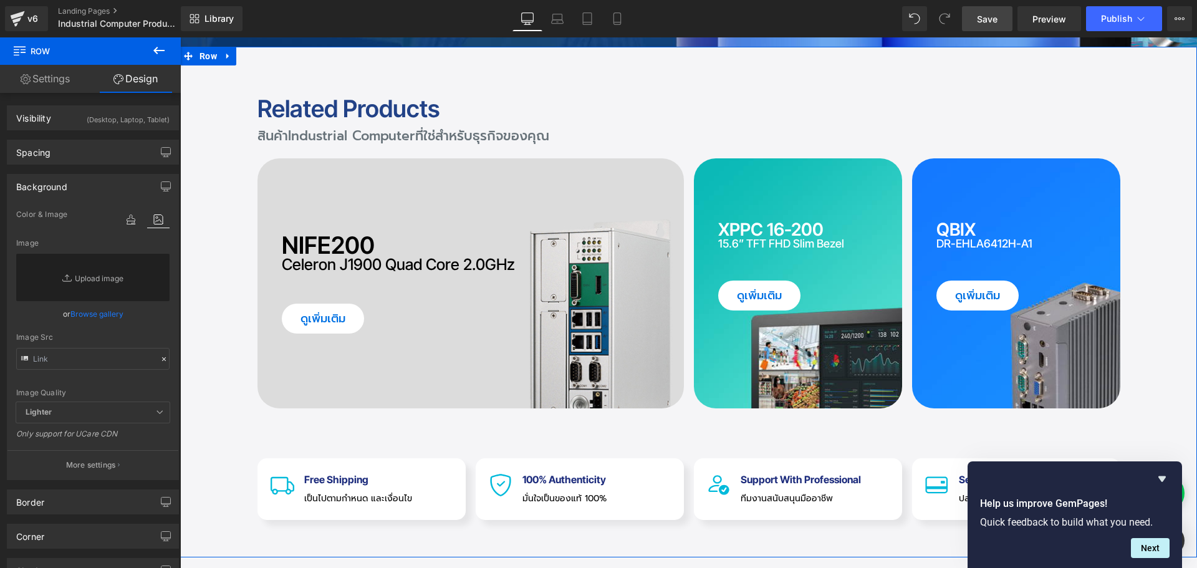
click at [94, 314] on link "Browse gallery" at bounding box center [96, 314] width 53 height 22
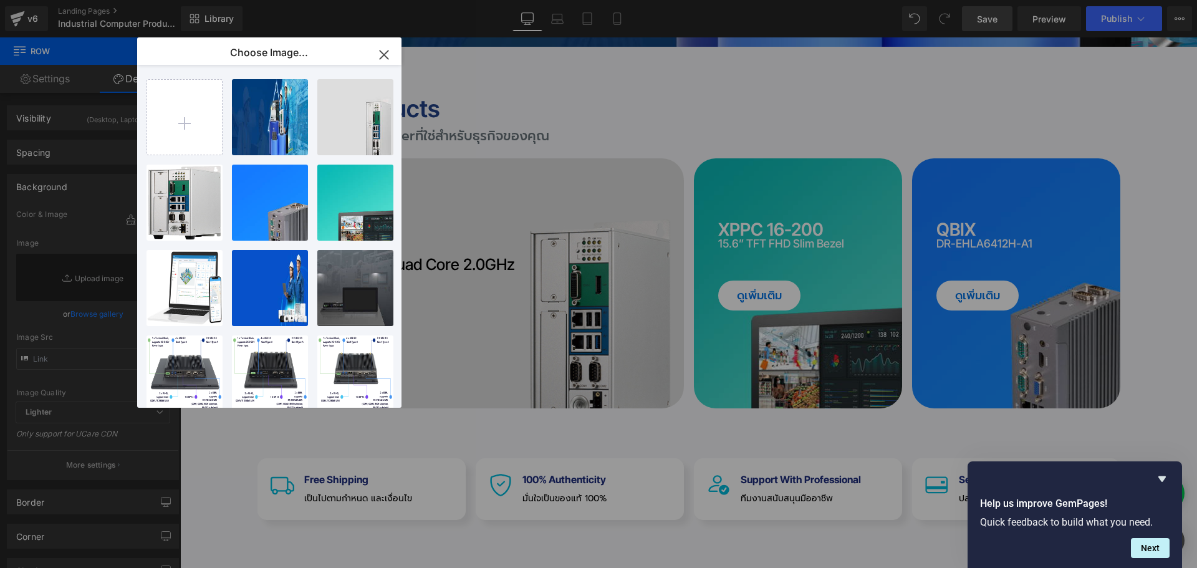
click at [385, 51] on icon "button" at bounding box center [384, 55] width 20 height 20
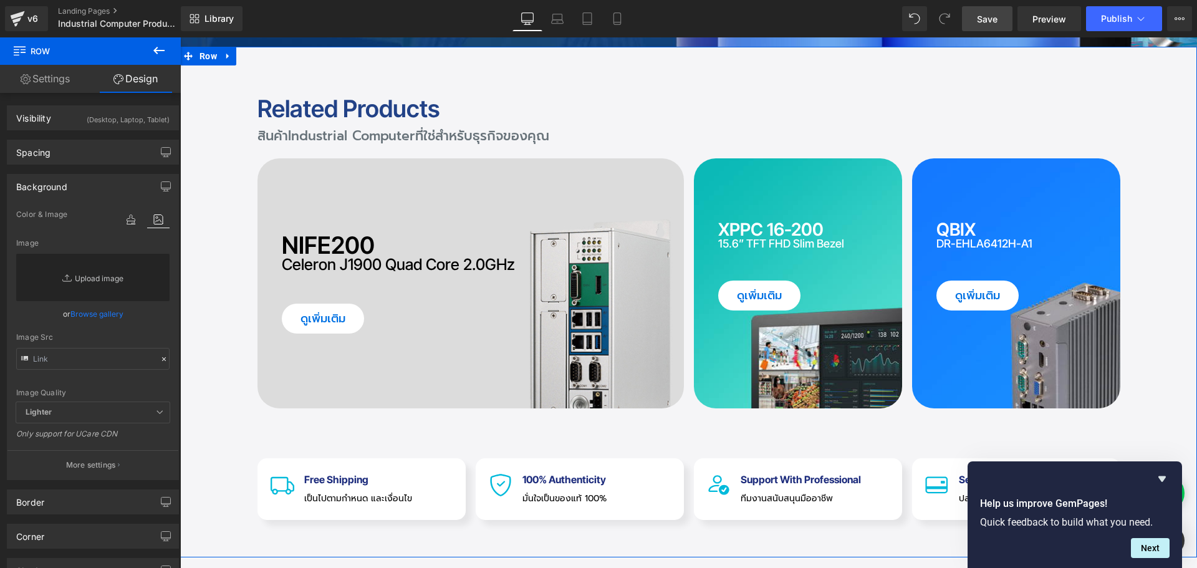
click at [103, 284] on link "Replace Image" at bounding box center [92, 277] width 153 height 47
type input "C:\fakepath\S_BG02.png"
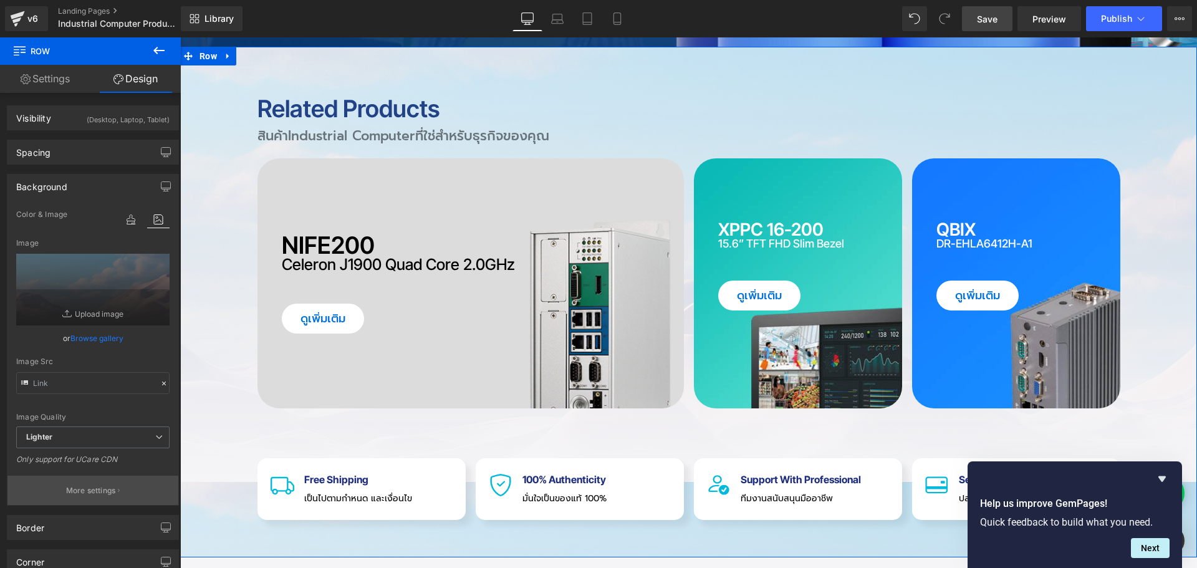
click at [98, 489] on p "More settings" at bounding box center [91, 490] width 50 height 11
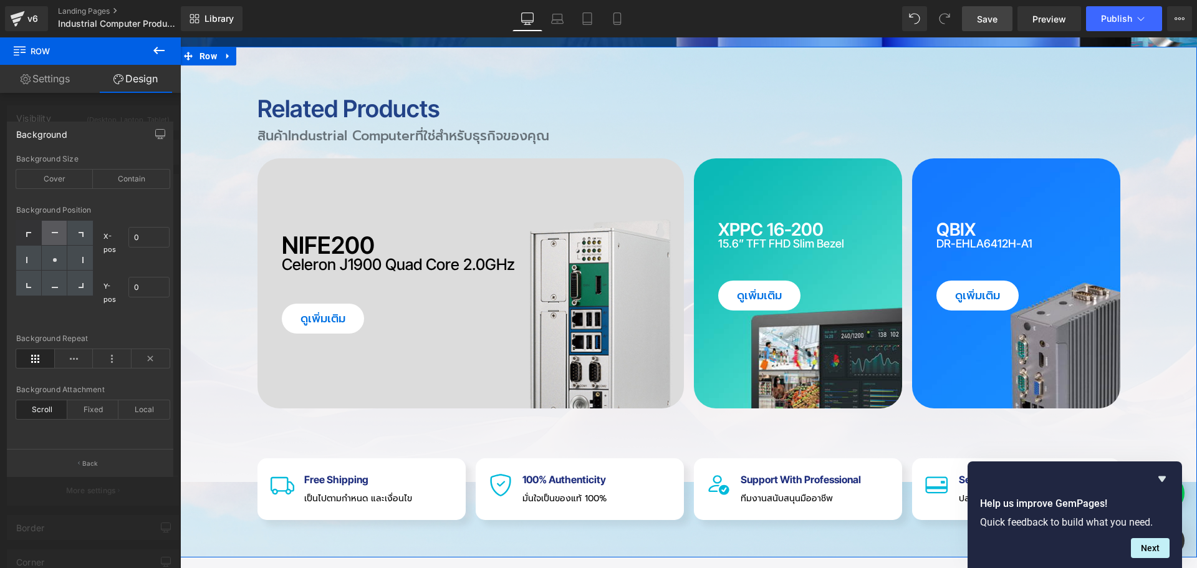
click at [55, 233] on icon at bounding box center [55, 232] width 6 height 1
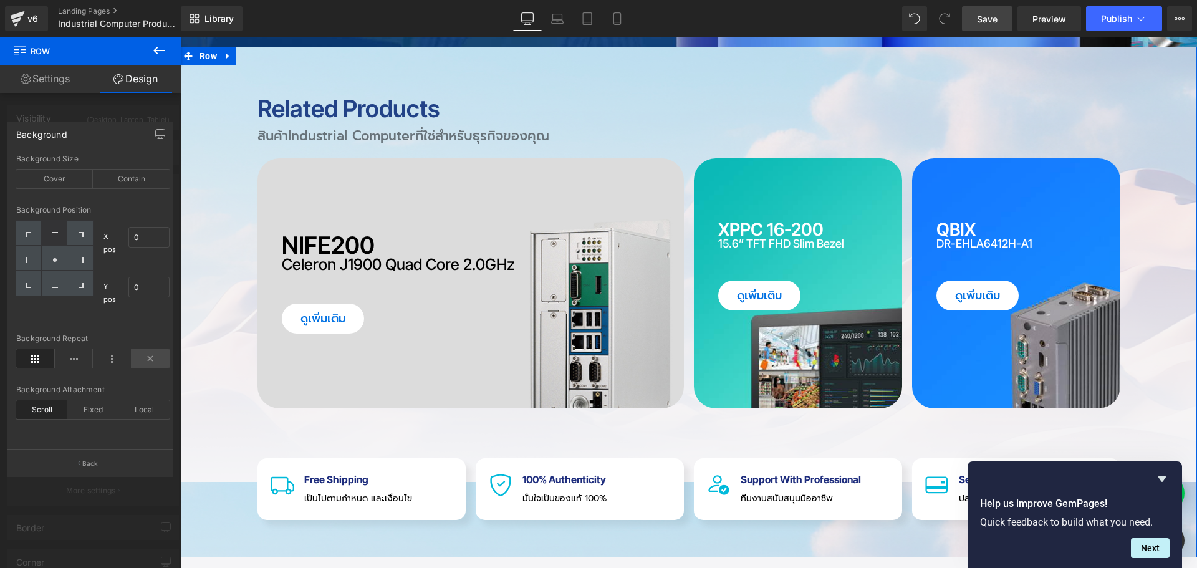
click at [139, 359] on icon at bounding box center [151, 358] width 39 height 19
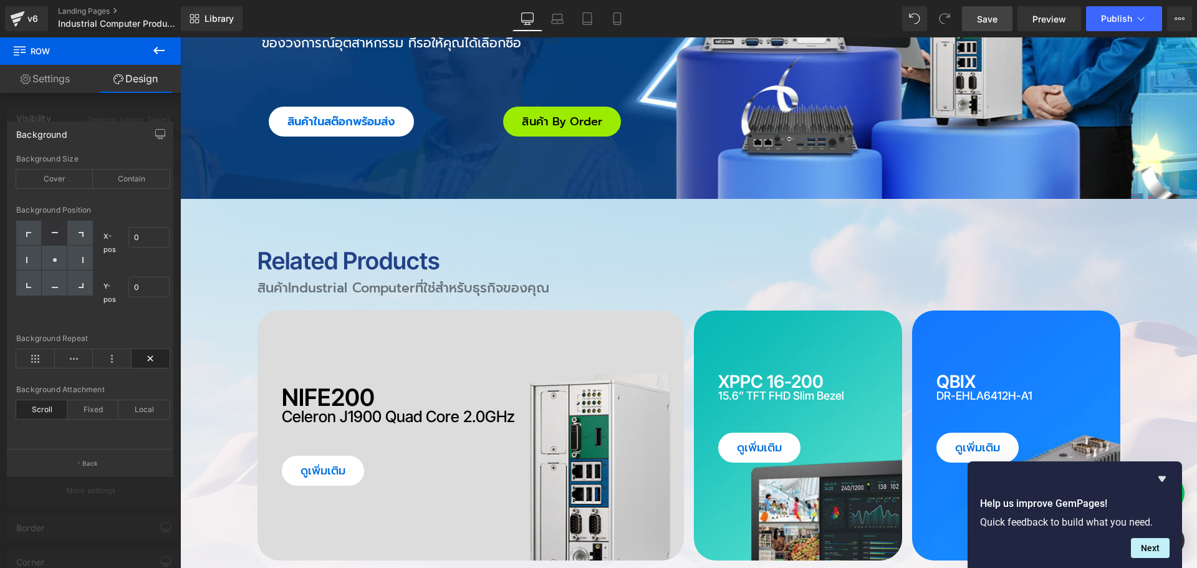
scroll to position [249, 0]
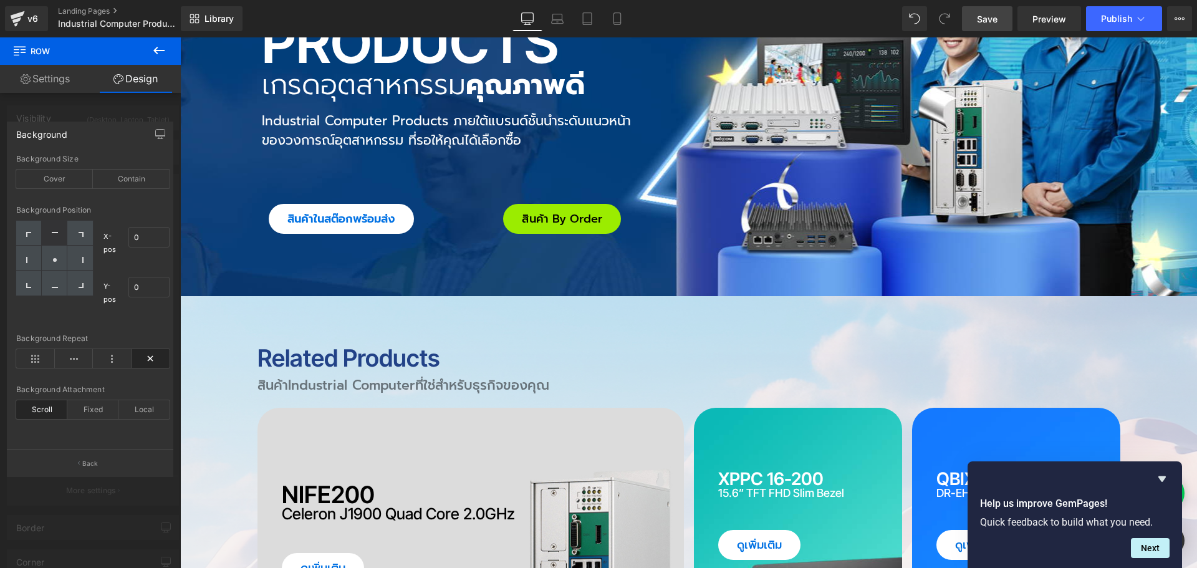
drag, startPoint x: 996, startPoint y: 14, endPoint x: 376, endPoint y: 282, distance: 675.6
click at [996, 14] on span "Save" at bounding box center [987, 18] width 21 height 13
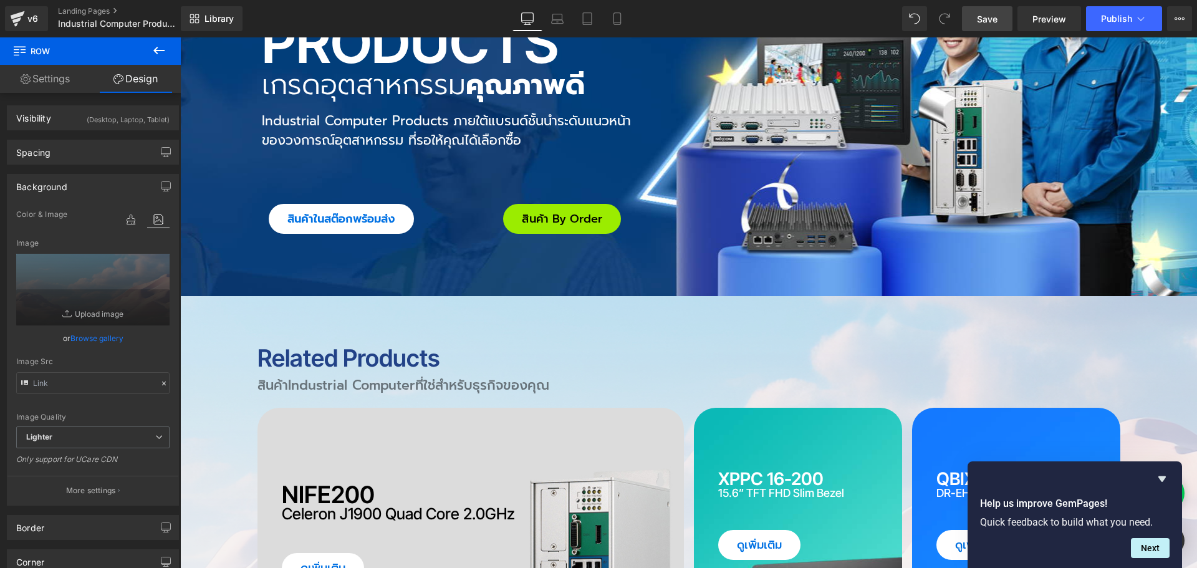
click at [203, 312] on span "Row" at bounding box center [208, 306] width 24 height 19
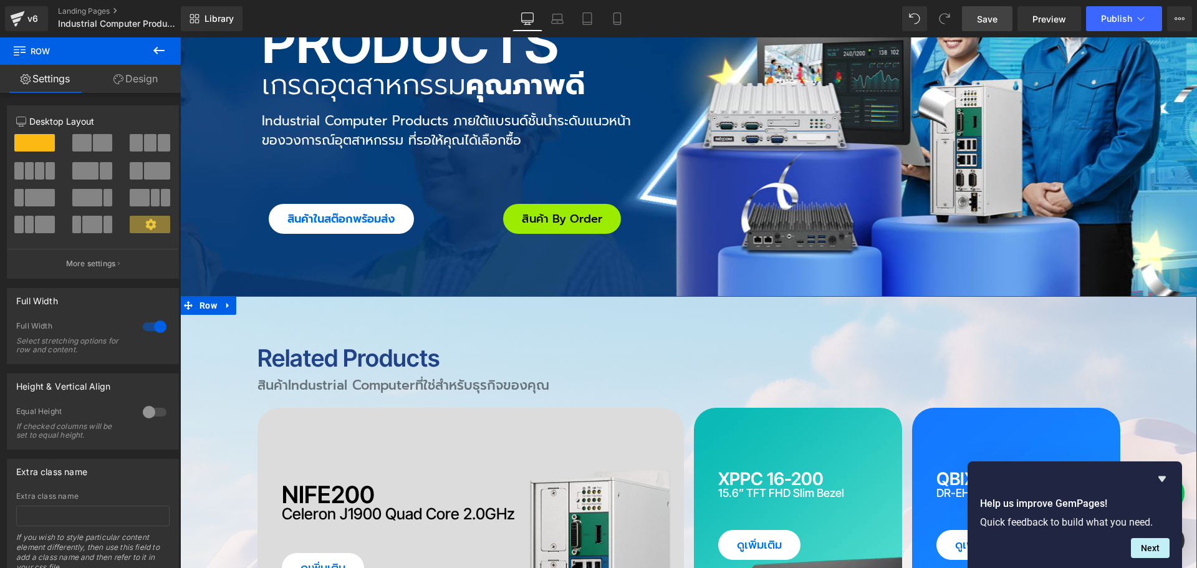
drag, startPoint x: 148, startPoint y: 82, endPoint x: 7, endPoint y: 188, distance: 175.5
click at [148, 82] on link "Design" at bounding box center [135, 79] width 90 height 28
